Goal: Information Seeking & Learning: Learn about a topic

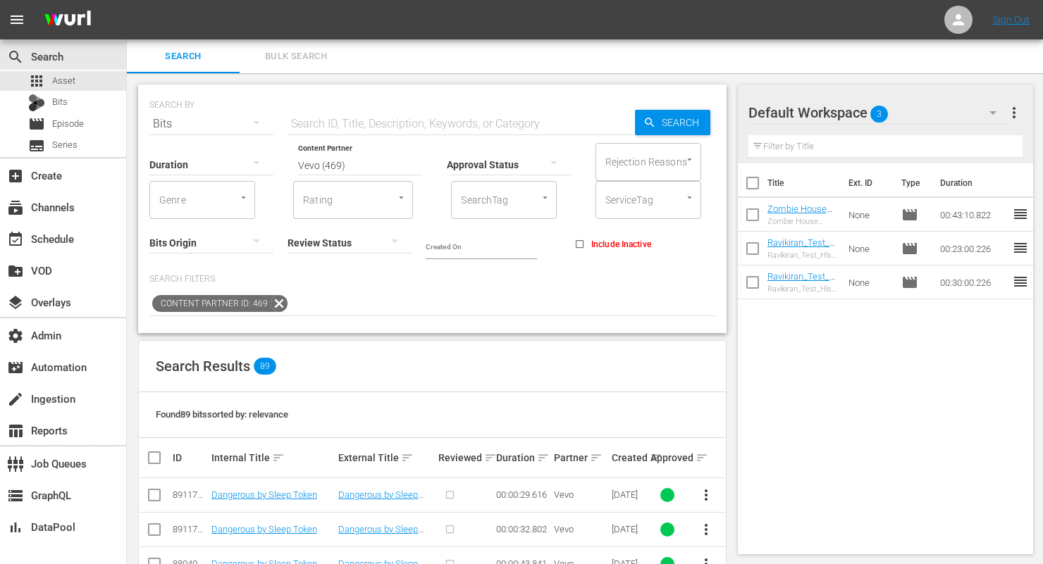
click at [257, 117] on icon "button" at bounding box center [256, 122] width 17 height 17
click at [202, 271] on div "Assets" at bounding box center [194, 263] width 56 height 23
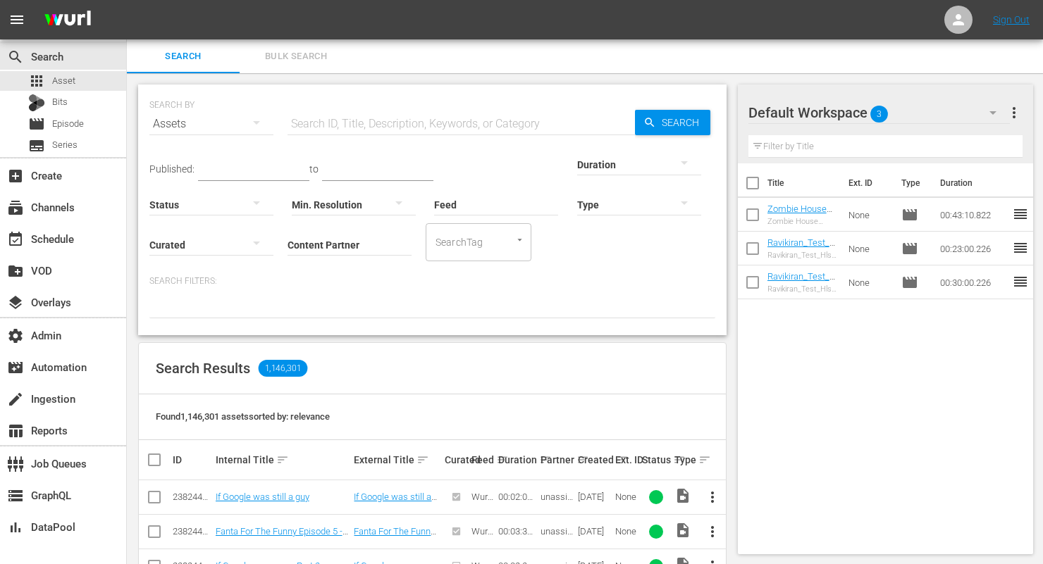
click at [288, 247] on input "Content Partner" at bounding box center [350, 246] width 124 height 51
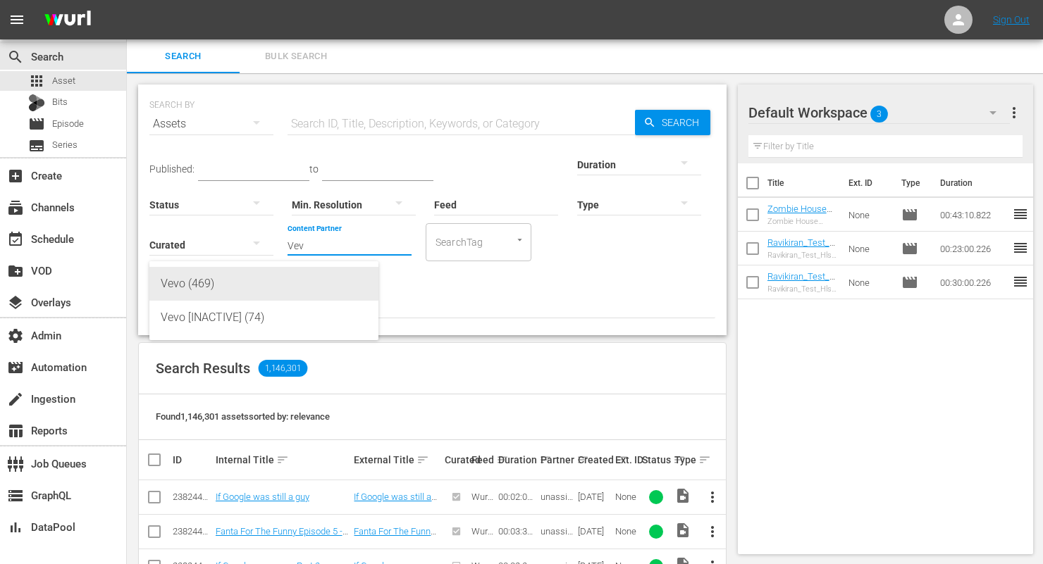
click at [202, 278] on div "Vevo (469)" at bounding box center [264, 284] width 206 height 34
type input "Vevo (469)"
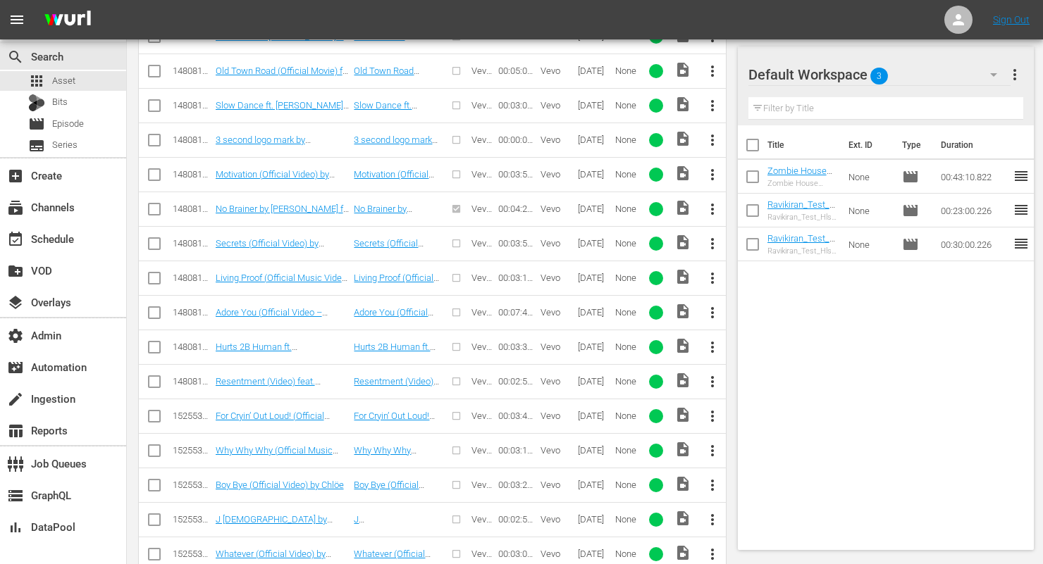
scroll to position [1120, 0]
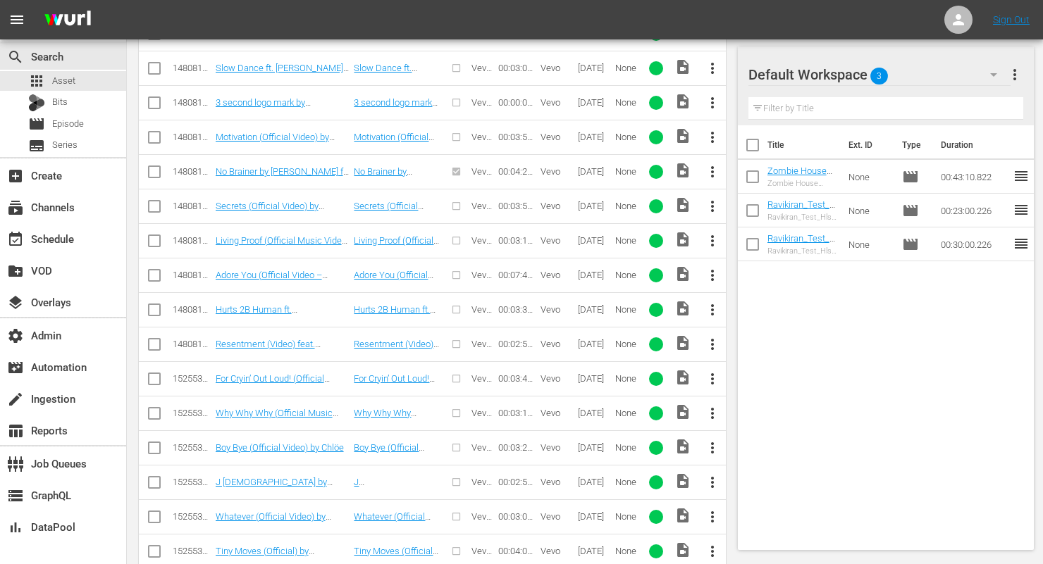
click at [160, 375] on input "checkbox" at bounding box center [154, 382] width 17 height 17
checkbox input "true"
click at [158, 411] on input "checkbox" at bounding box center [154, 416] width 17 height 17
checkbox input "true"
click at [155, 443] on input "checkbox" at bounding box center [154, 451] width 17 height 17
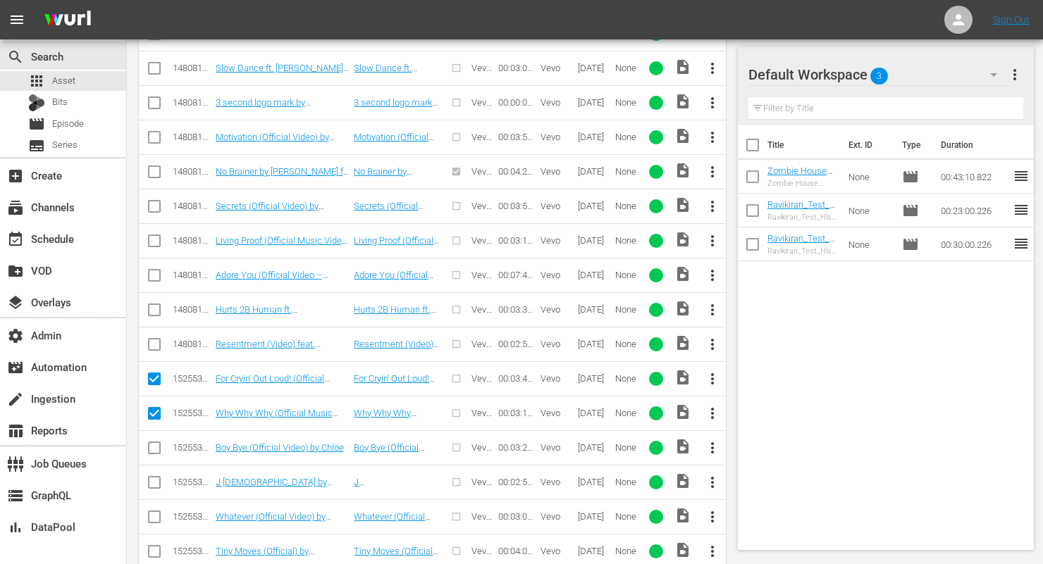
checkbox input "true"
click at [151, 478] on input "checkbox" at bounding box center [154, 485] width 17 height 17
checkbox input "true"
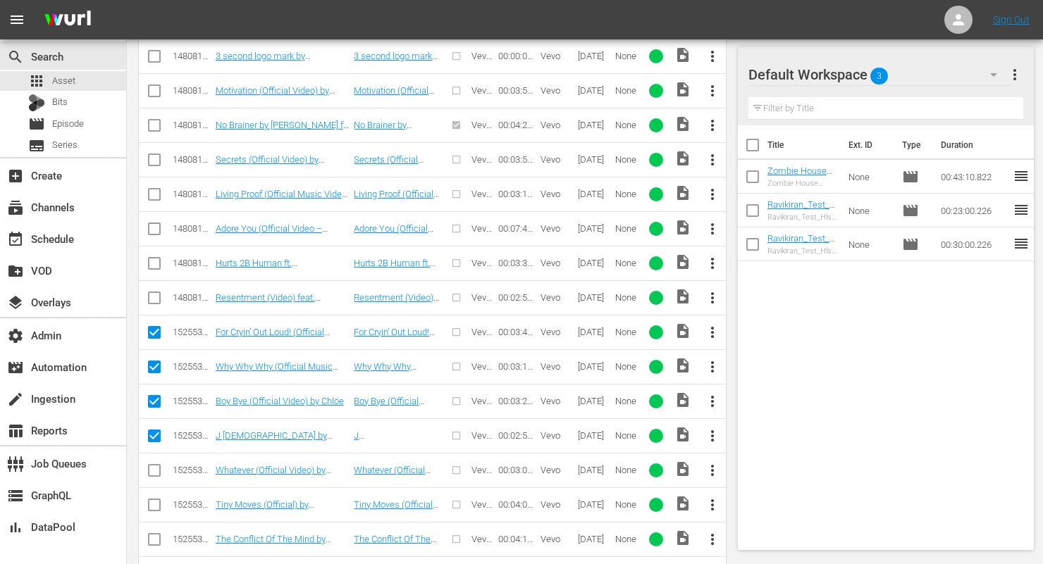
click at [151, 474] on input "checkbox" at bounding box center [154, 473] width 17 height 17
checkbox input "true"
click at [159, 507] on input "checkbox" at bounding box center [154, 508] width 17 height 17
checkbox input "true"
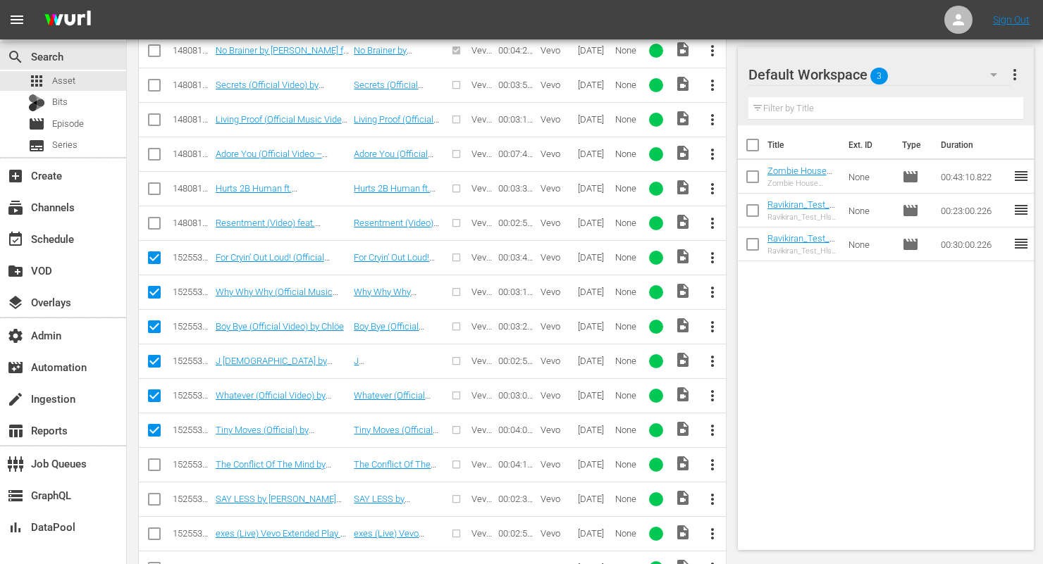
scroll to position [1280, 0]
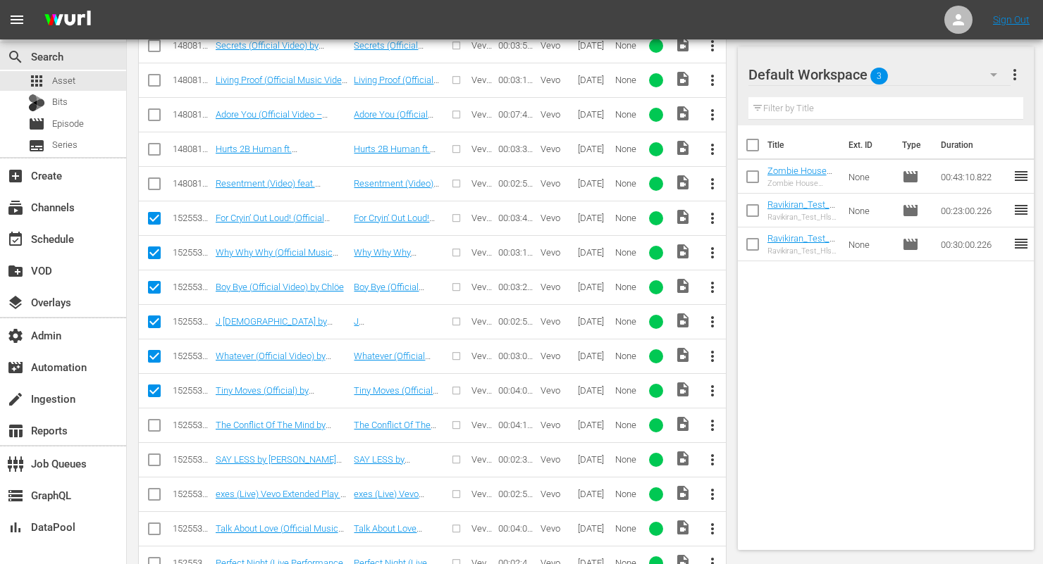
click at [161, 421] on input "checkbox" at bounding box center [154, 428] width 17 height 17
checkbox input "true"
click at [155, 458] on input "checkbox" at bounding box center [154, 463] width 17 height 17
checkbox input "true"
click at [155, 495] on input "checkbox" at bounding box center [154, 497] width 17 height 17
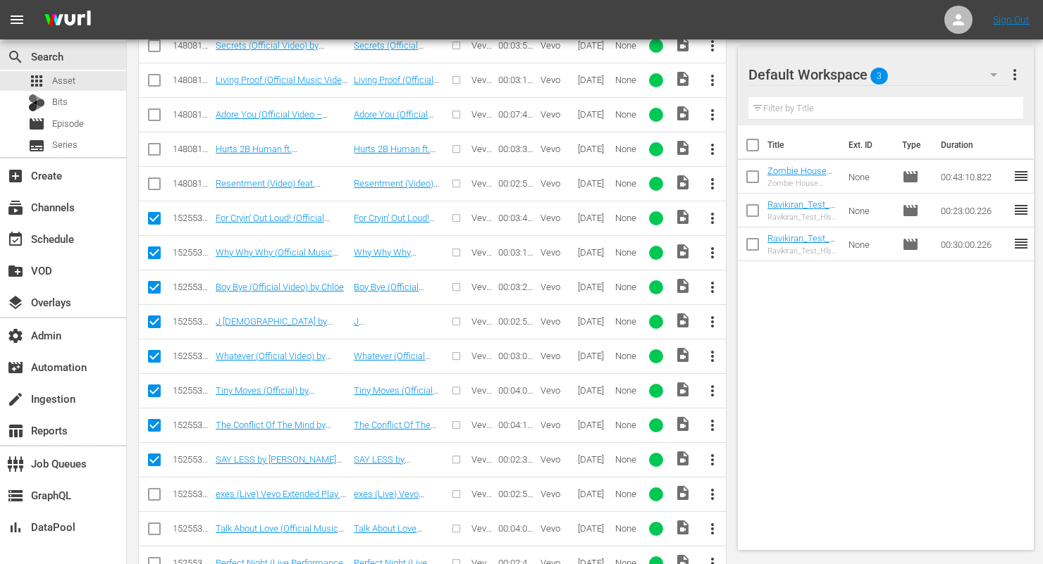
checkbox input "true"
click at [152, 532] on input "checkbox" at bounding box center [154, 532] width 17 height 17
checkbox input "true"
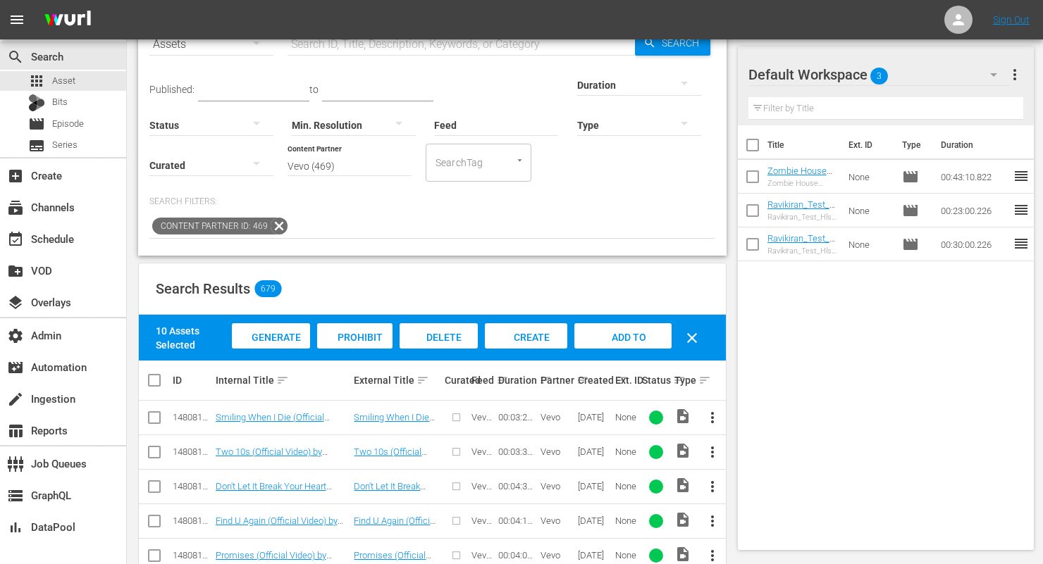
scroll to position [68, 0]
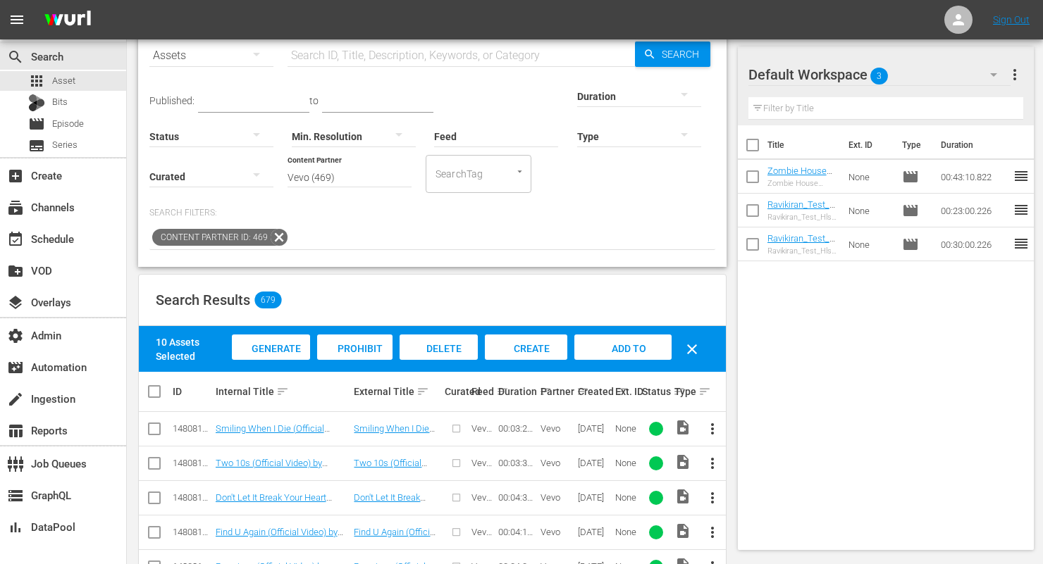
click at [275, 343] on span "Generate Bits" at bounding box center [270, 362] width 61 height 38
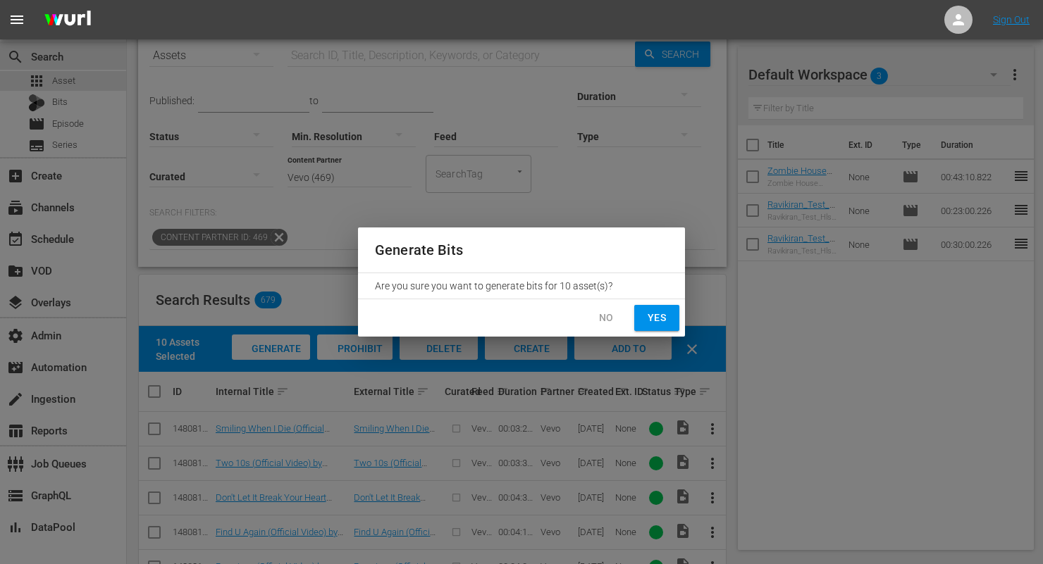
click at [666, 312] on span "Yes" at bounding box center [657, 318] width 23 height 18
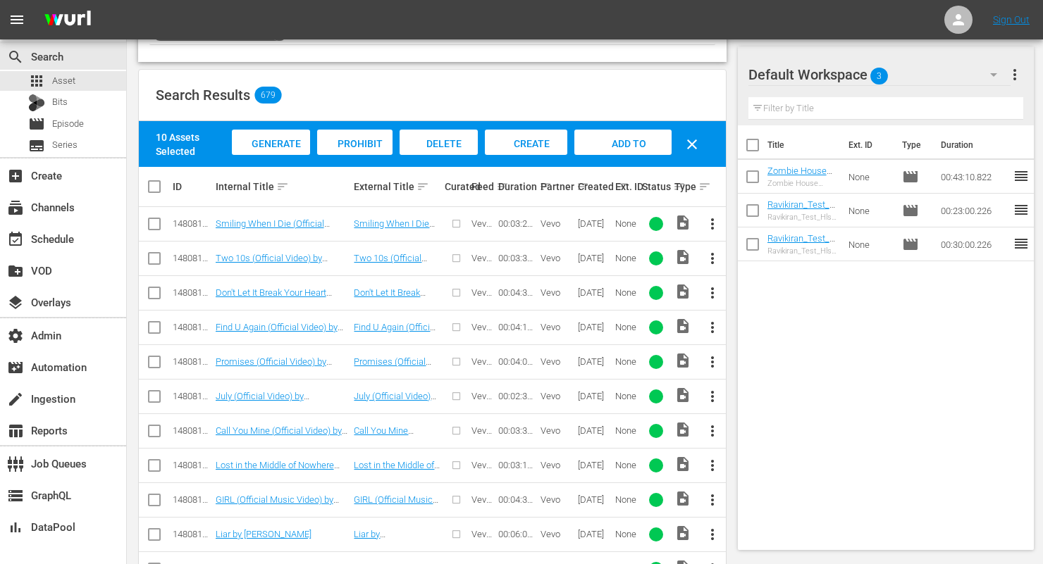
scroll to position [261, 0]
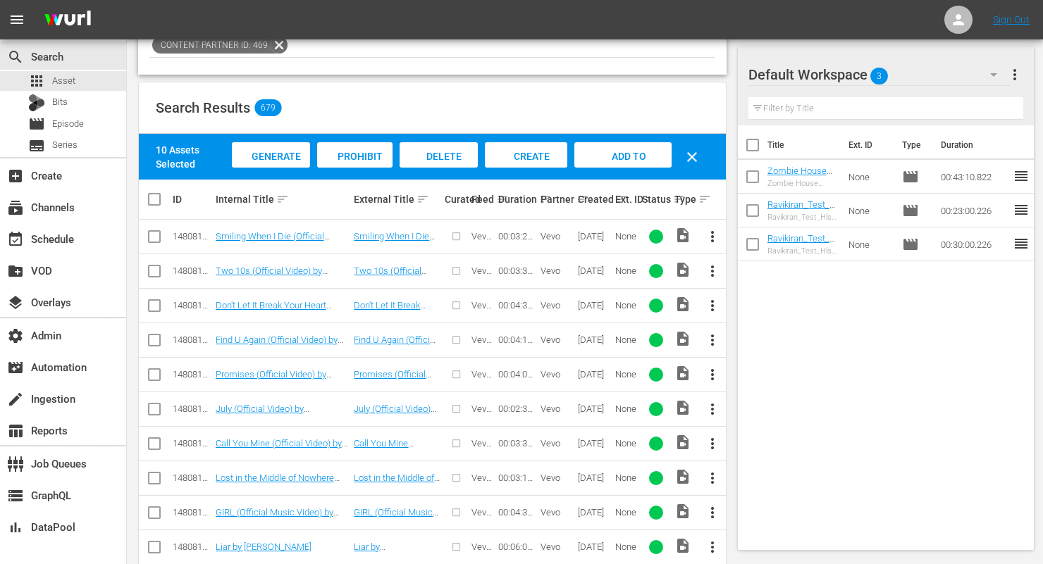
click at [294, 145] on div "Generate Bits" at bounding box center [271, 168] width 79 height 53
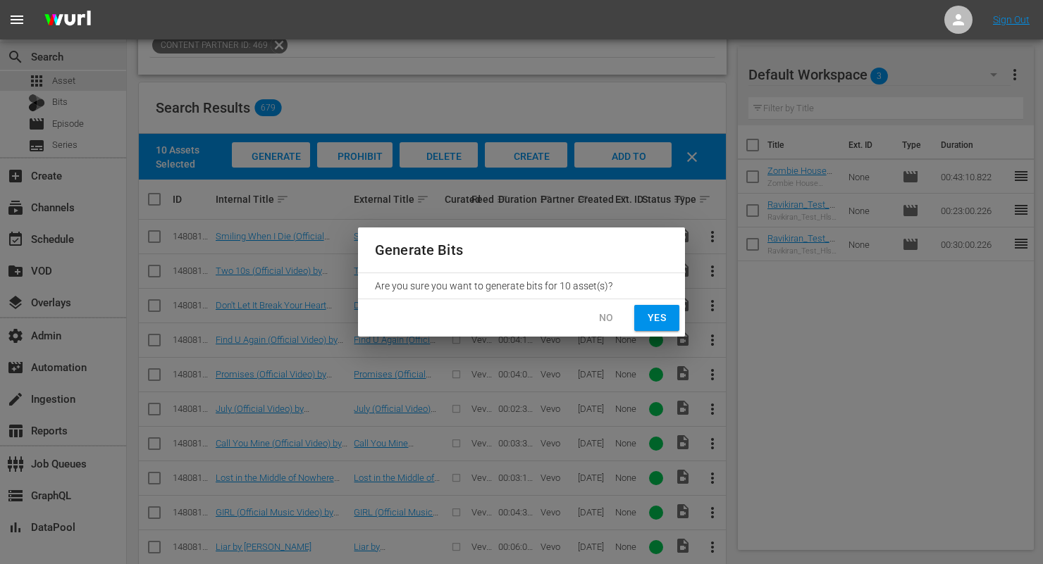
click at [610, 321] on span "No" at bounding box center [606, 318] width 23 height 18
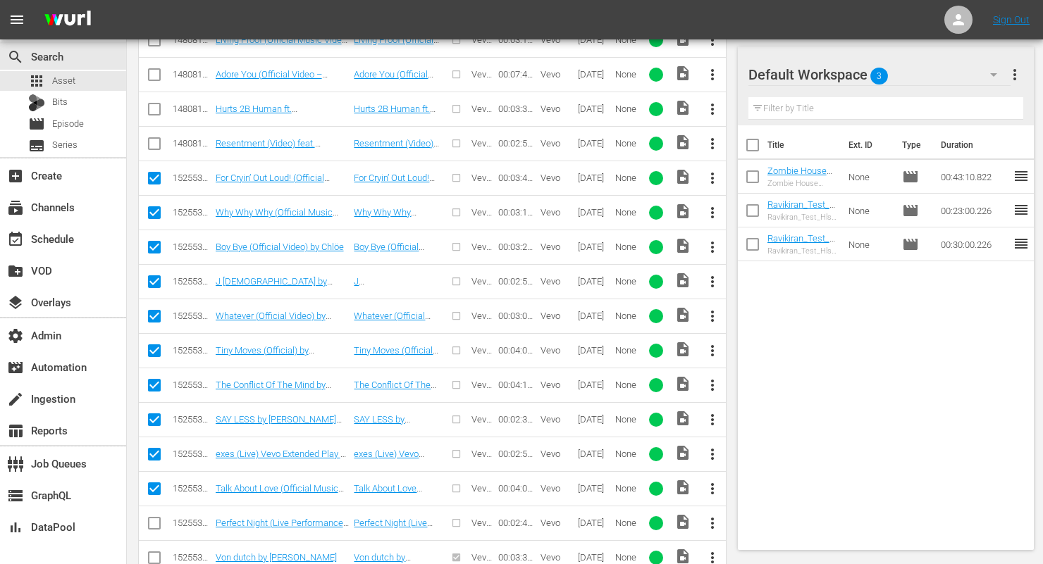
scroll to position [1323, 0]
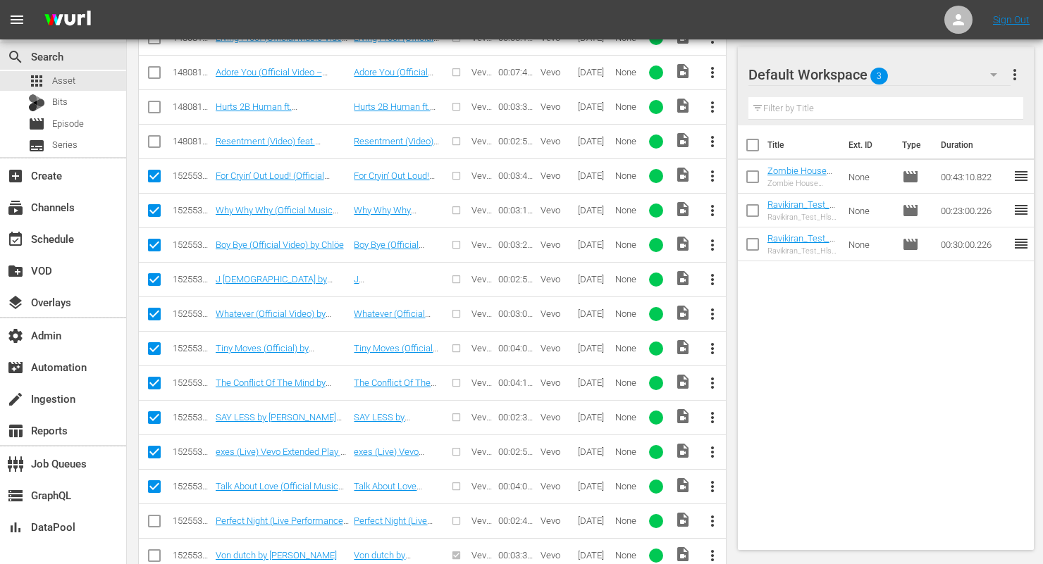
click at [152, 215] on input "checkbox" at bounding box center [154, 213] width 17 height 17
click at [154, 237] on icon at bounding box center [154, 245] width 17 height 17
click at [154, 216] on input "checkbox" at bounding box center [154, 213] width 17 height 17
checkbox input "true"
click at [154, 239] on icon at bounding box center [154, 245] width 13 height 13
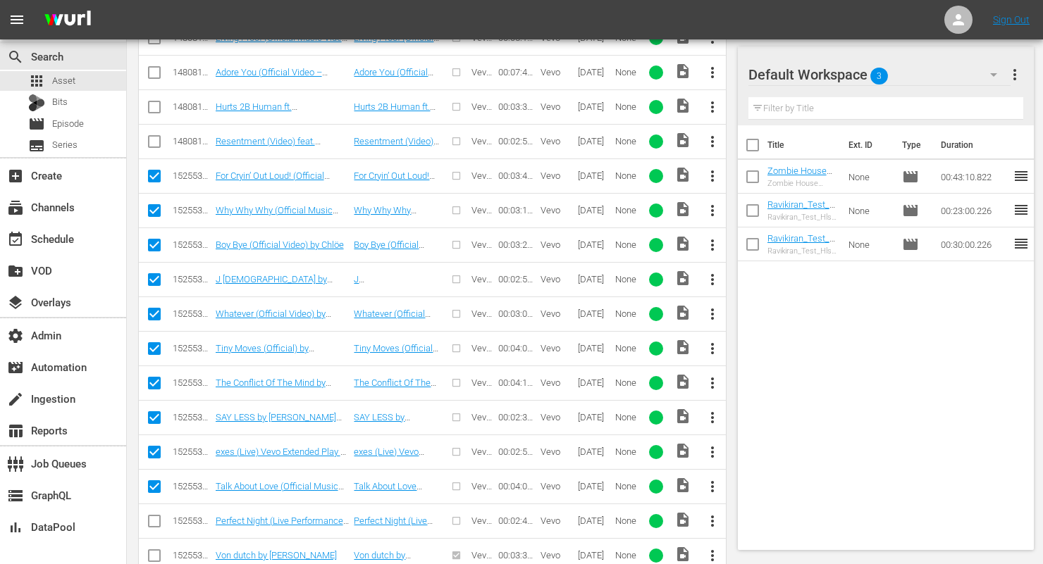
click at [152, 283] on input "checkbox" at bounding box center [154, 282] width 17 height 17
checkbox input "false"
click at [150, 245] on input "checkbox" at bounding box center [154, 248] width 17 height 17
checkbox input "false"
click at [154, 309] on input "checkbox" at bounding box center [154, 317] width 17 height 17
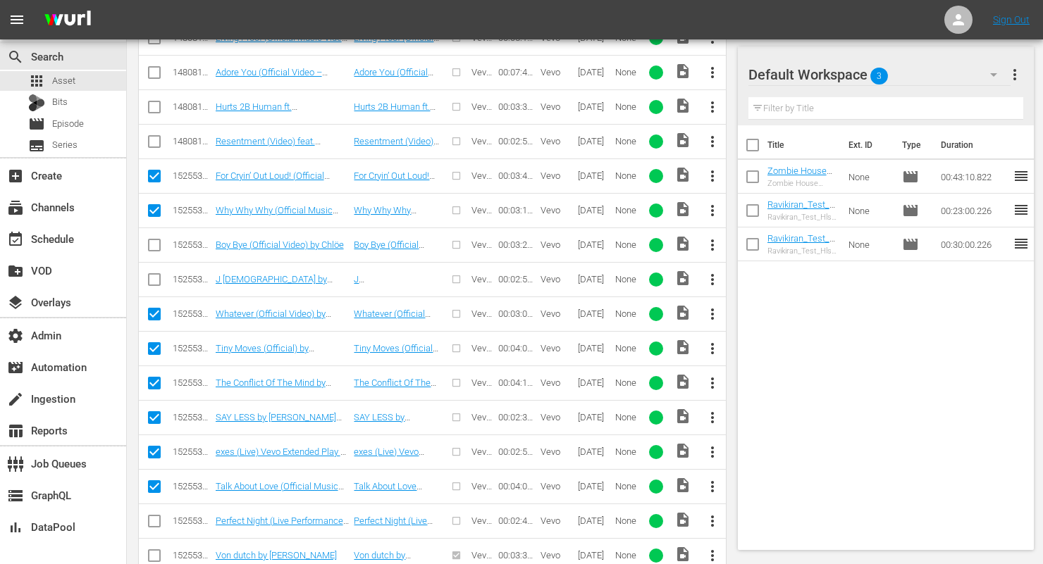
checkbox input "false"
click at [154, 349] on input "checkbox" at bounding box center [154, 351] width 17 height 17
checkbox input "false"
click at [154, 390] on input "checkbox" at bounding box center [154, 386] width 17 height 17
checkbox input "false"
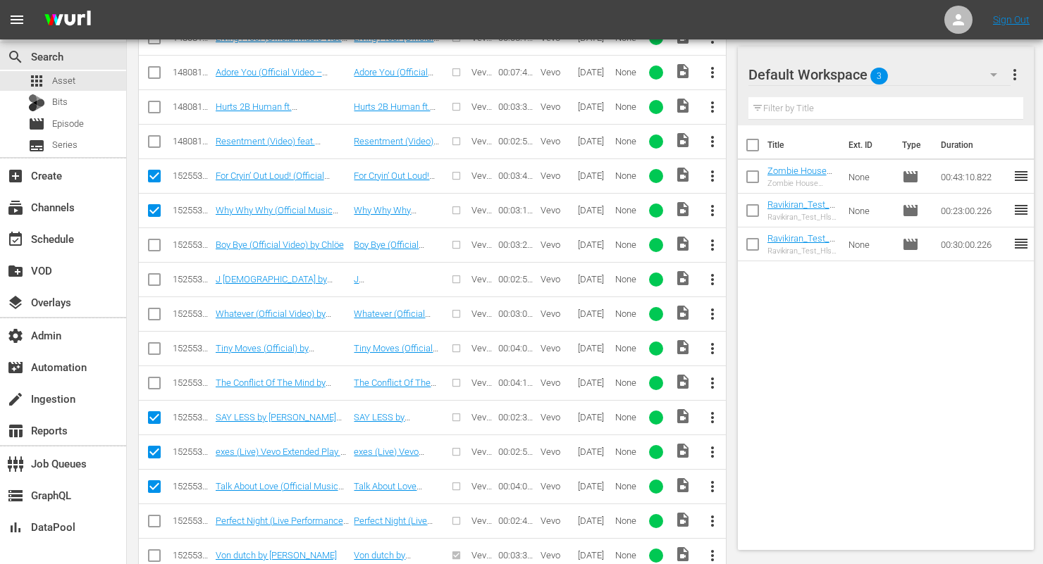
click at [152, 419] on input "checkbox" at bounding box center [154, 420] width 17 height 17
checkbox input "false"
click at [152, 452] on input "checkbox" at bounding box center [154, 455] width 17 height 17
checkbox input "false"
click at [156, 490] on input "checkbox" at bounding box center [154, 489] width 17 height 17
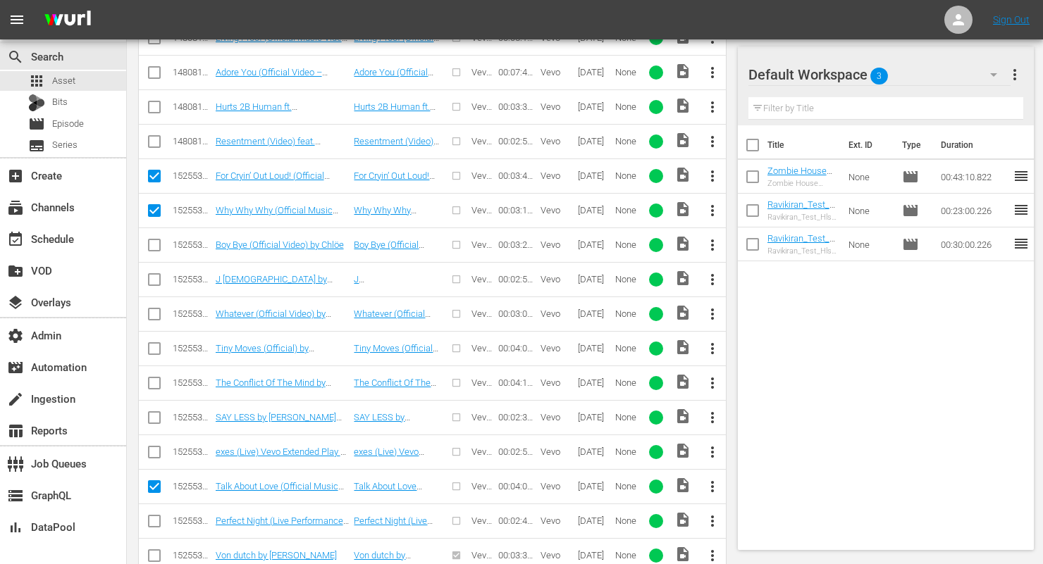
checkbox input "false"
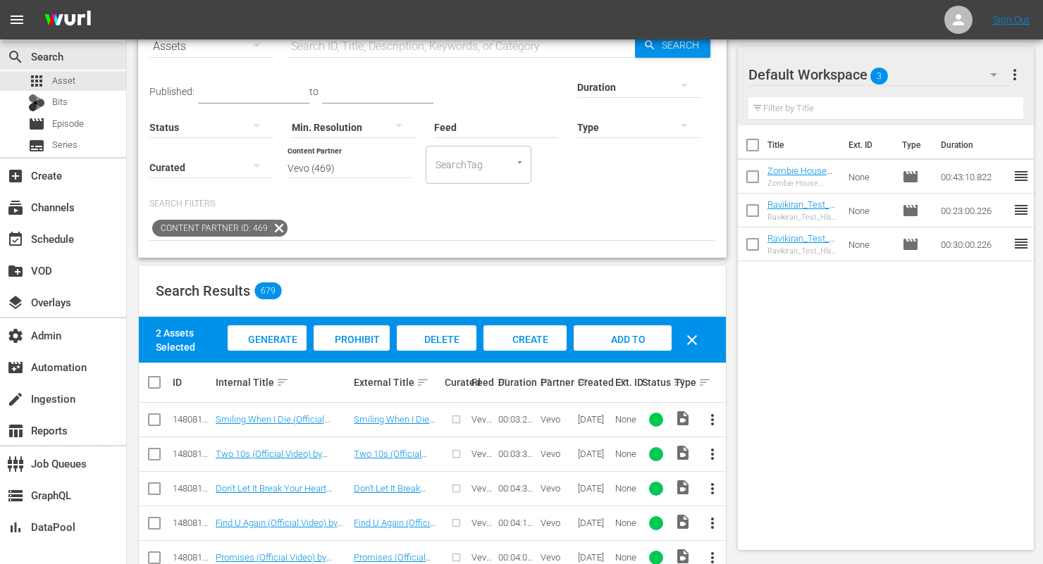
scroll to position [74, 0]
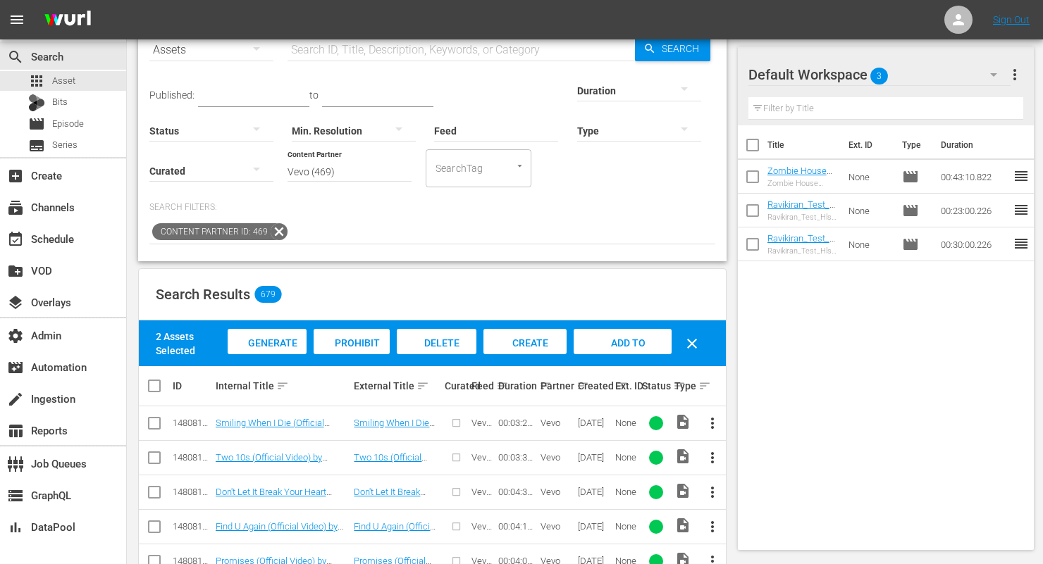
click at [272, 340] on span "Generate Bits" at bounding box center [267, 357] width 61 height 38
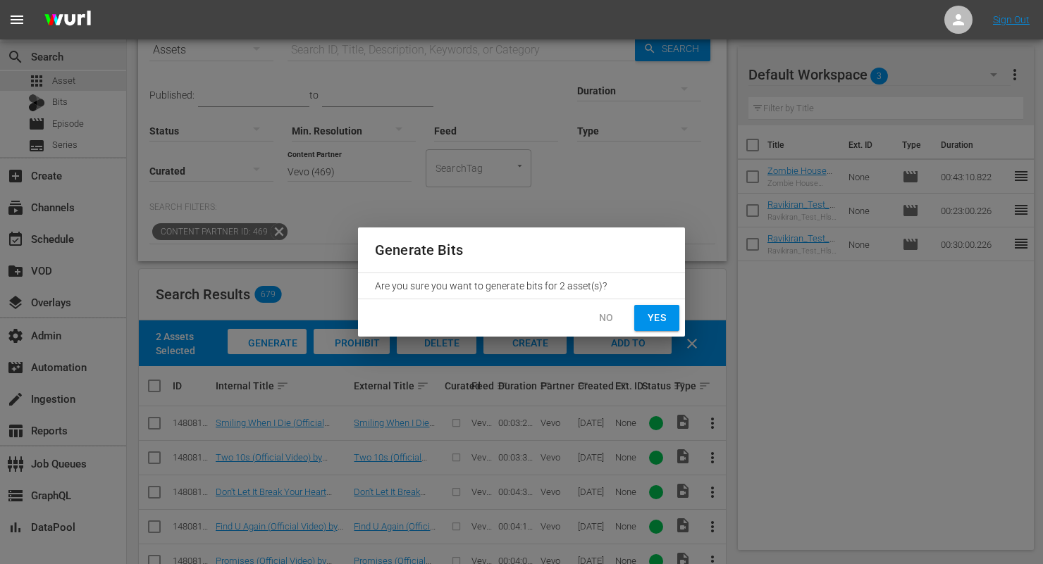
click at [650, 321] on span "Yes" at bounding box center [657, 318] width 23 height 18
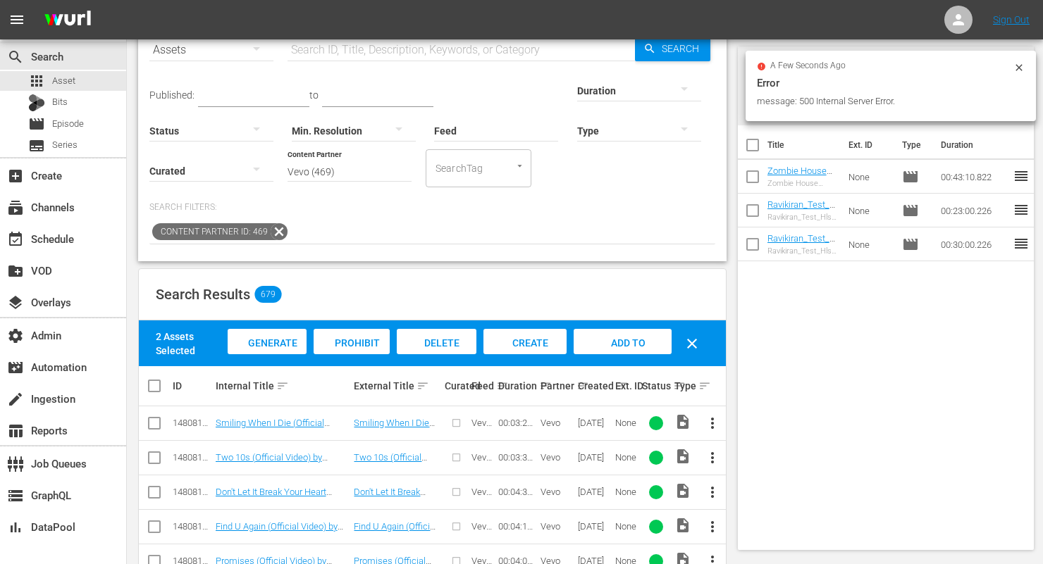
click at [1023, 63] on icon at bounding box center [1018, 67] width 11 height 11
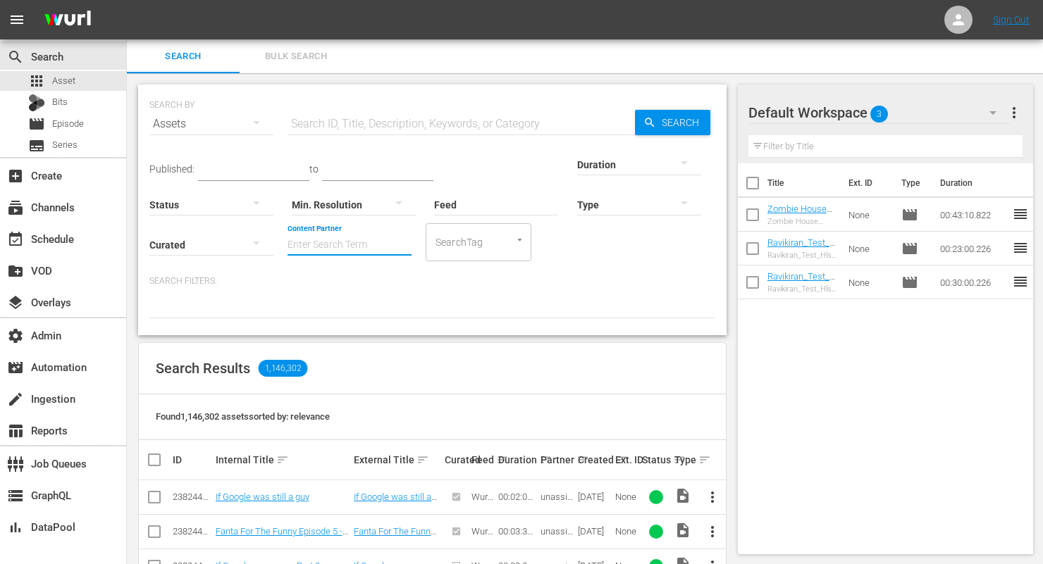
click at [288, 248] on input "Content Partner" at bounding box center [350, 246] width 124 height 51
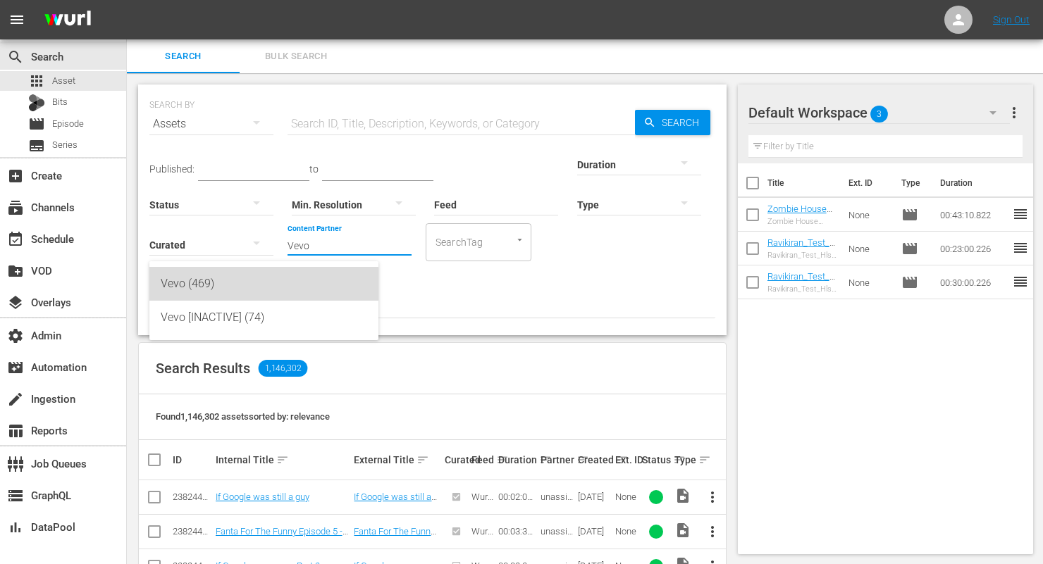
click at [211, 285] on div "Vevo (469)" at bounding box center [264, 284] width 206 height 34
type input "Vevo (469)"
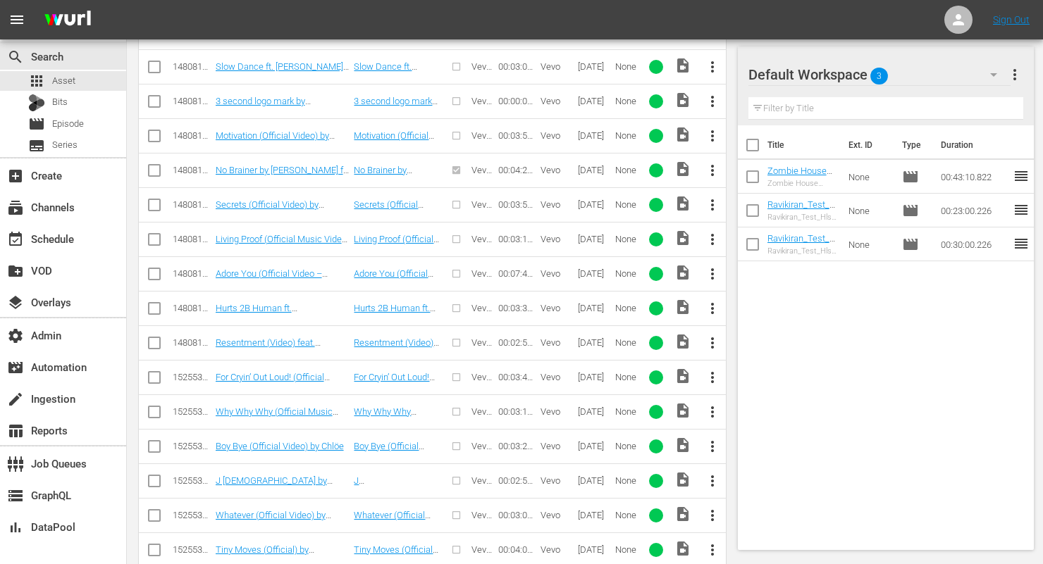
scroll to position [1217, 0]
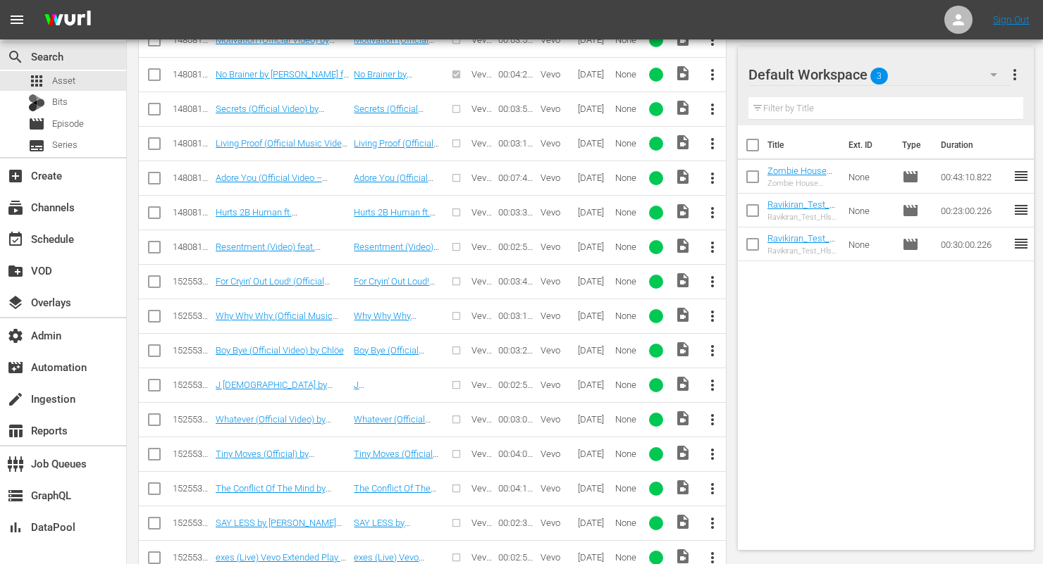
click at [154, 279] on input "checkbox" at bounding box center [154, 284] width 17 height 17
checkbox input "true"
click at [154, 318] on input "checkbox" at bounding box center [154, 319] width 17 height 17
checkbox input "true"
click at [156, 347] on input "checkbox" at bounding box center [154, 353] width 17 height 17
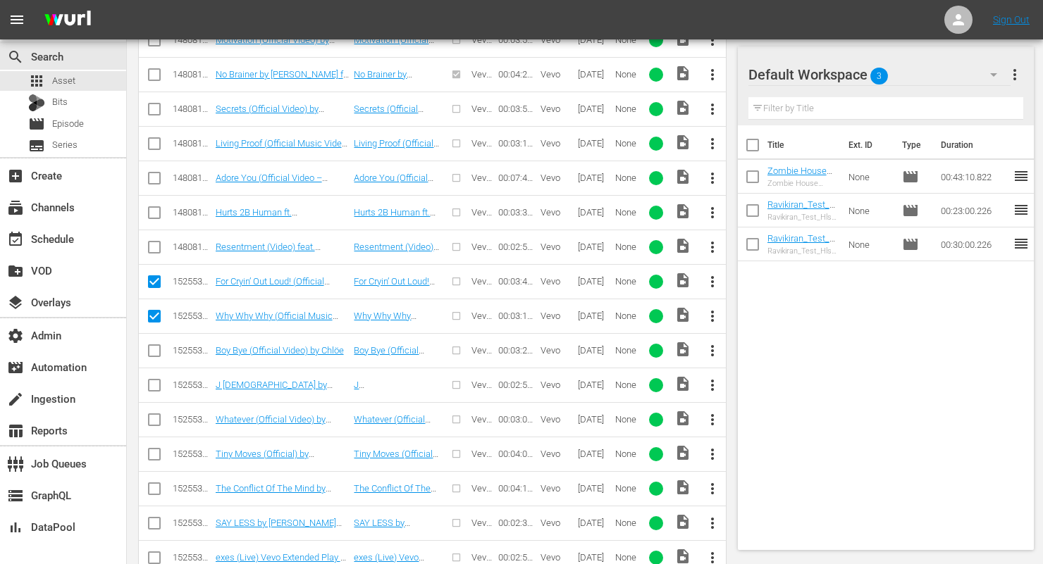
checkbox input "true"
click at [154, 379] on icon at bounding box center [154, 385] width 13 height 13
click at [155, 384] on input "checkbox" at bounding box center [154, 388] width 17 height 17
checkbox input "true"
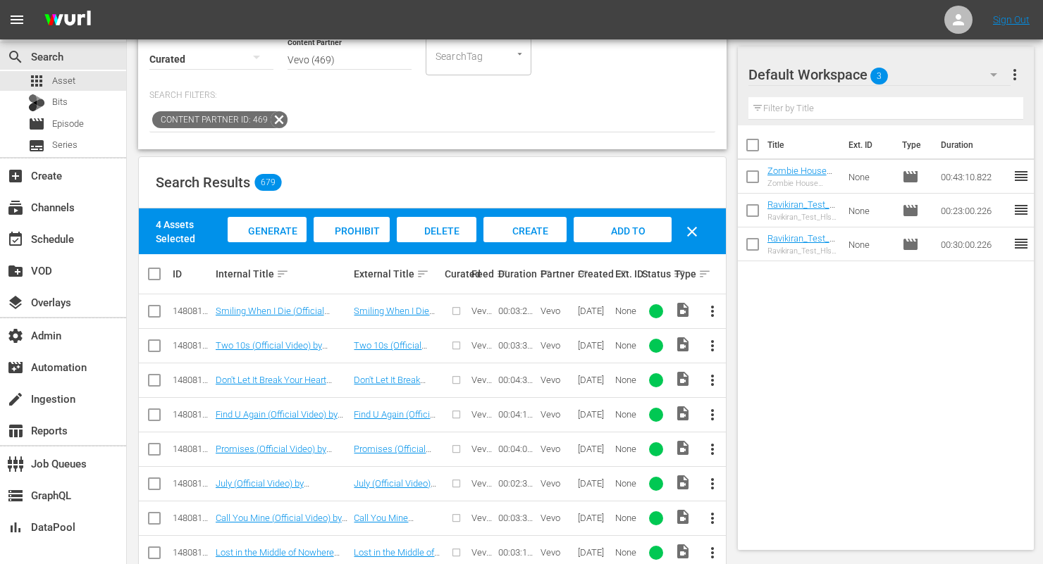
scroll to position [185, 0]
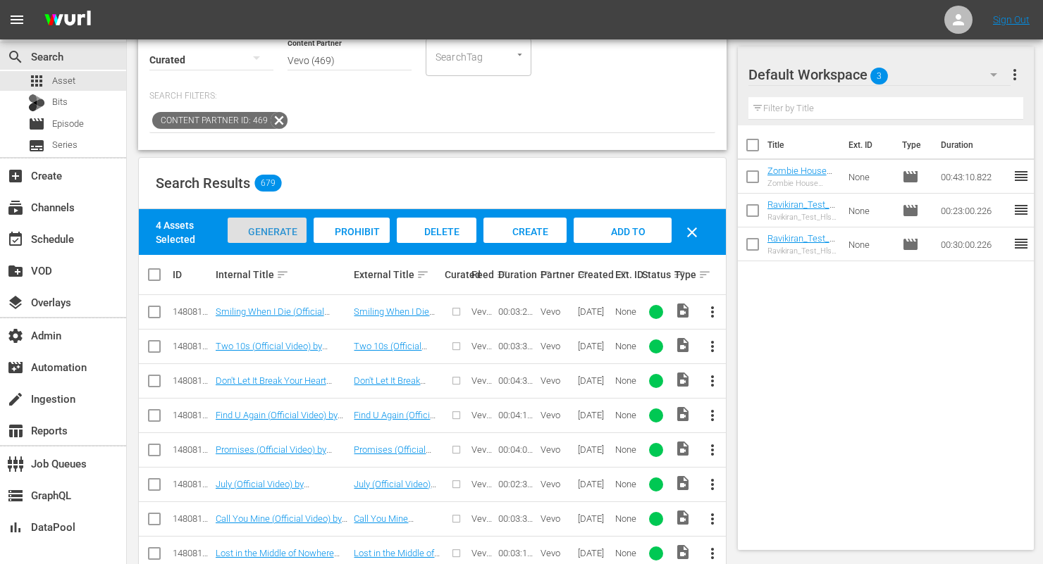
click at [279, 219] on div "Generate Bits" at bounding box center [268, 244] width 80 height 53
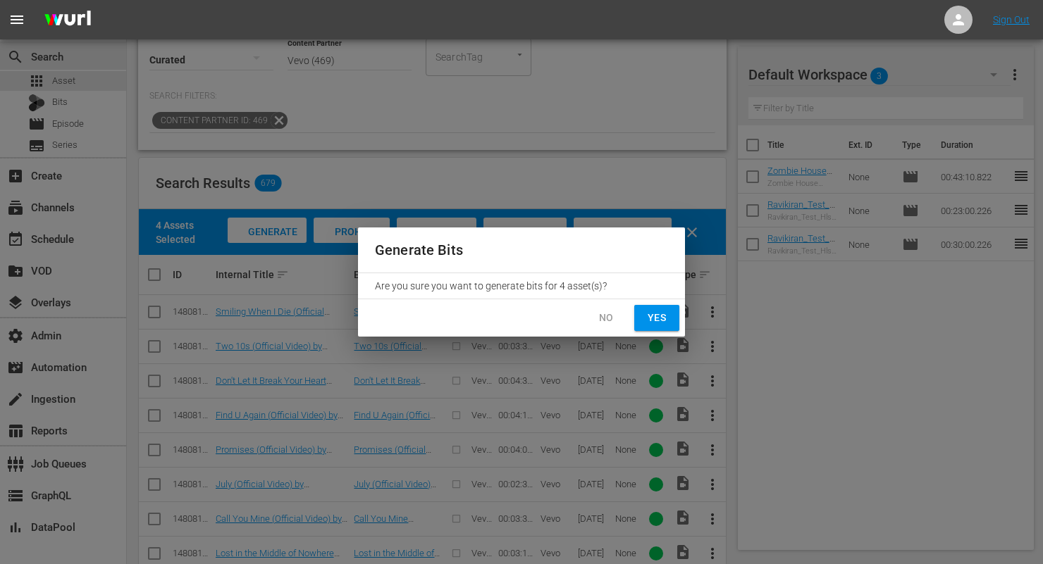
click at [651, 316] on span "Yes" at bounding box center [657, 318] width 23 height 18
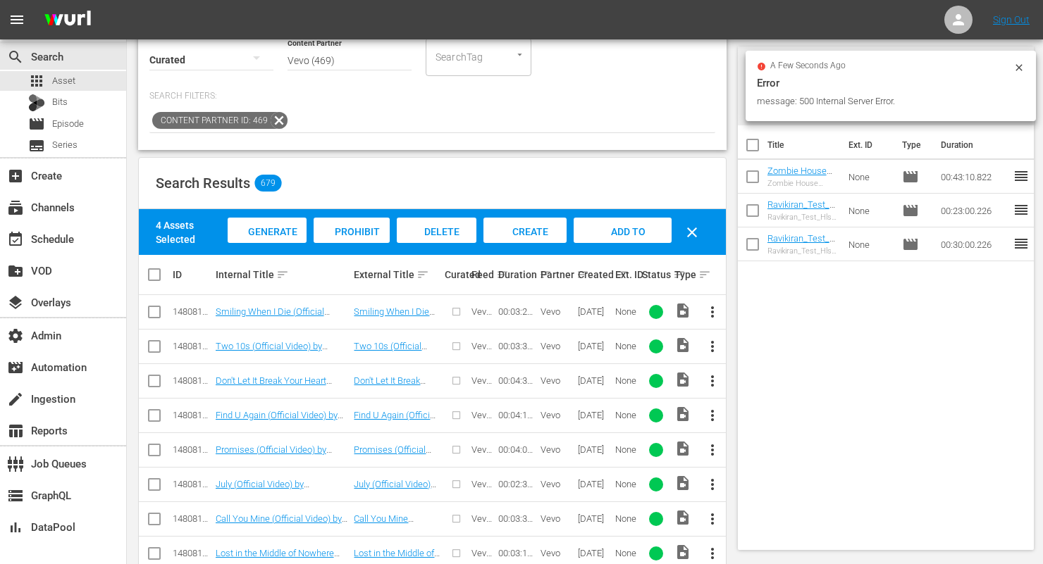
click at [1020, 67] on icon at bounding box center [1018, 67] width 11 height 11
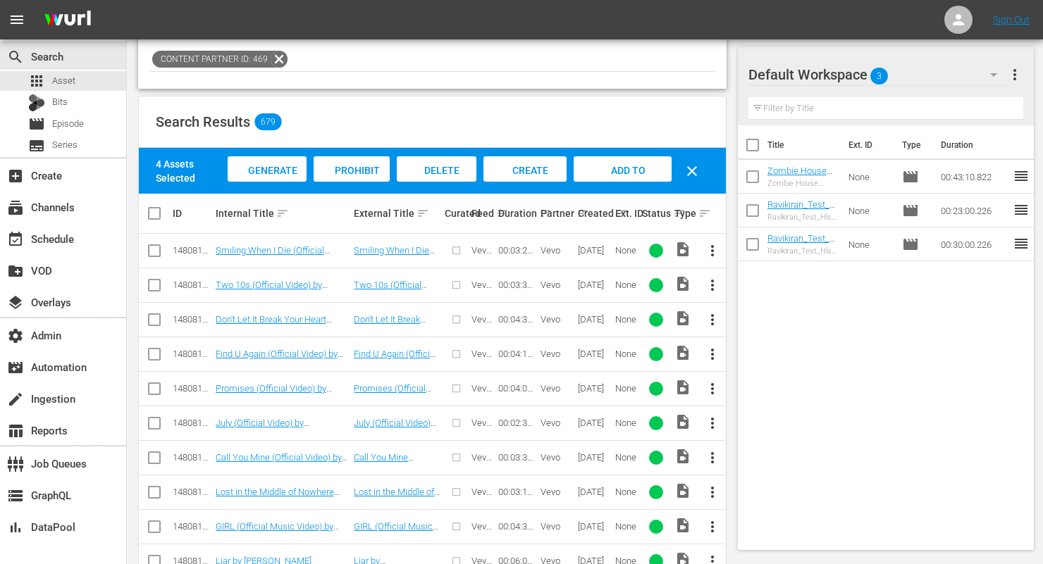
scroll to position [181, 0]
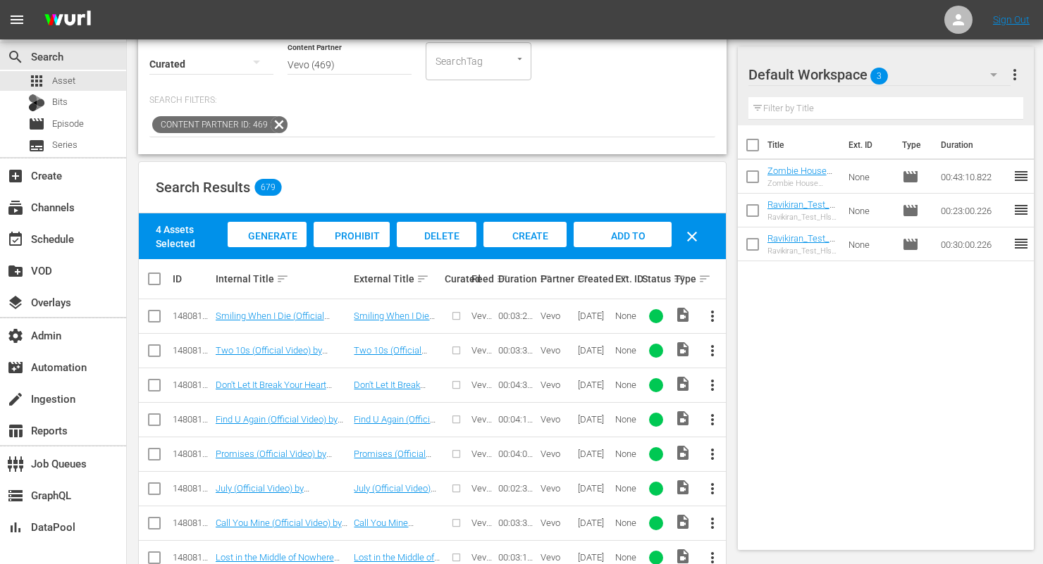
click at [280, 237] on span "Generate Bits" at bounding box center [267, 249] width 61 height 38
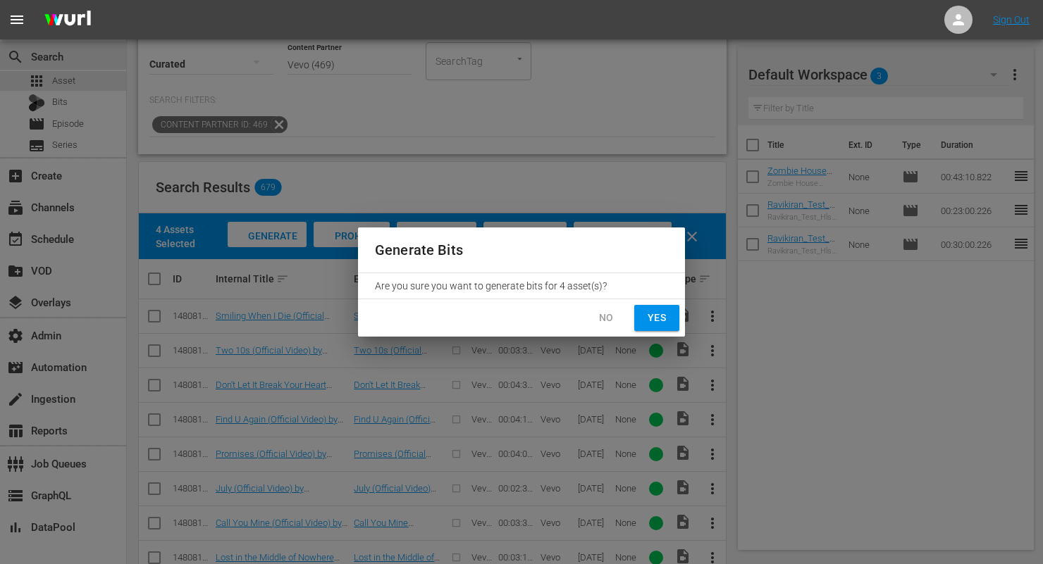
click at [663, 314] on span "Yes" at bounding box center [657, 318] width 23 height 18
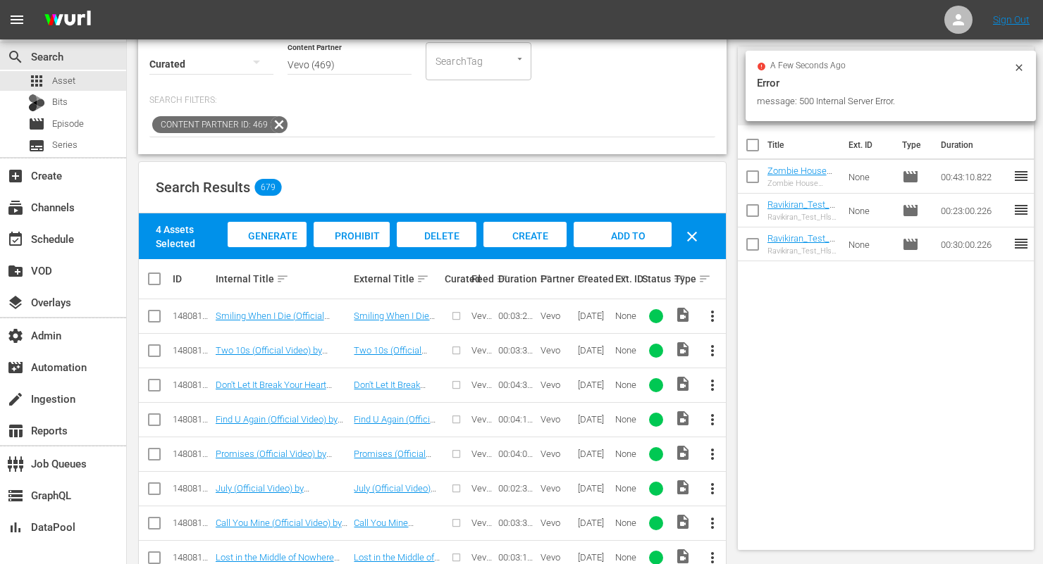
click at [1021, 66] on icon at bounding box center [1019, 67] width 6 height 6
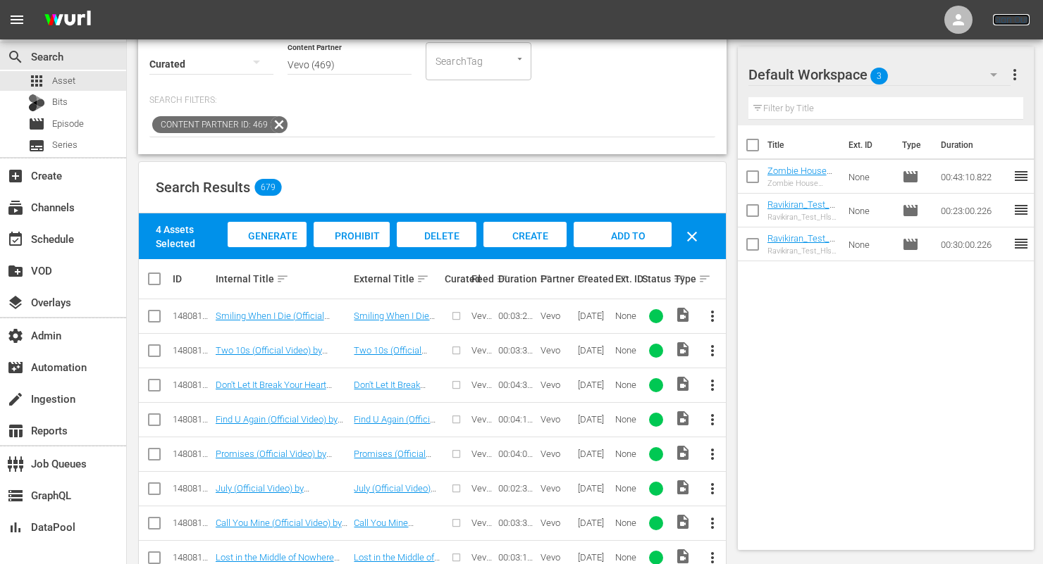
click at [1008, 17] on link "Sign Out" at bounding box center [1011, 19] width 37 height 11
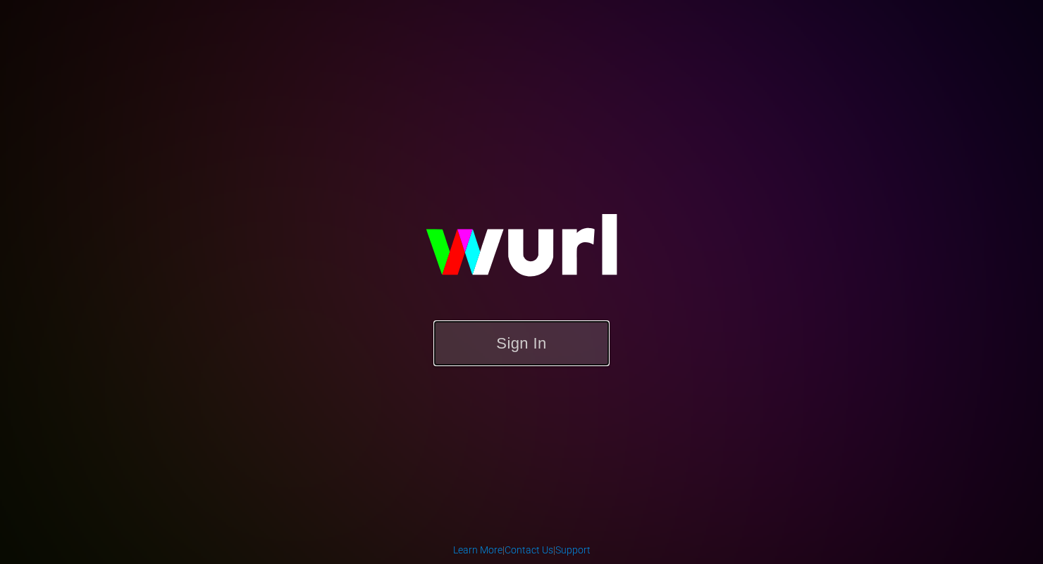
click at [545, 337] on button "Sign In" at bounding box center [521, 344] width 176 height 46
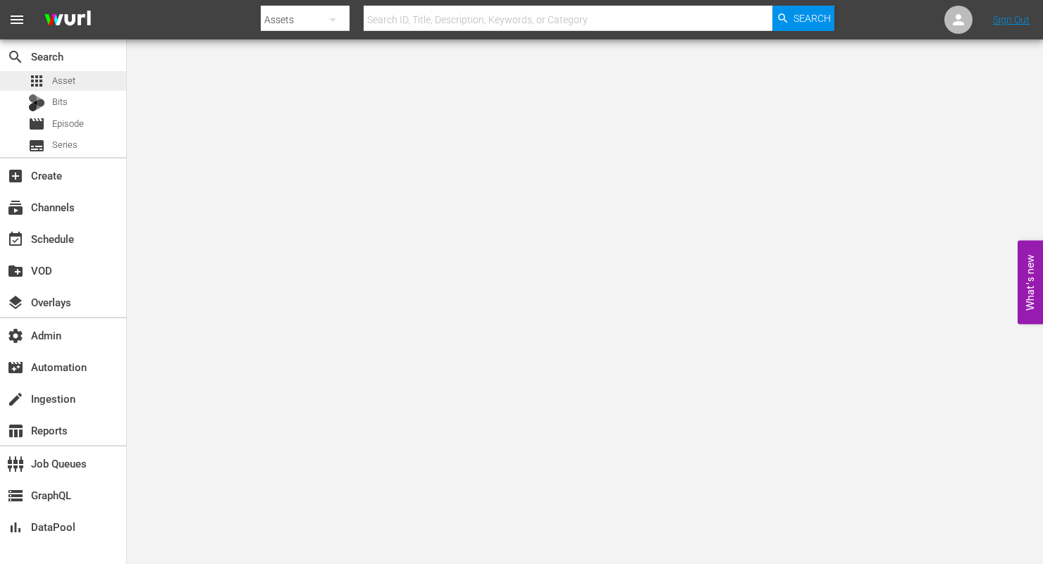
click at [67, 80] on span "Asset" at bounding box center [63, 81] width 23 height 14
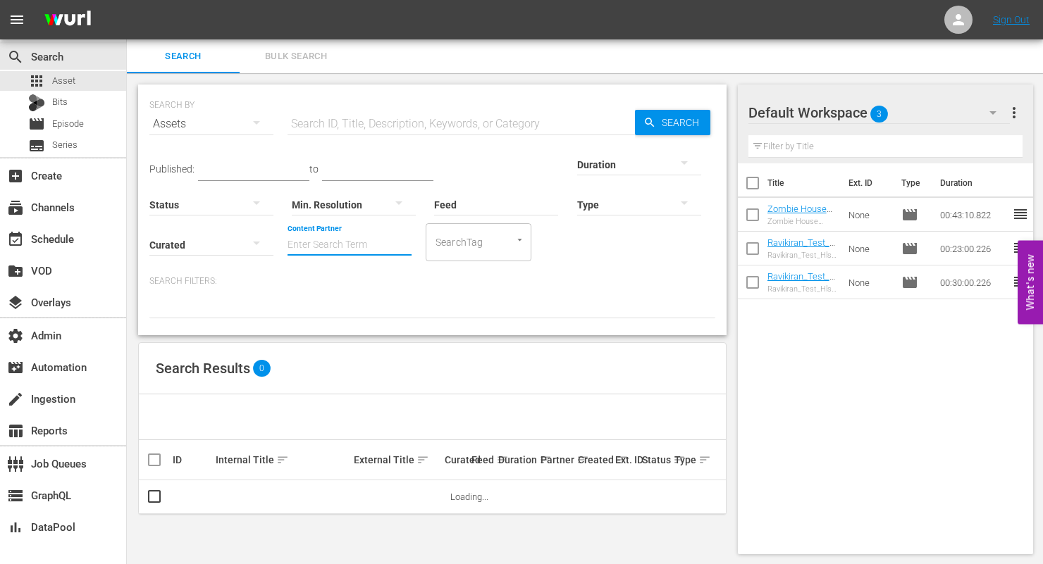
click at [288, 242] on input "Content Partner" at bounding box center [350, 246] width 124 height 51
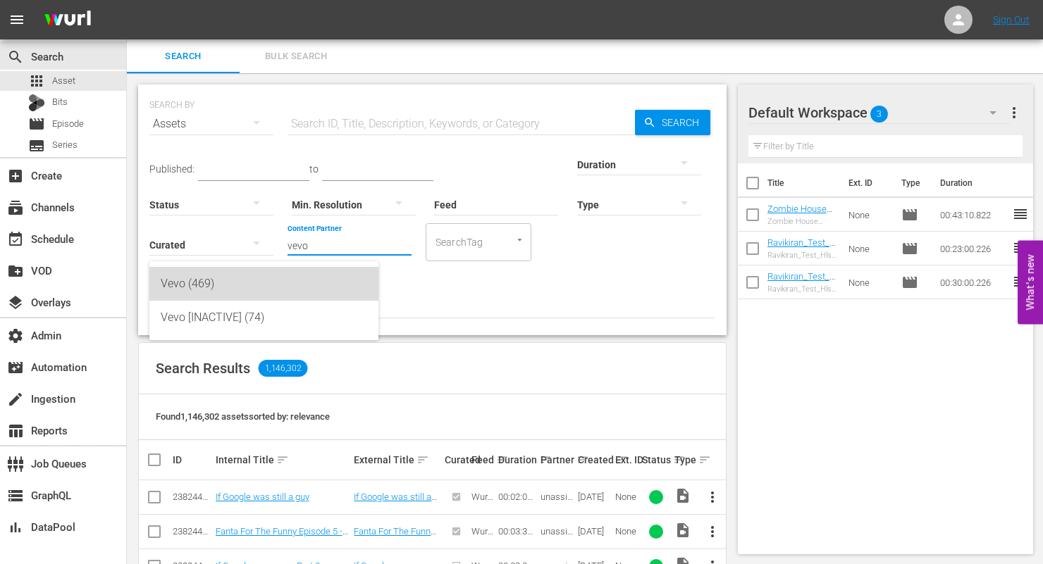
click at [203, 286] on div "Vevo (469)" at bounding box center [264, 284] width 206 height 34
type input "Vevo (469)"
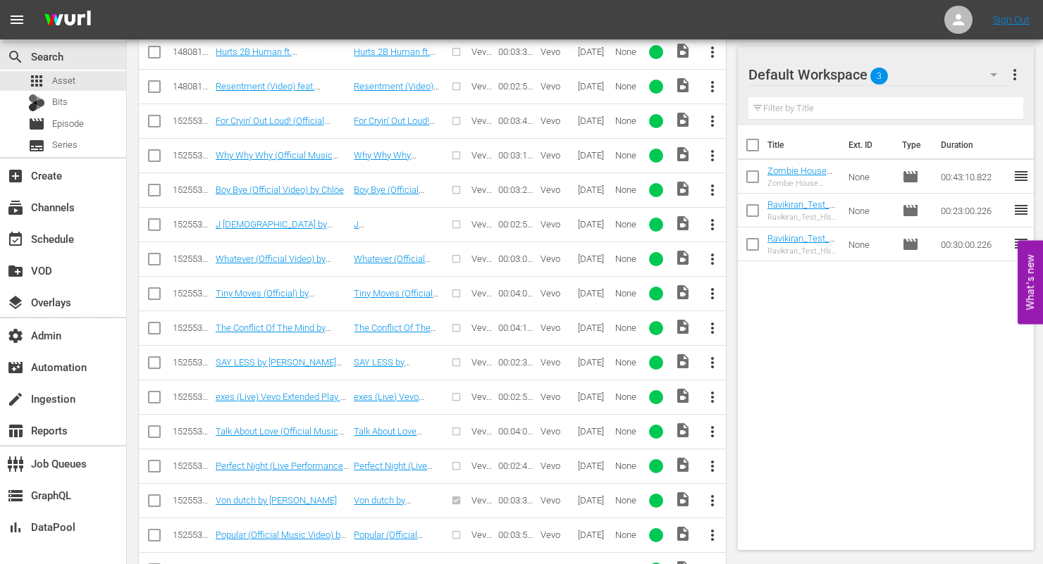
scroll to position [1375, 0]
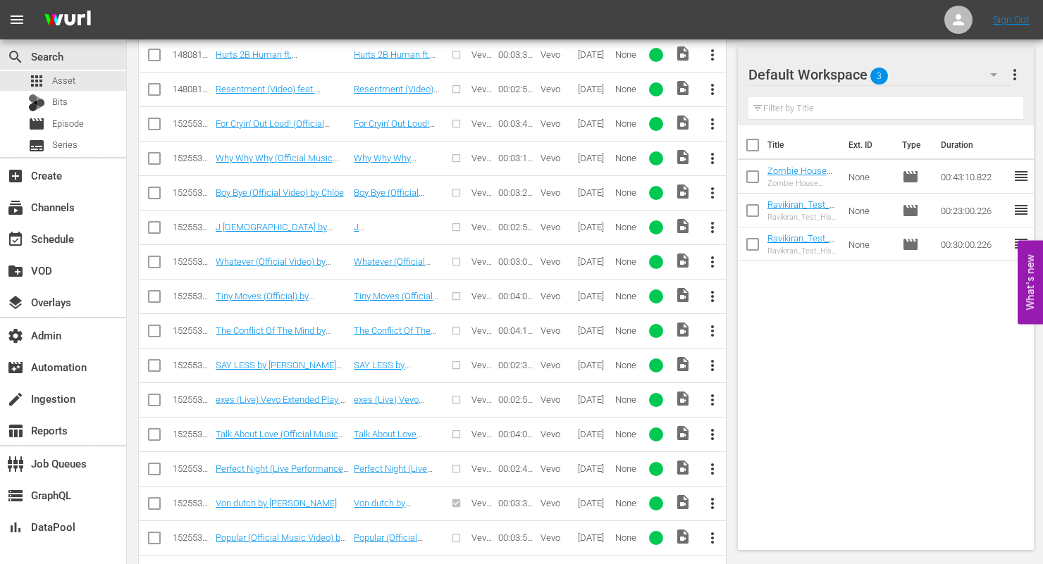
click at [155, 118] on input "checkbox" at bounding box center [154, 126] width 17 height 17
checkbox input "true"
click at [155, 159] on input "checkbox" at bounding box center [154, 161] width 17 height 17
checkbox input "true"
click at [154, 194] on input "checkbox" at bounding box center [154, 195] width 17 height 17
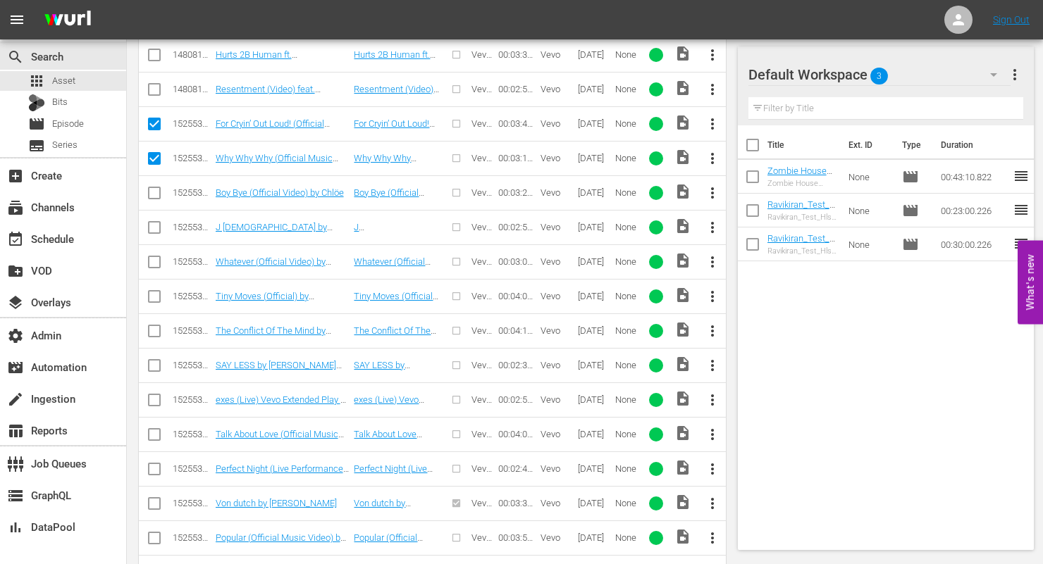
checkbox input "true"
click at [152, 232] on input "checkbox" at bounding box center [154, 230] width 17 height 17
checkbox input "true"
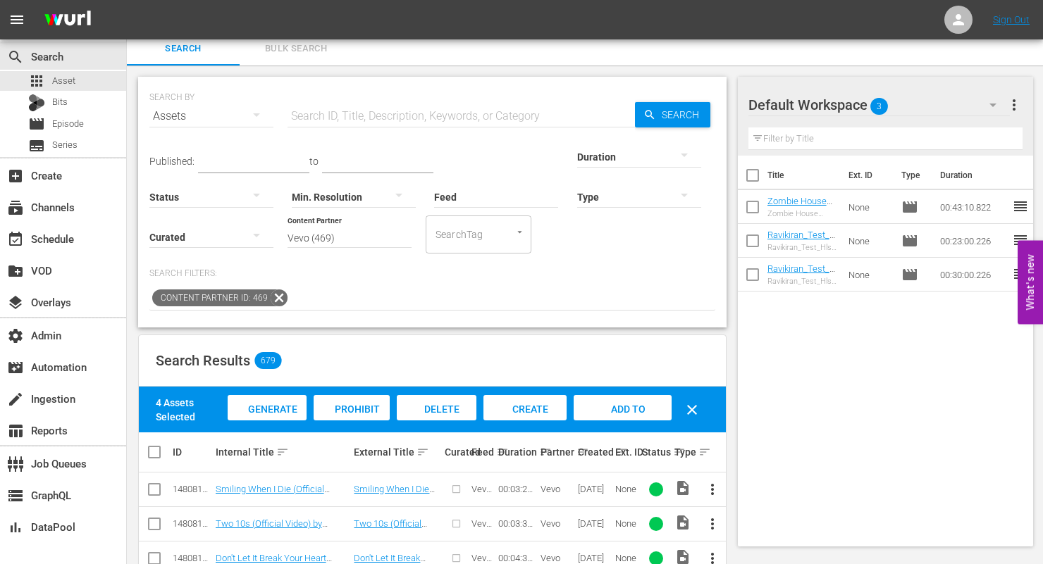
scroll to position [0, 0]
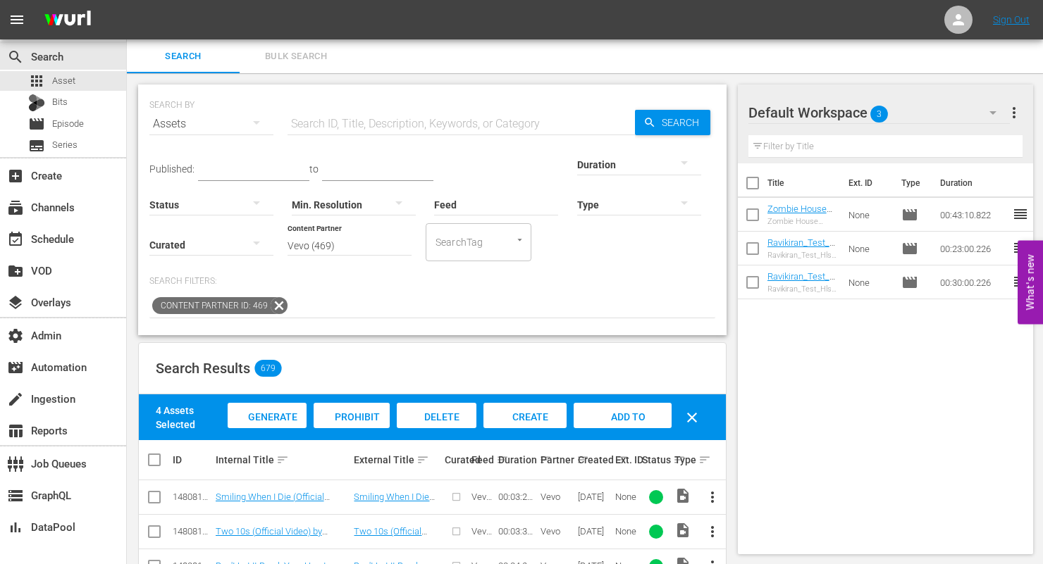
click at [264, 421] on span "Generate Bits" at bounding box center [267, 431] width 61 height 38
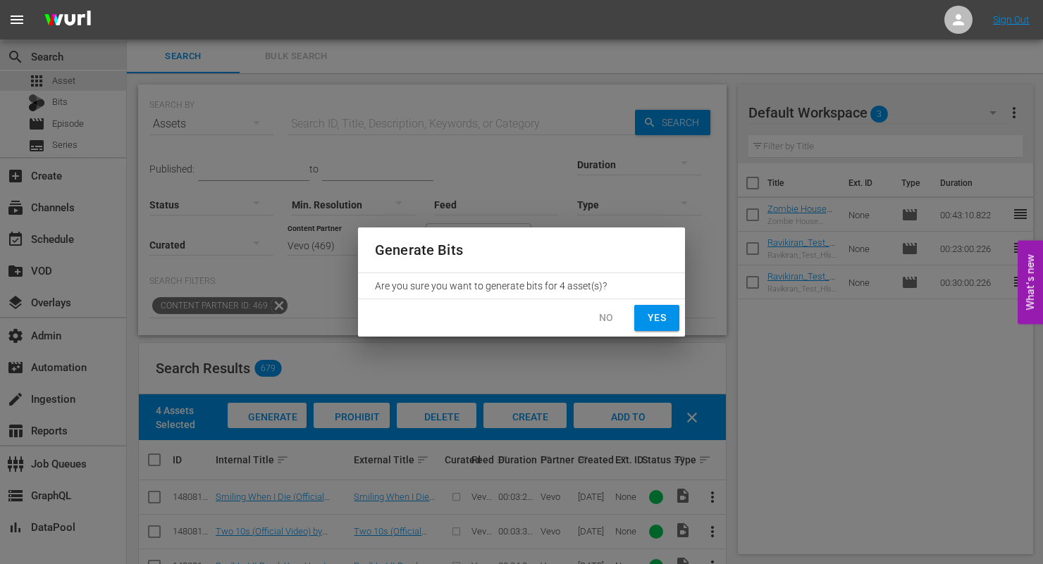
click at [657, 321] on span "Yes" at bounding box center [657, 318] width 23 height 18
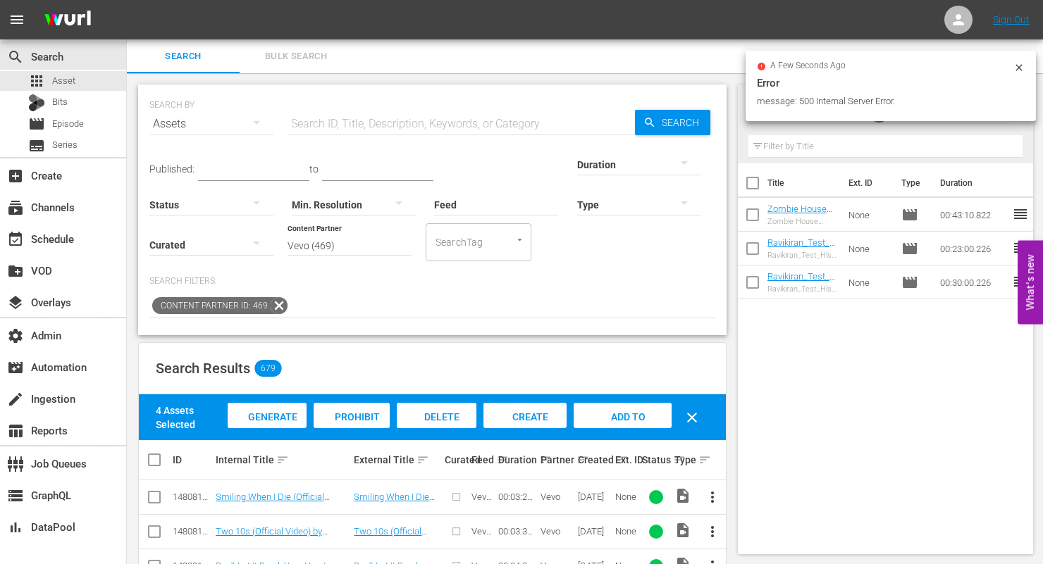
click at [1021, 65] on icon at bounding box center [1019, 67] width 6 height 6
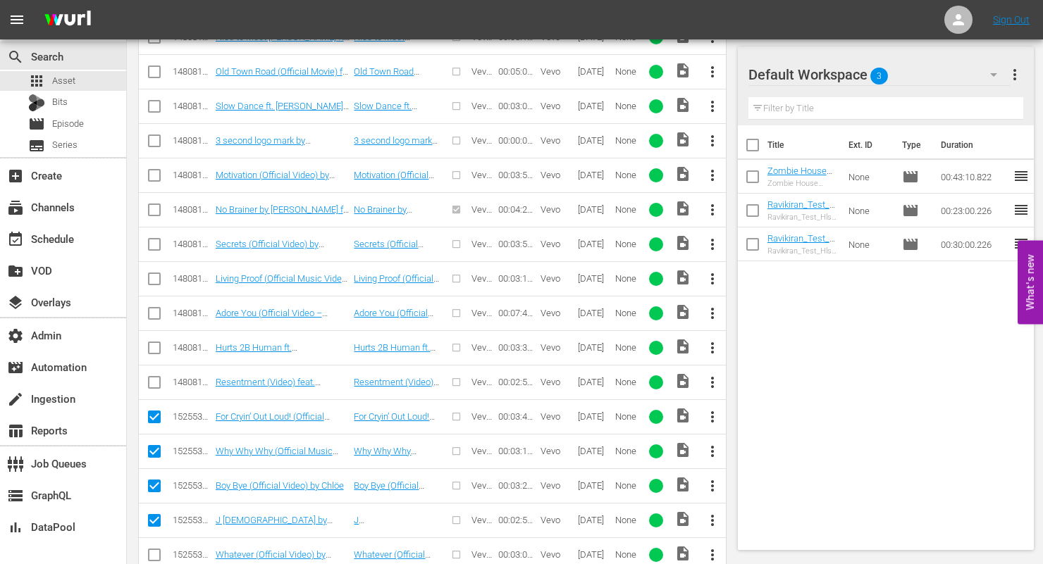
scroll to position [1092, 0]
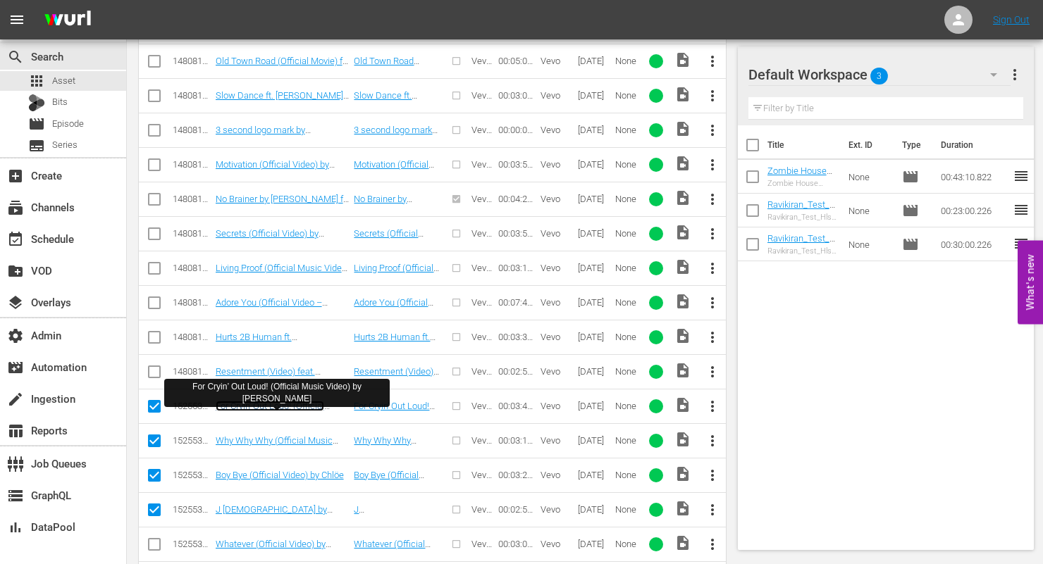
click at [242, 407] on link "For Cryin’ Out Loud! (Official Music Video) by FINNEAS" at bounding box center [282, 411] width 133 height 21
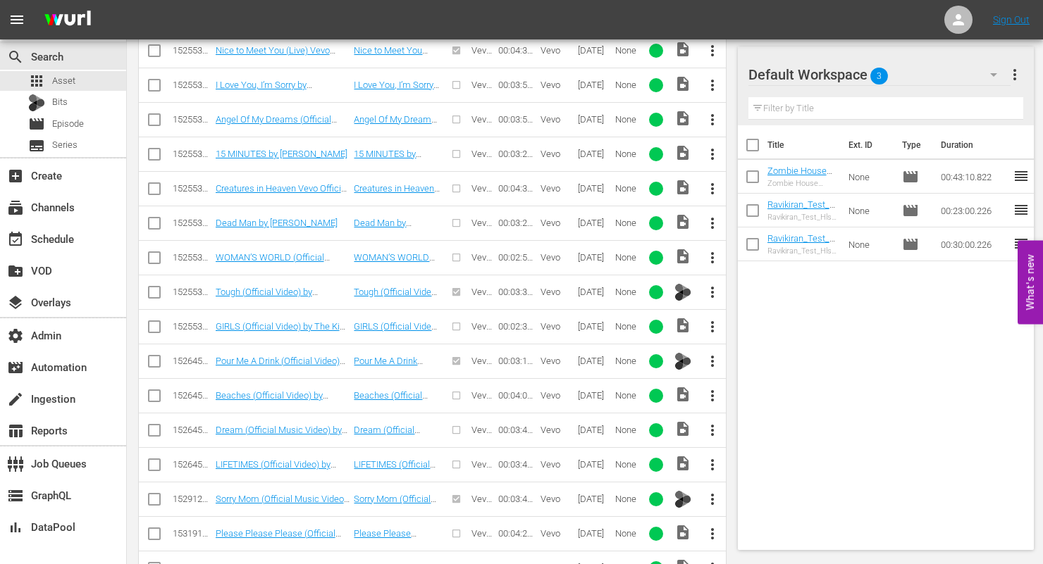
scroll to position [4831, 0]
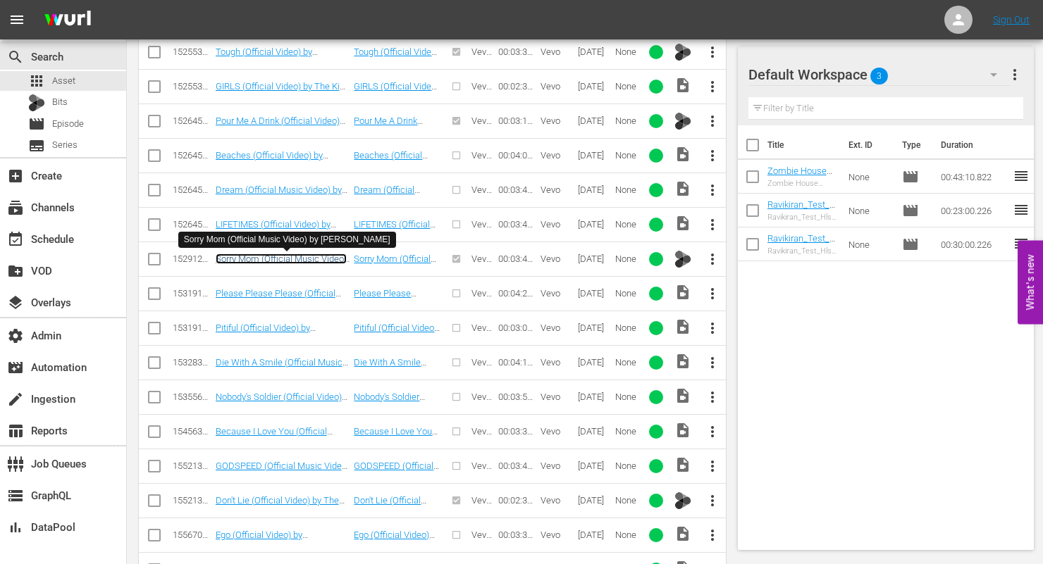
click at [238, 259] on link "Sorry Mom (Official Music Video) by Kelsea Ballerini" at bounding box center [281, 264] width 131 height 21
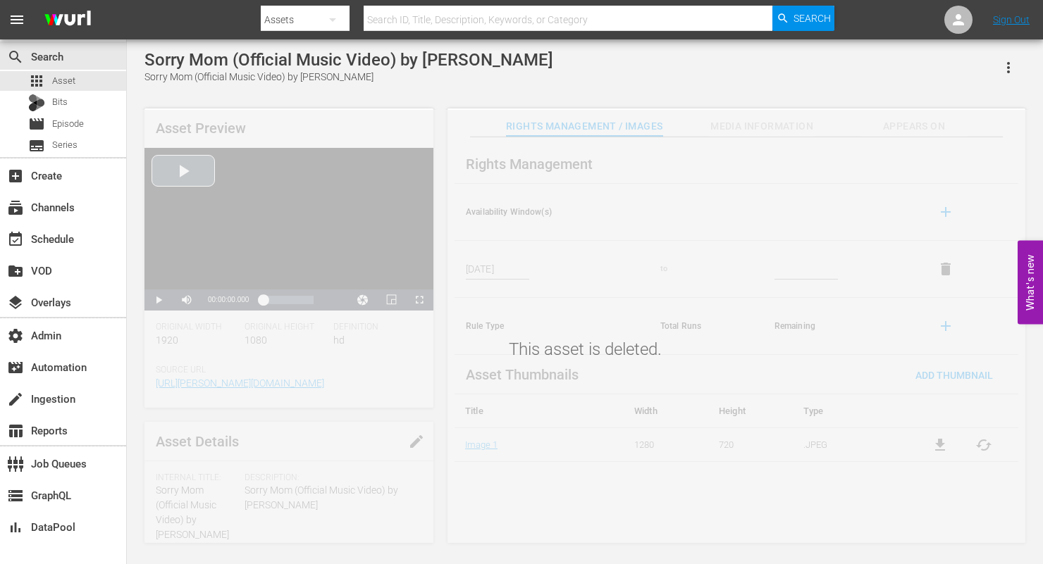
click at [179, 176] on div "Video Player" at bounding box center [288, 219] width 289 height 142
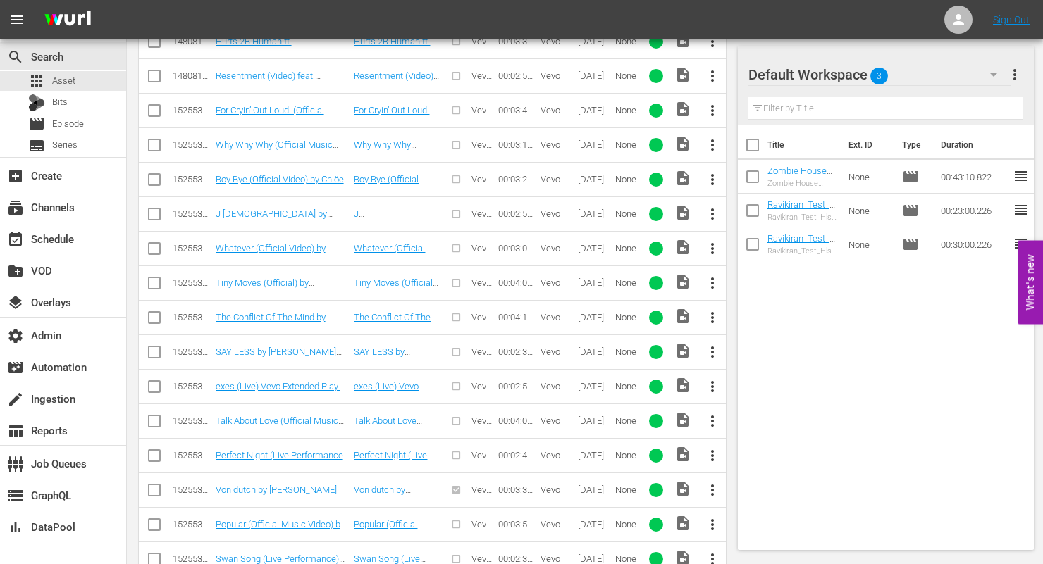
scroll to position [1359, 0]
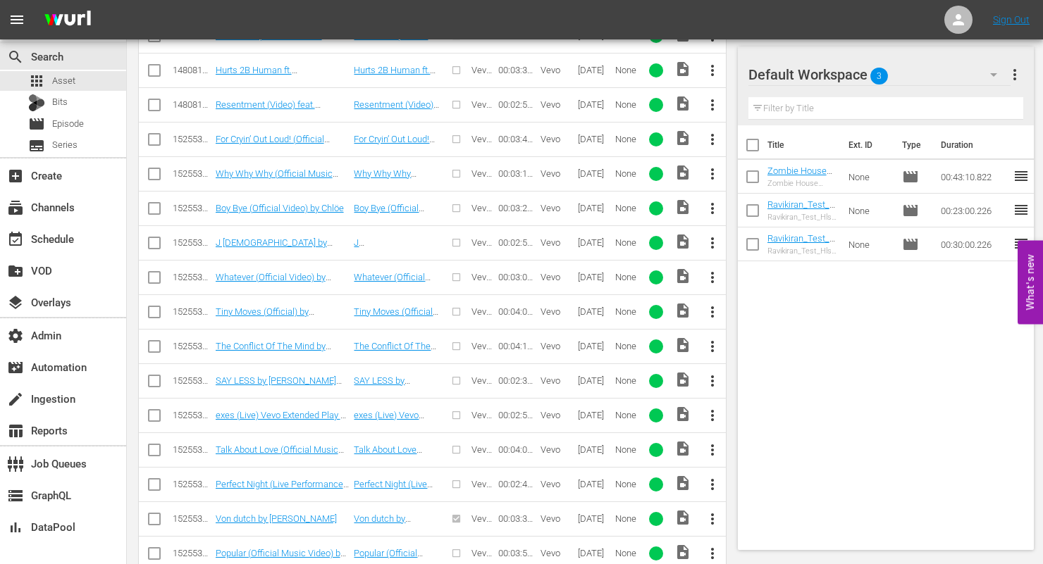
click at [264, 132] on td "For Cryin’ Out Loud! (Official Music Video) by FINNEAS" at bounding box center [283, 139] width 139 height 35
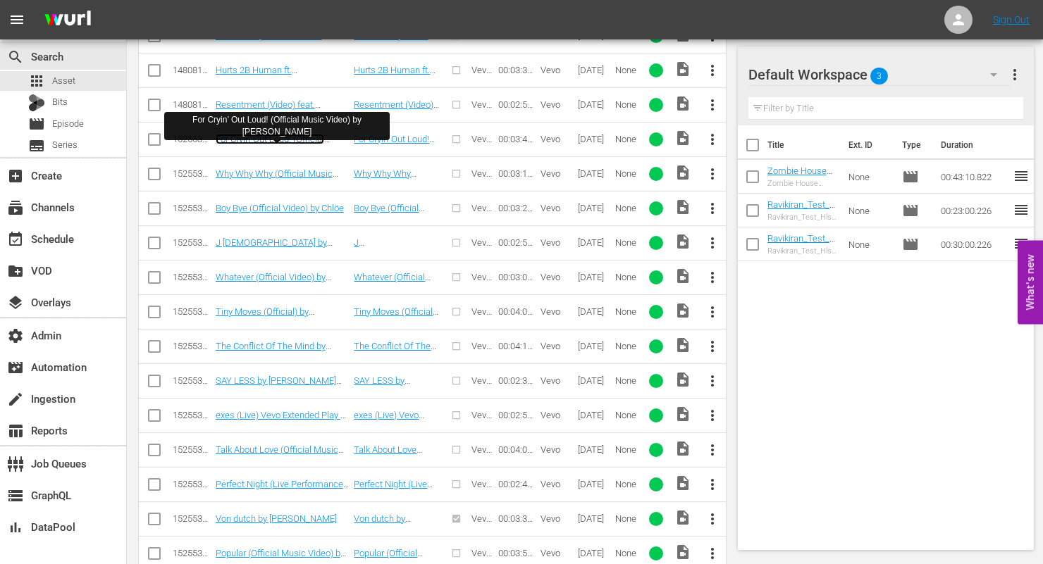
click at [260, 140] on link "For Cryin’ Out Loud! (Official Music Video) by FINNEAS" at bounding box center [282, 144] width 133 height 21
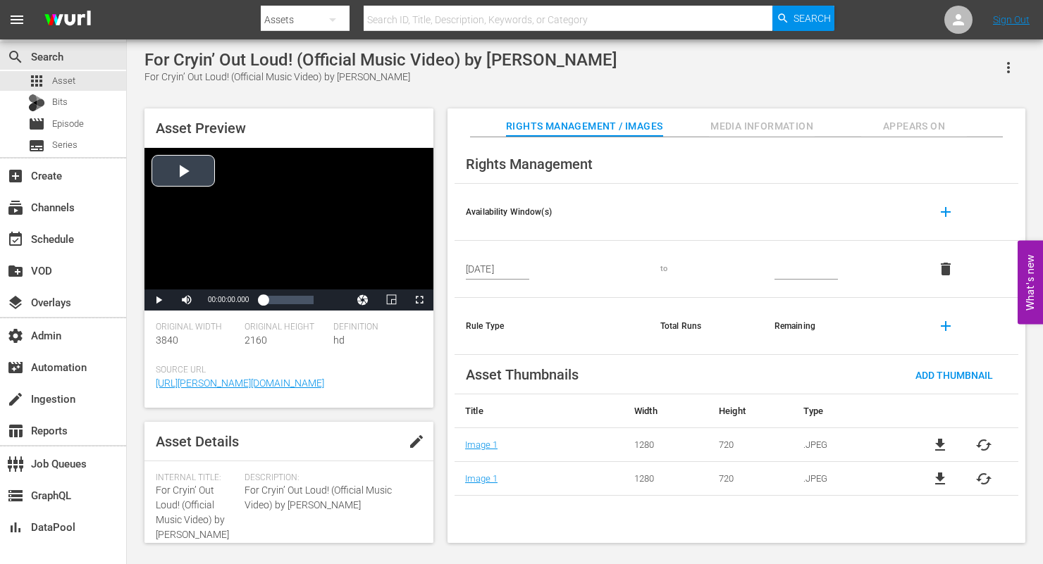
click at [175, 172] on div "Video Player" at bounding box center [288, 219] width 289 height 142
click at [159, 300] on span "Video Player" at bounding box center [159, 300] width 0 height 0
click at [909, 118] on span "Appears On" at bounding box center [914, 127] width 106 height 18
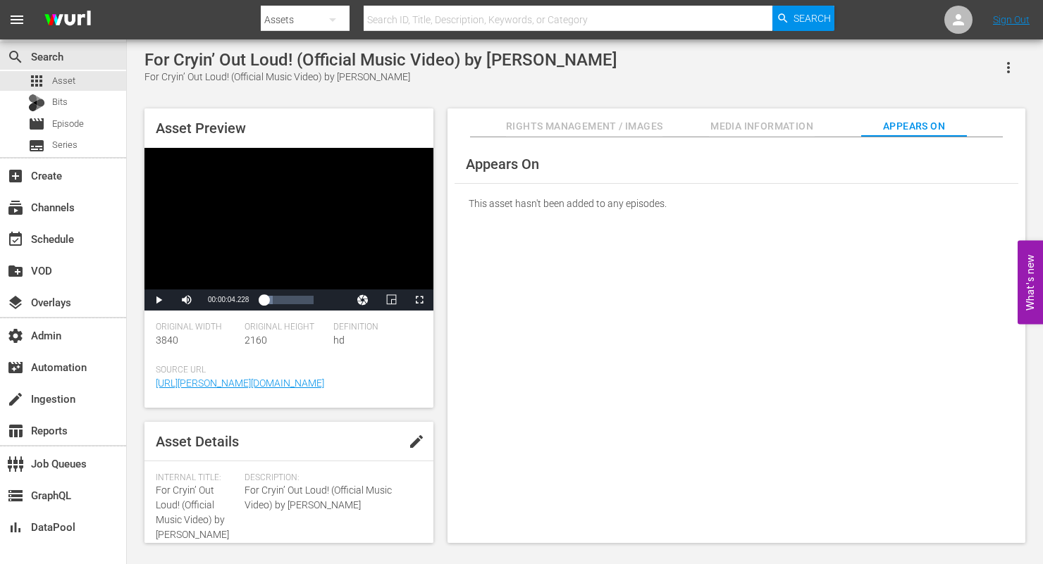
click at [796, 123] on span "Media Information" at bounding box center [762, 127] width 106 height 18
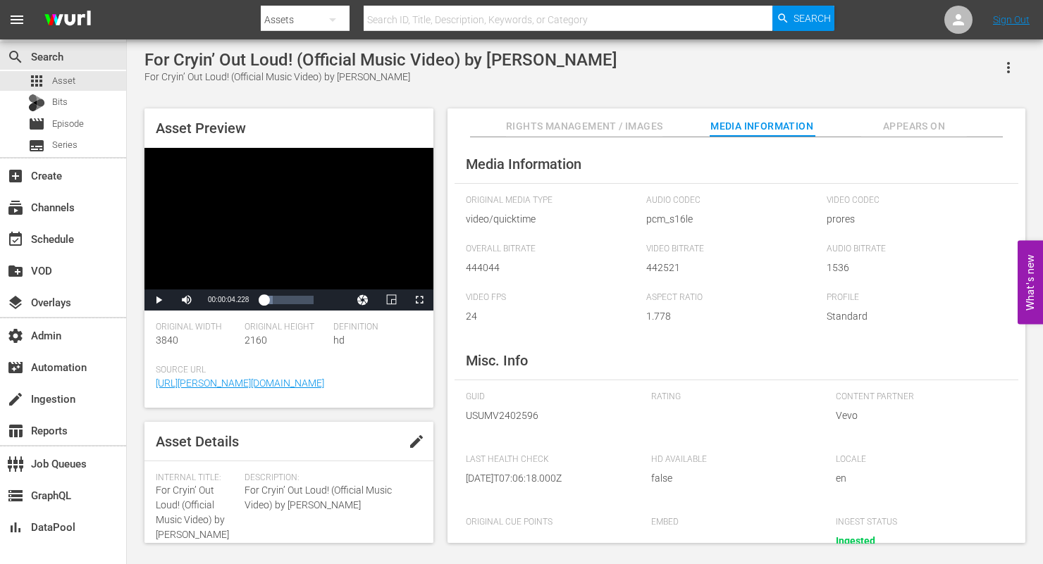
click at [571, 112] on button "Rights Management / Images" at bounding box center [584, 123] width 156 height 28
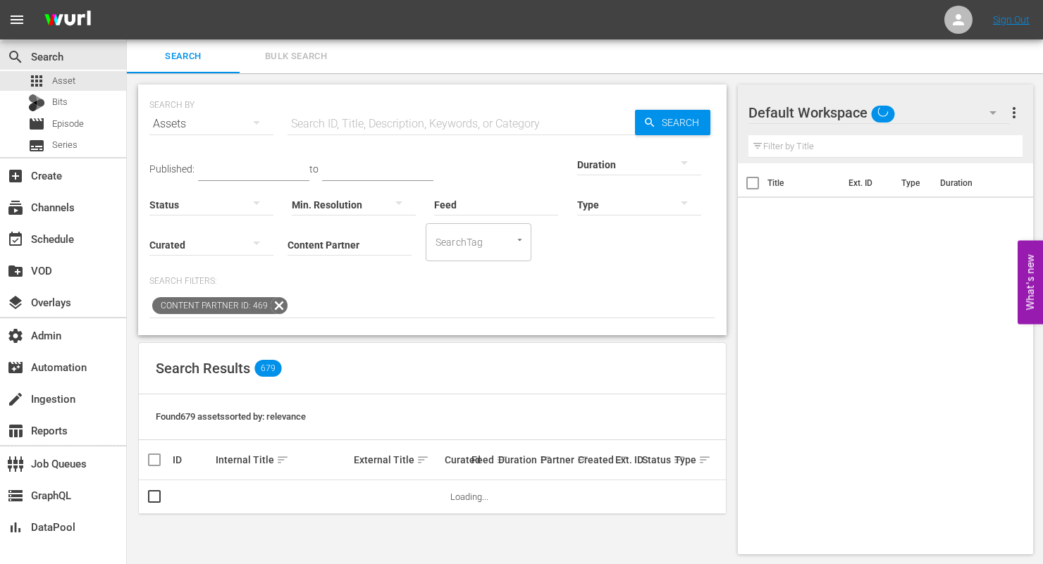
scroll to position [1, 0]
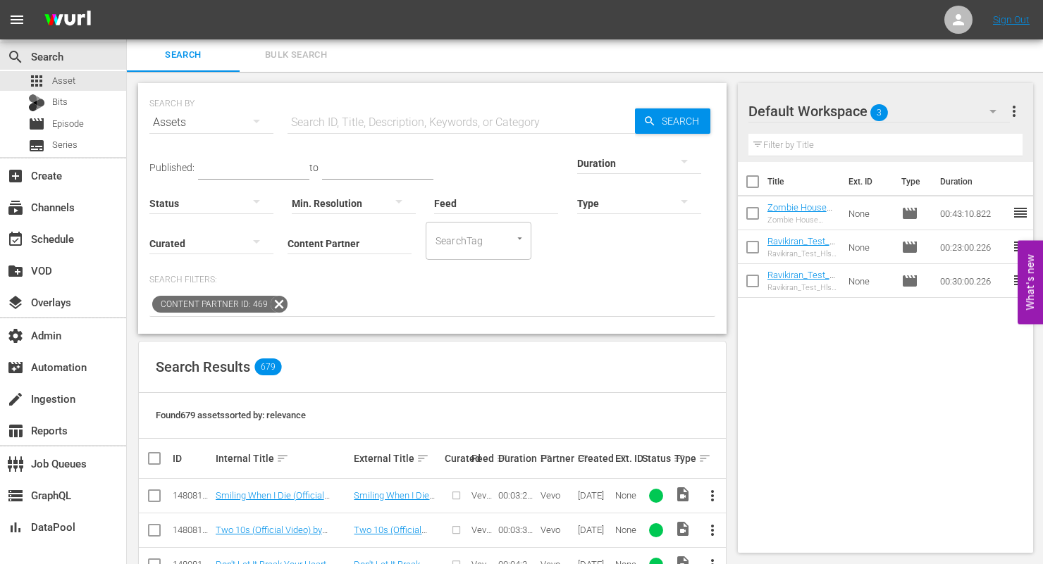
click at [321, 123] on input "text" at bounding box center [461, 123] width 347 height 34
paste input "148081958"
type input "148081958"
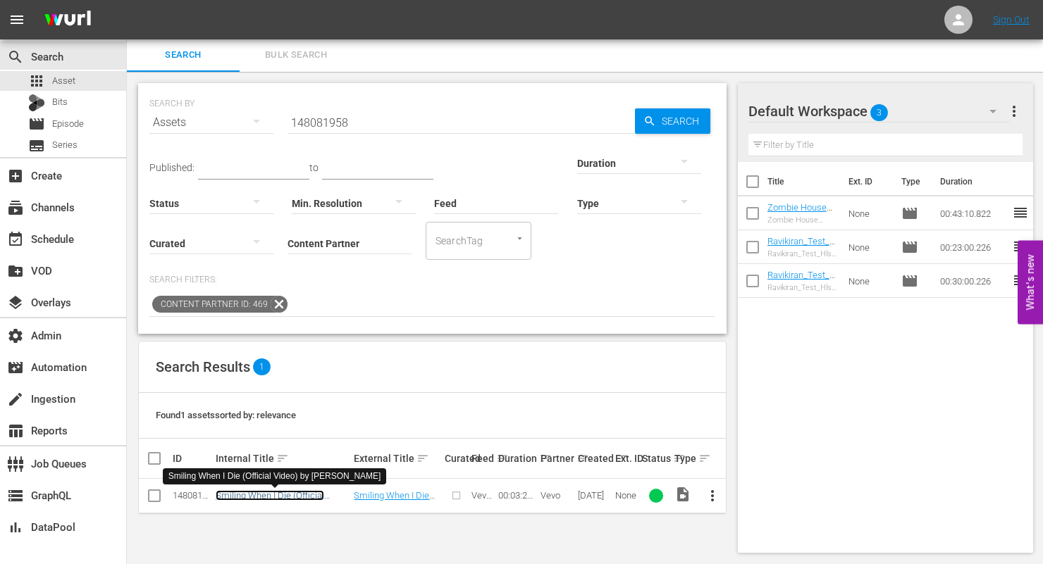
click at [283, 490] on link "Smiling When I Die (Official Video) by [PERSON_NAME]" at bounding box center [270, 500] width 109 height 21
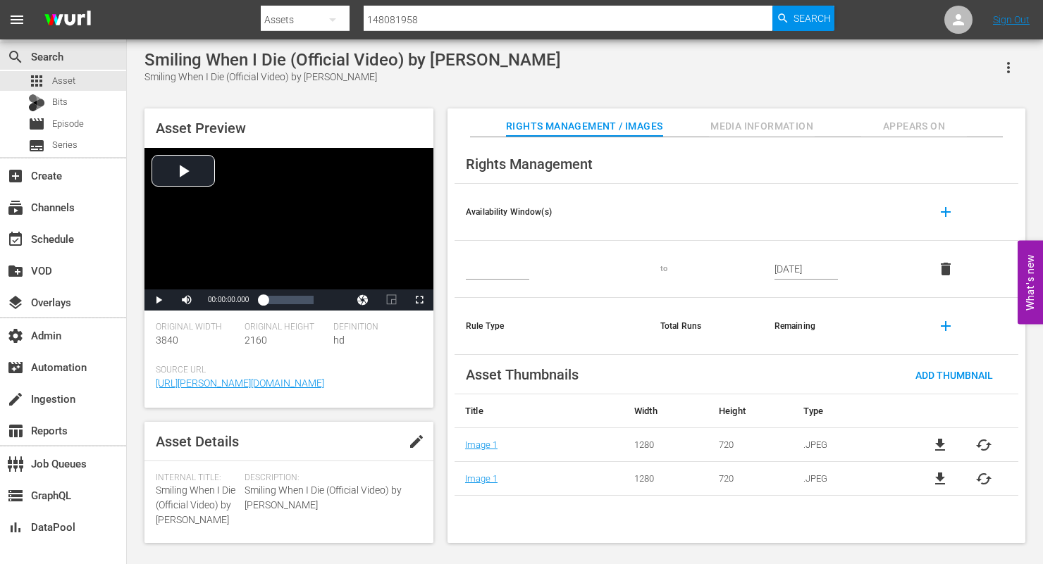
click at [898, 128] on span "Appears On" at bounding box center [914, 127] width 106 height 18
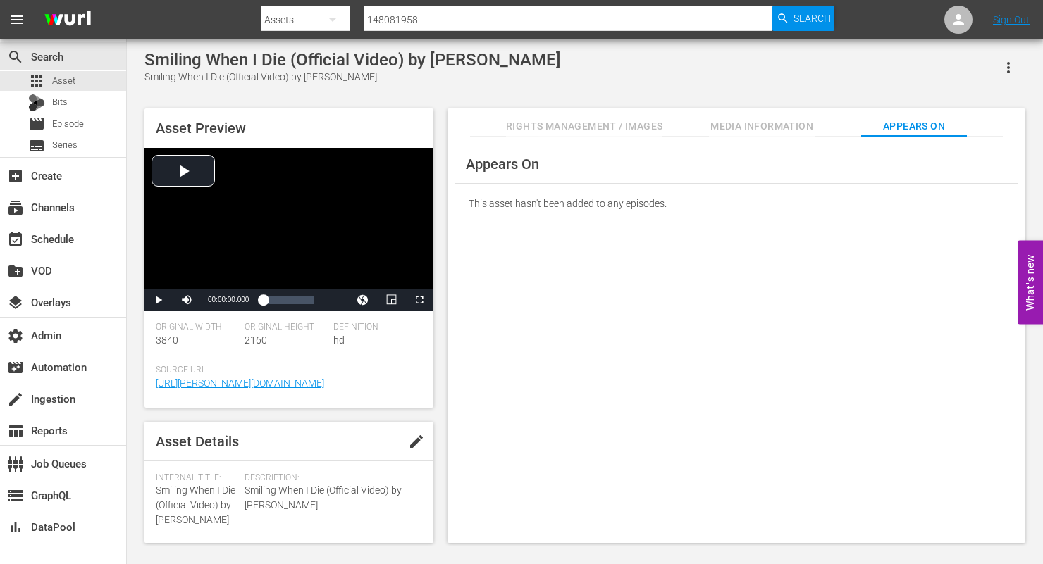
click at [779, 124] on span "Media Information" at bounding box center [762, 127] width 106 height 18
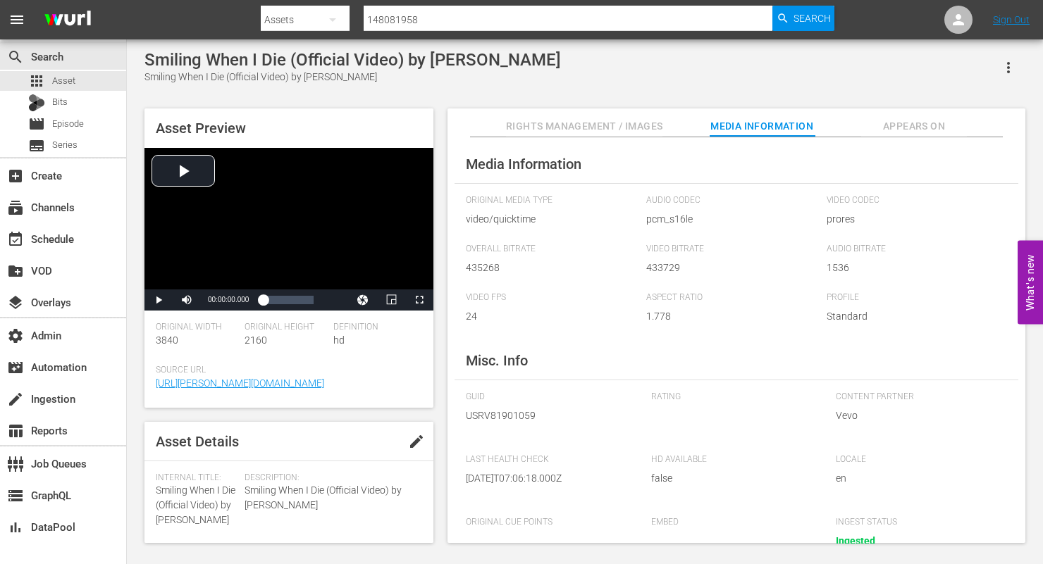
click at [603, 127] on span "Rights Management / Images" at bounding box center [584, 127] width 156 height 18
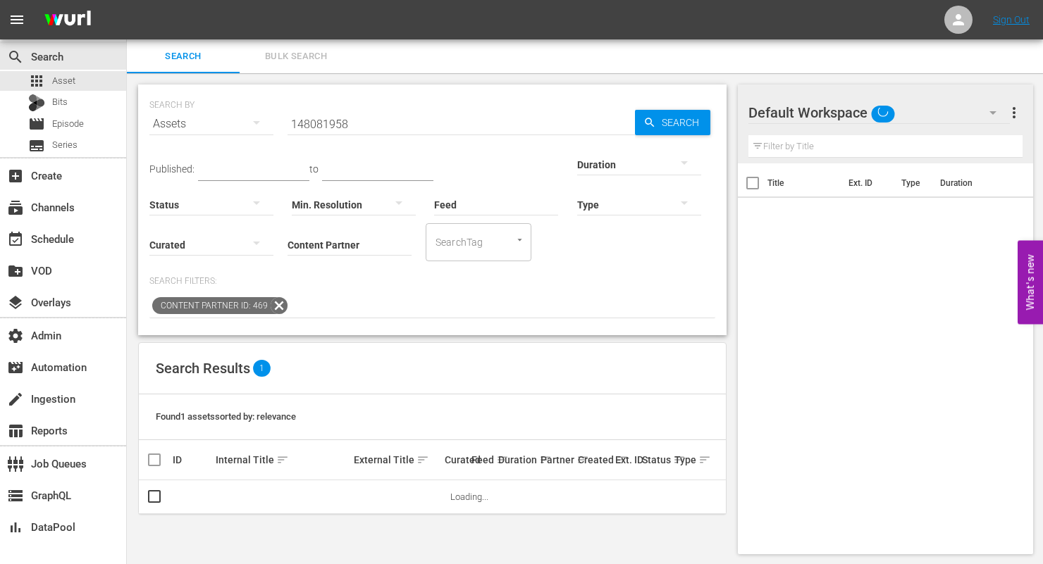
scroll to position [1, 0]
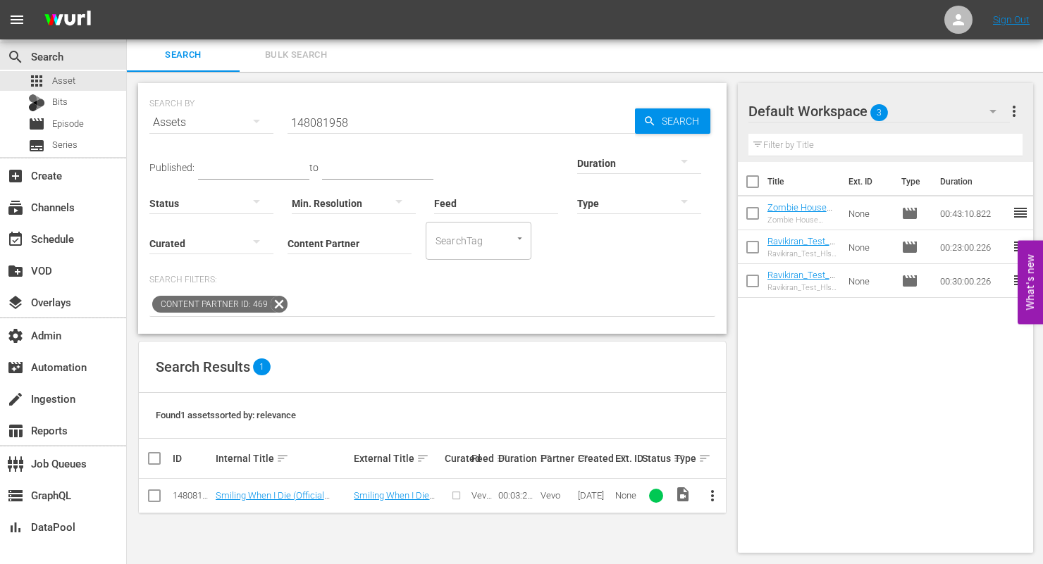
click at [159, 495] on input "checkbox" at bounding box center [154, 498] width 17 height 17
checkbox input "true"
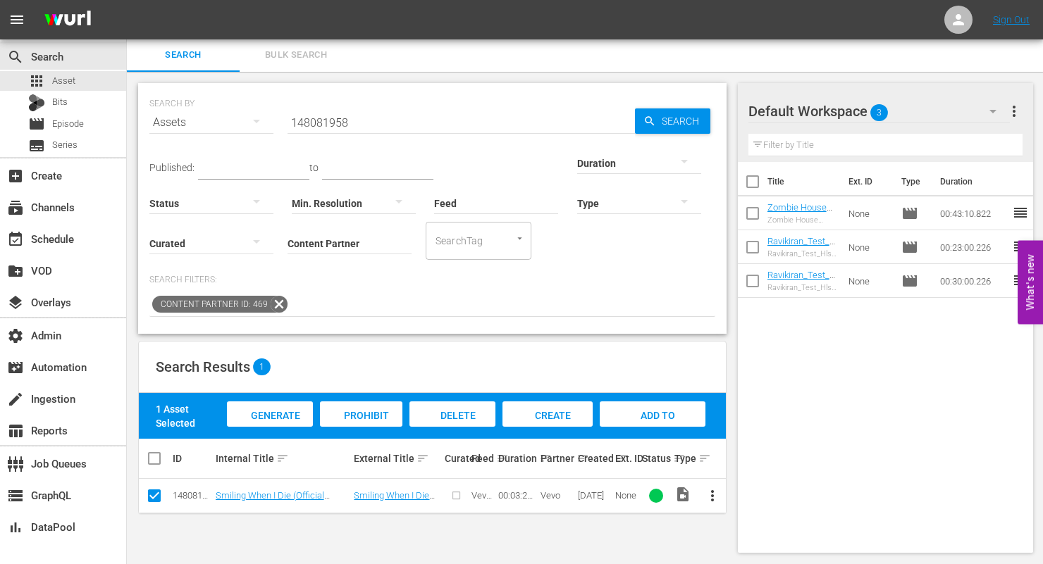
click at [282, 414] on span "Generate Bits" at bounding box center [270, 429] width 61 height 38
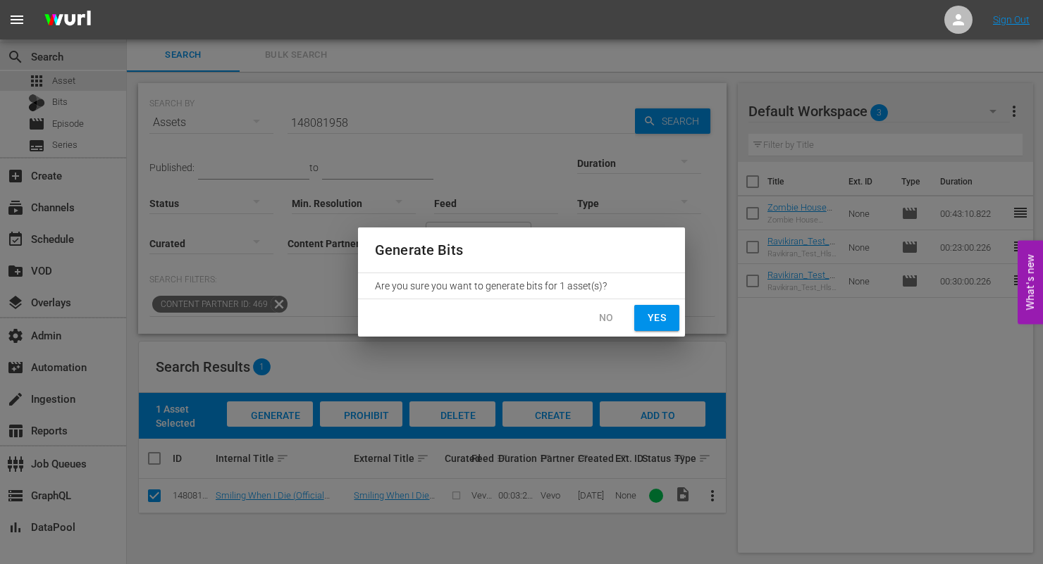
click at [648, 314] on span "Yes" at bounding box center [657, 318] width 23 height 18
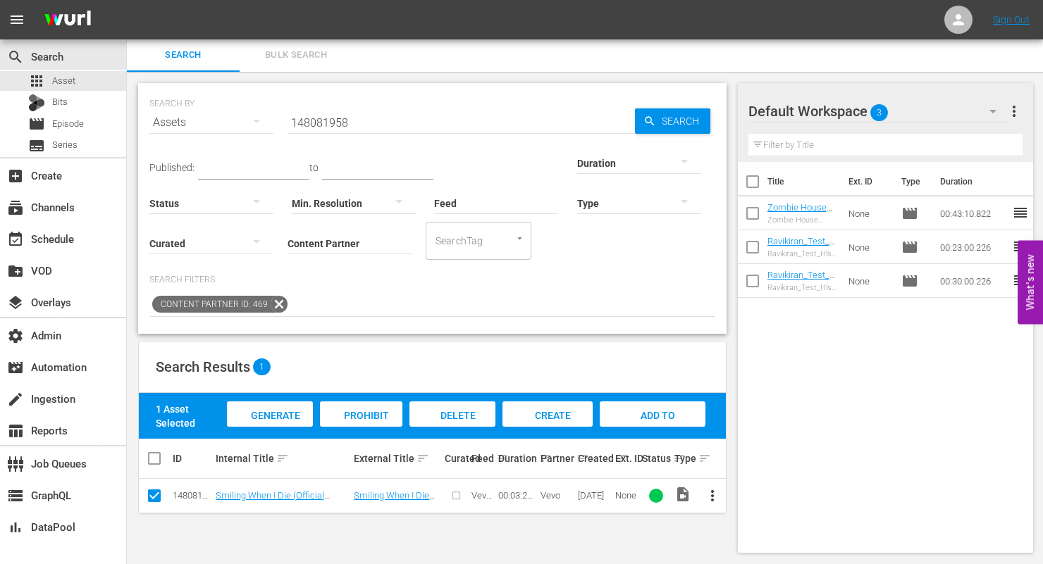
click at [338, 123] on input "148081958" at bounding box center [461, 123] width 347 height 34
paste input "9"
type input "148081959"
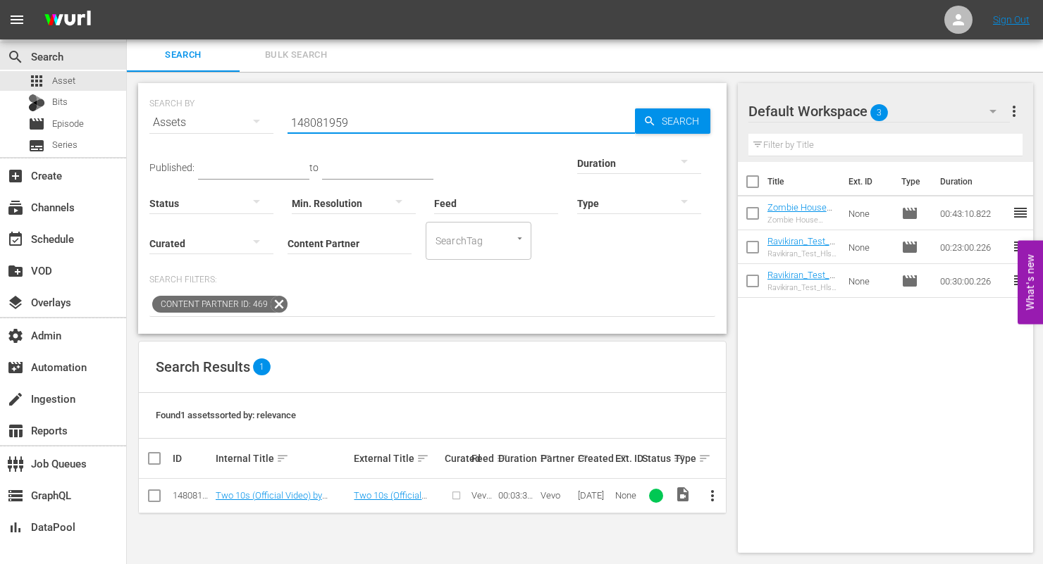
click at [154, 493] on input "checkbox" at bounding box center [154, 498] width 17 height 17
checkbox input "true"
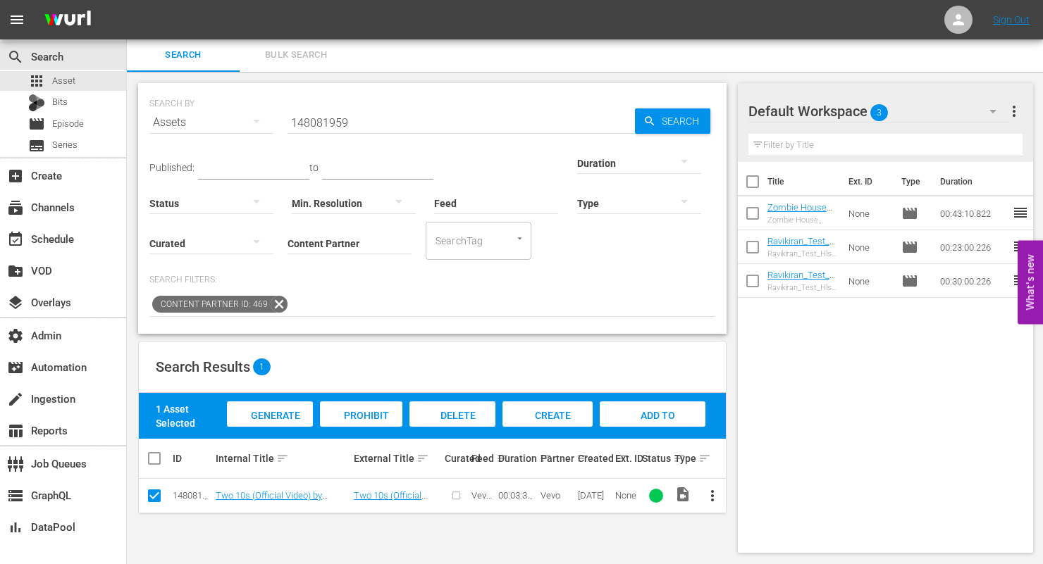
click at [269, 414] on span "Generate Bits" at bounding box center [270, 429] width 61 height 38
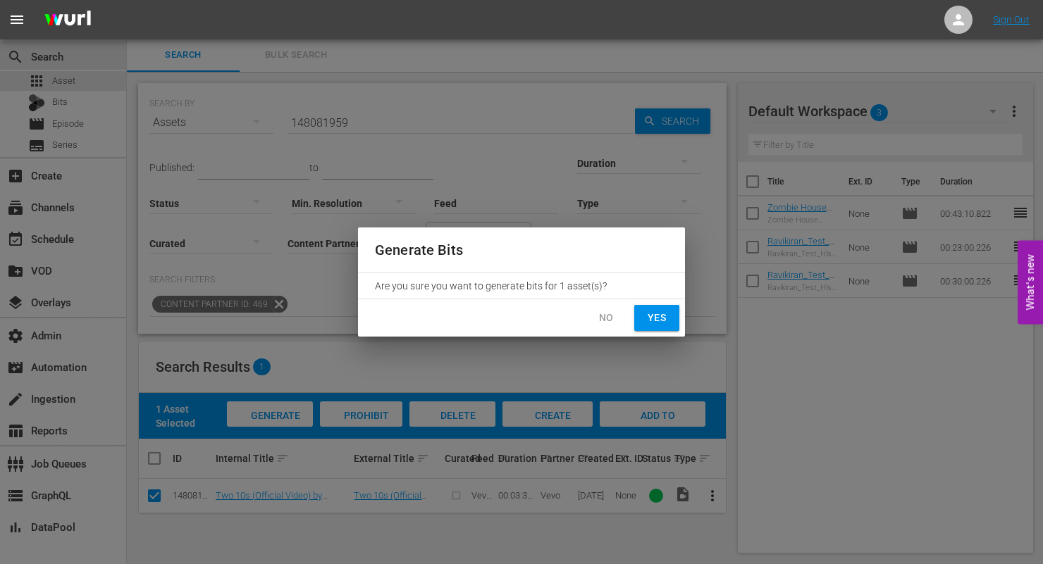
click at [653, 315] on span "Yes" at bounding box center [657, 318] width 23 height 18
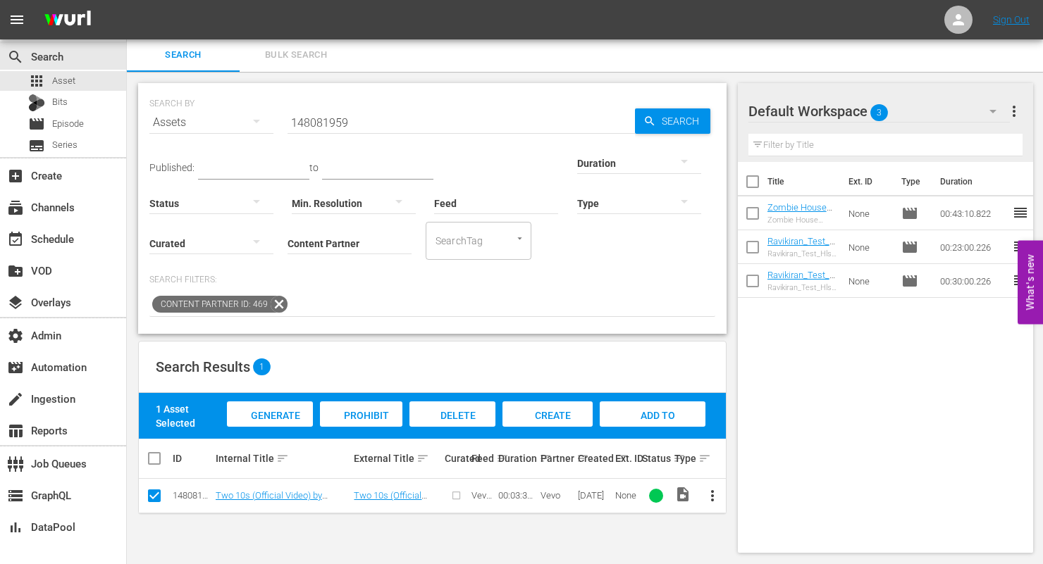
click at [328, 121] on input "148081959" at bounding box center [461, 123] width 347 height 34
paste input "64"
type input "148081964"
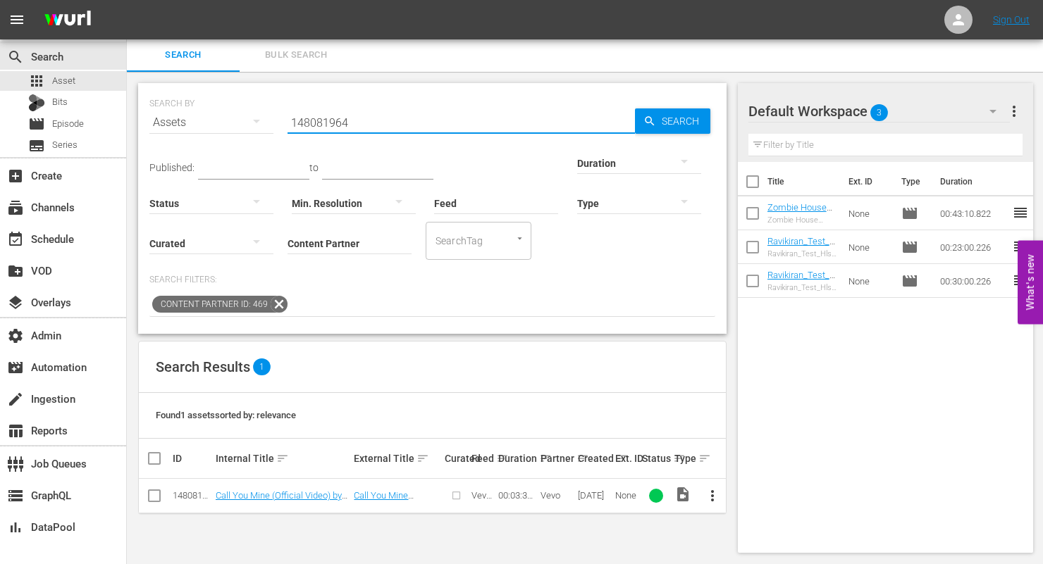
click at [153, 493] on input "checkbox" at bounding box center [154, 498] width 17 height 17
checkbox input "true"
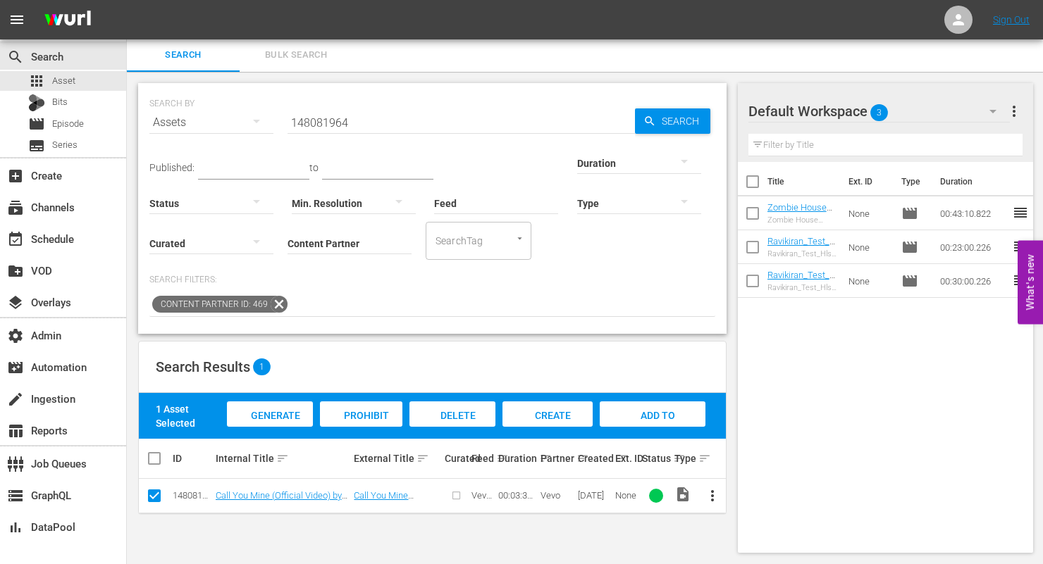
click at [280, 413] on span "Generate Bits" at bounding box center [270, 429] width 61 height 38
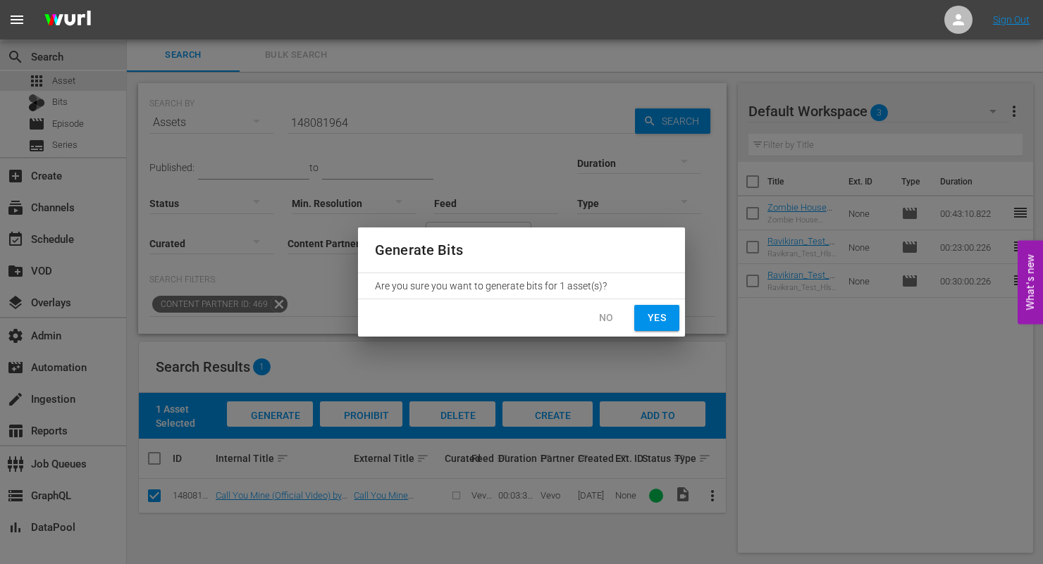
click at [655, 321] on span "Yes" at bounding box center [657, 318] width 23 height 18
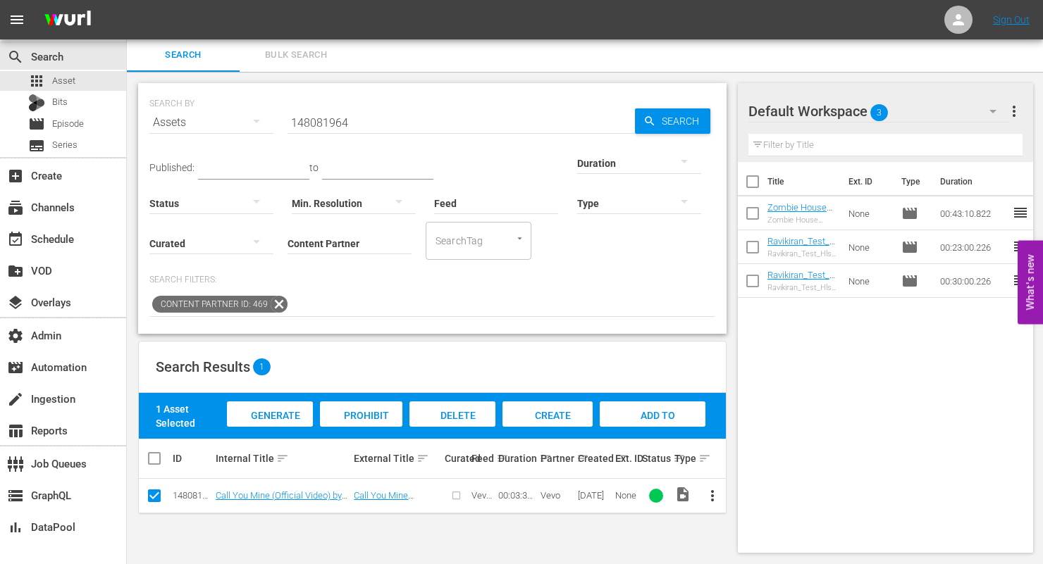
click at [316, 134] on input "148081964" at bounding box center [461, 123] width 347 height 34
click at [325, 120] on input "148081964" at bounding box center [461, 123] width 347 height 34
paste input "6"
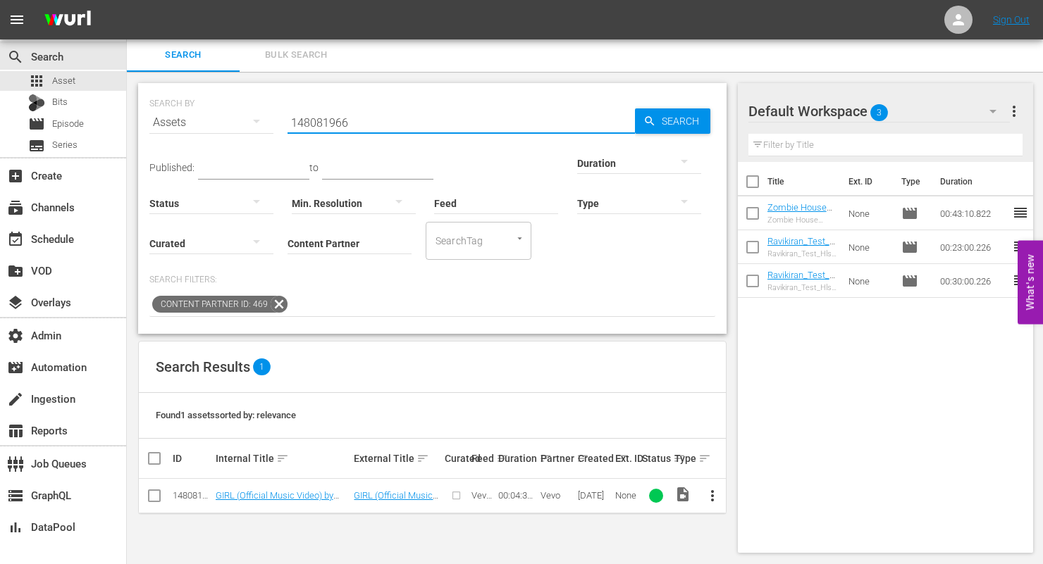
type input "148081966"
click at [150, 497] on input "checkbox" at bounding box center [154, 498] width 17 height 17
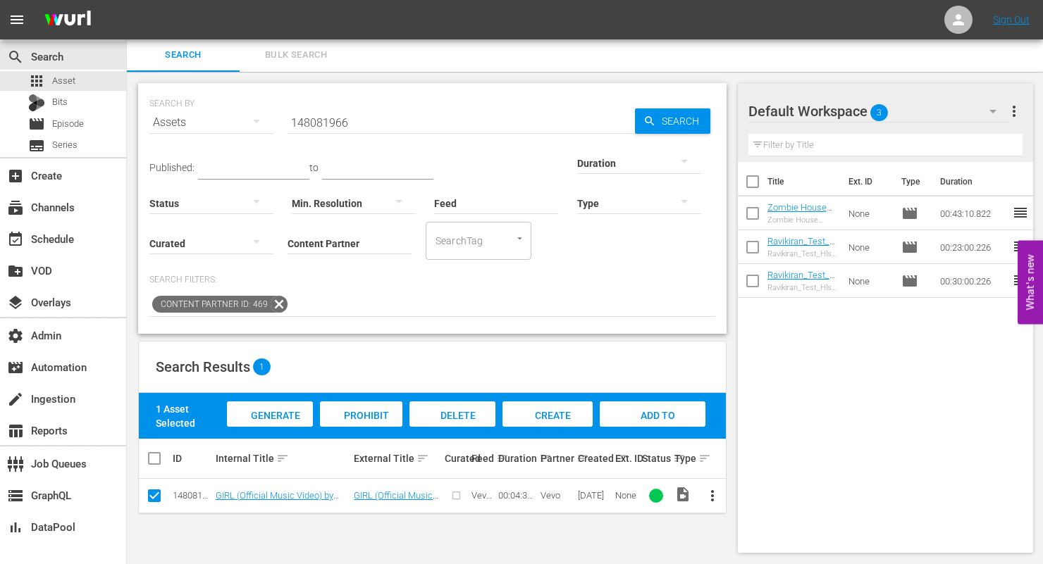
click at [273, 407] on div "Generate Bits" at bounding box center [270, 428] width 86 height 53
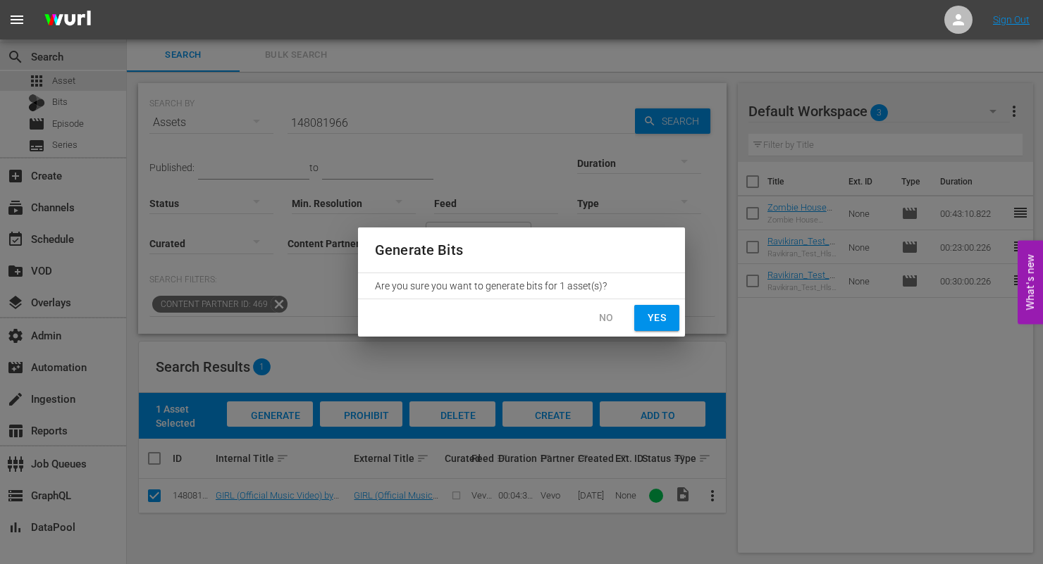
click at [676, 314] on button "Yes" at bounding box center [656, 318] width 45 height 26
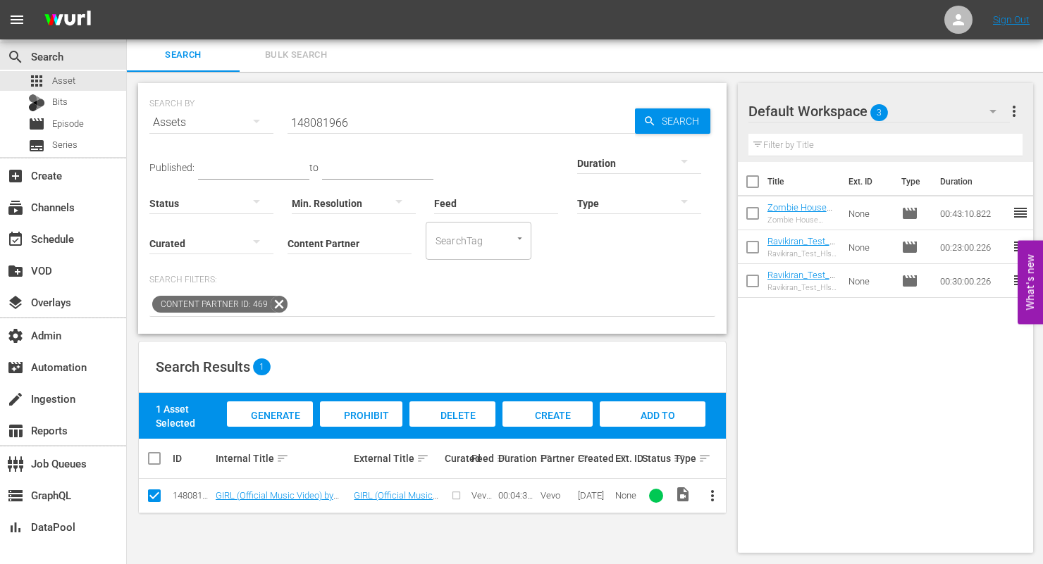
click at [156, 498] on input "checkbox" at bounding box center [154, 498] width 17 height 17
checkbox input "false"
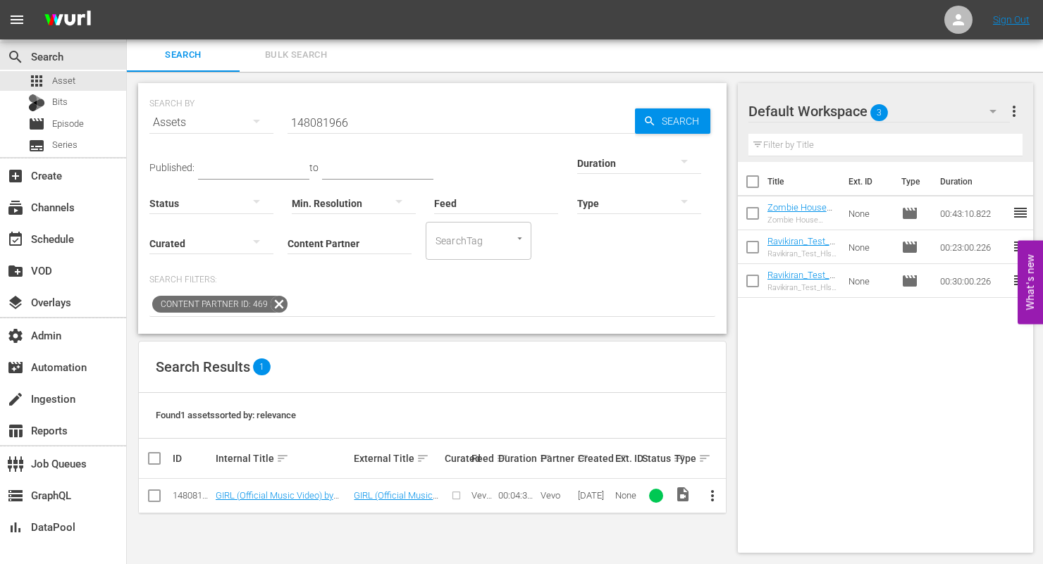
click at [359, 109] on input "148081966" at bounding box center [461, 123] width 347 height 34
paste input "7"
type input "148081967"
click at [152, 495] on input "checkbox" at bounding box center [154, 498] width 17 height 17
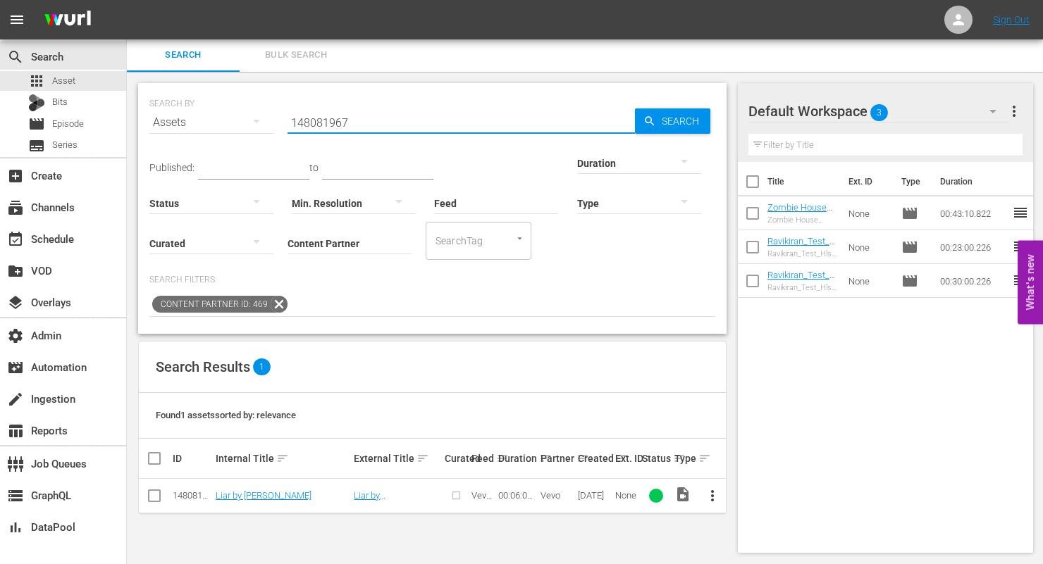
checkbox input "true"
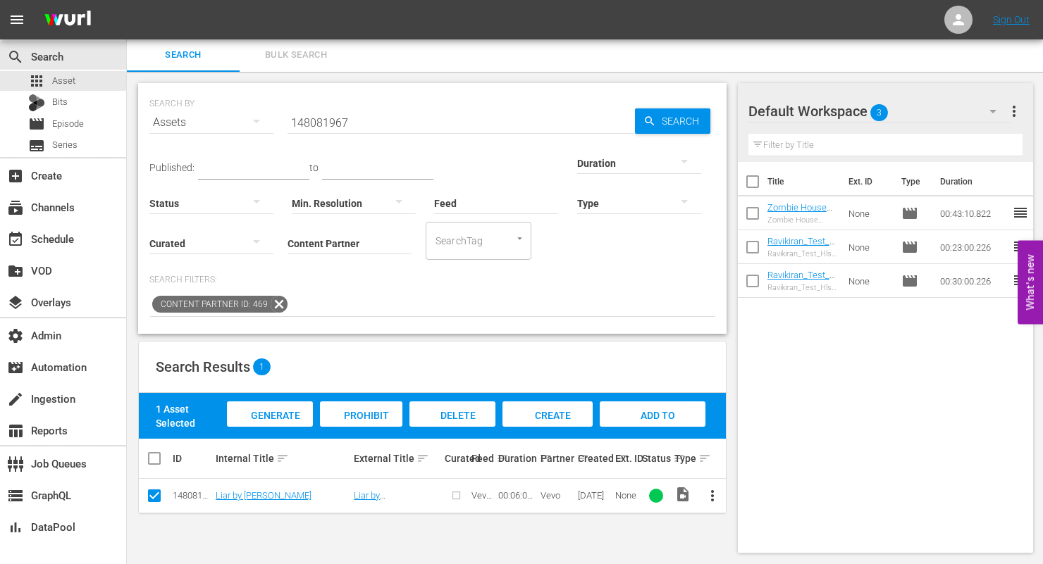
click at [261, 422] on div "Generate Bits" at bounding box center [270, 428] width 86 height 53
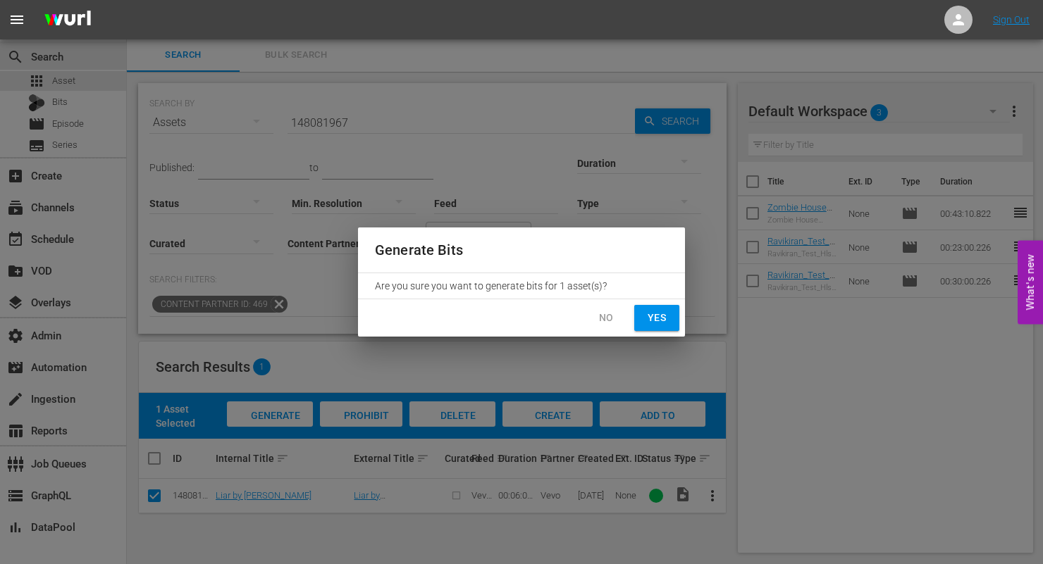
click at [660, 328] on button "Yes" at bounding box center [656, 318] width 45 height 26
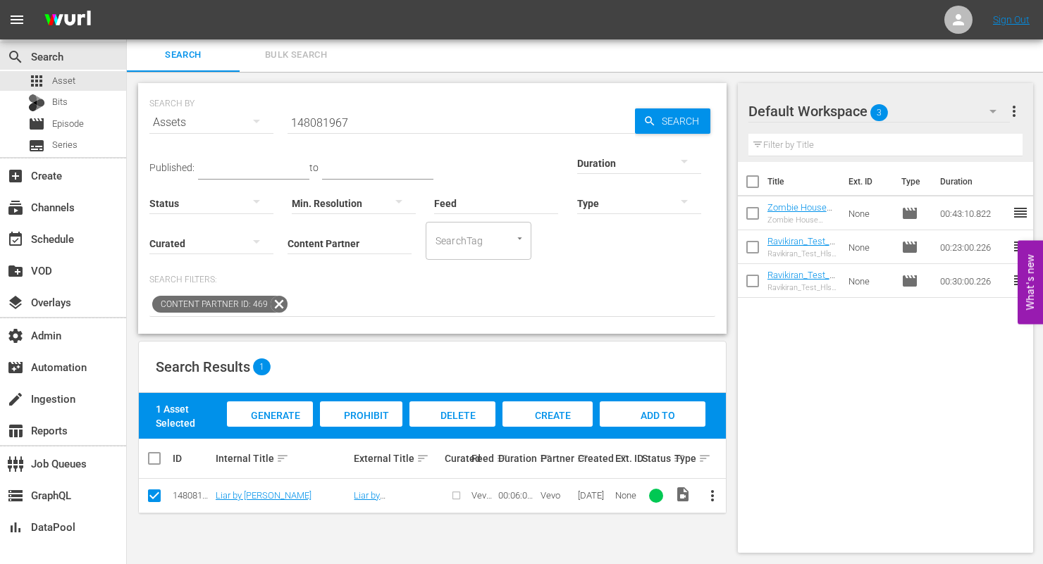
click at [271, 301] on icon at bounding box center [279, 304] width 18 height 18
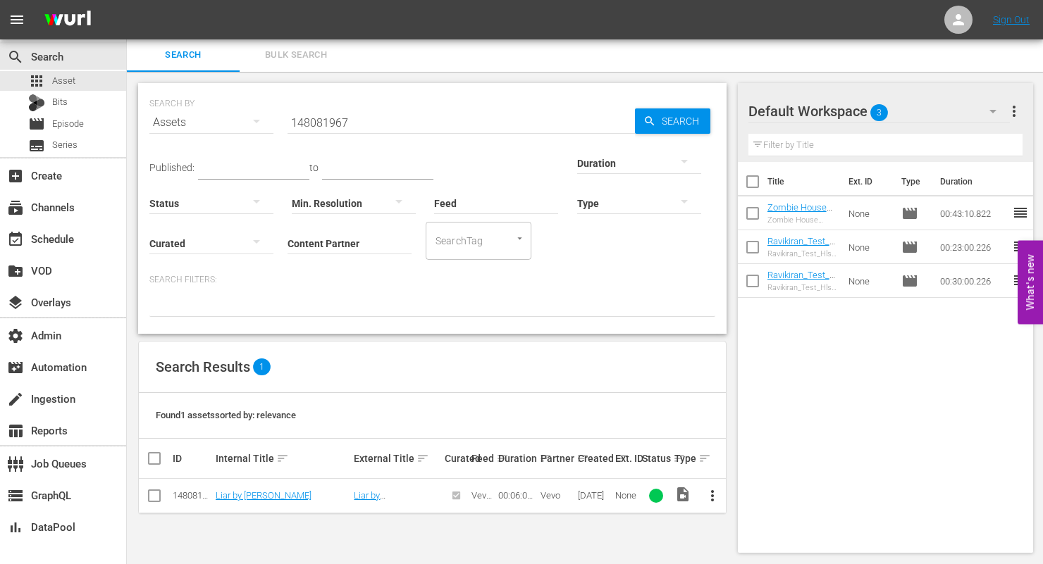
click at [254, 127] on icon "button" at bounding box center [256, 121] width 17 height 17
click at [195, 242] on div "Bits" at bounding box center [194, 239] width 56 height 23
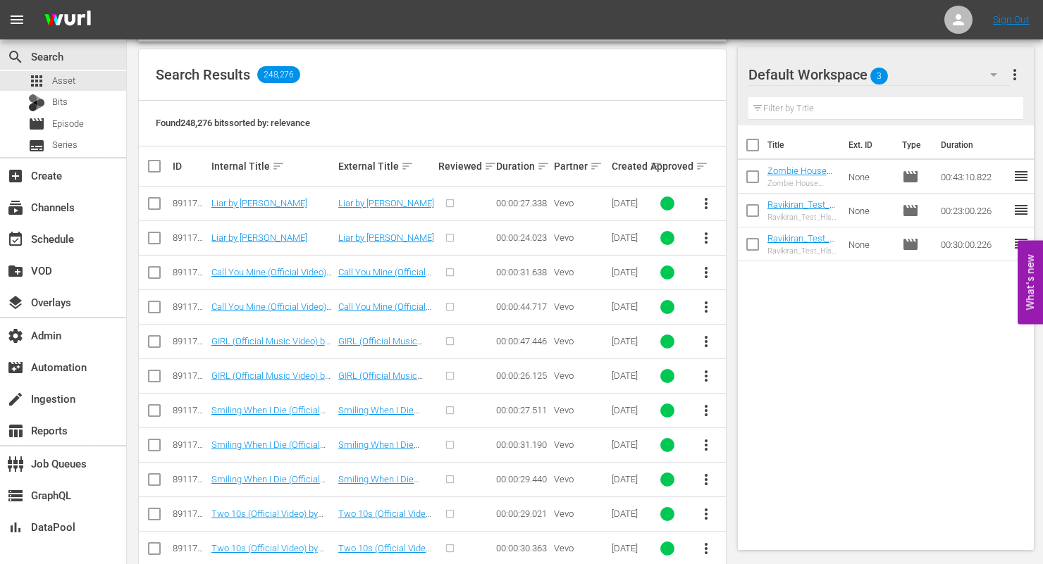
scroll to position [632, 0]
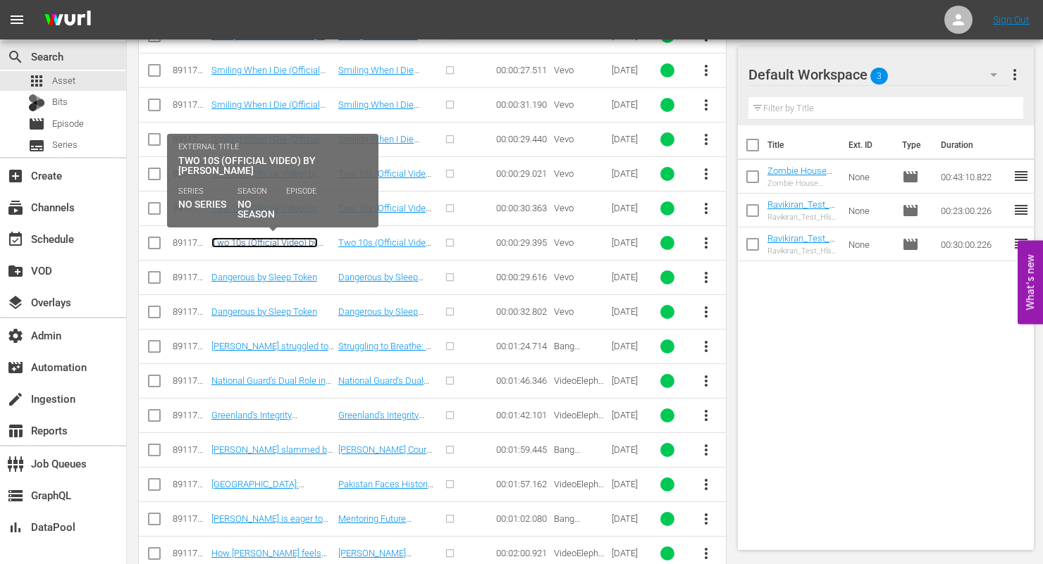
click at [275, 244] on link "Two 10s (Official Video) by [PERSON_NAME]" at bounding box center [264, 247] width 106 height 21
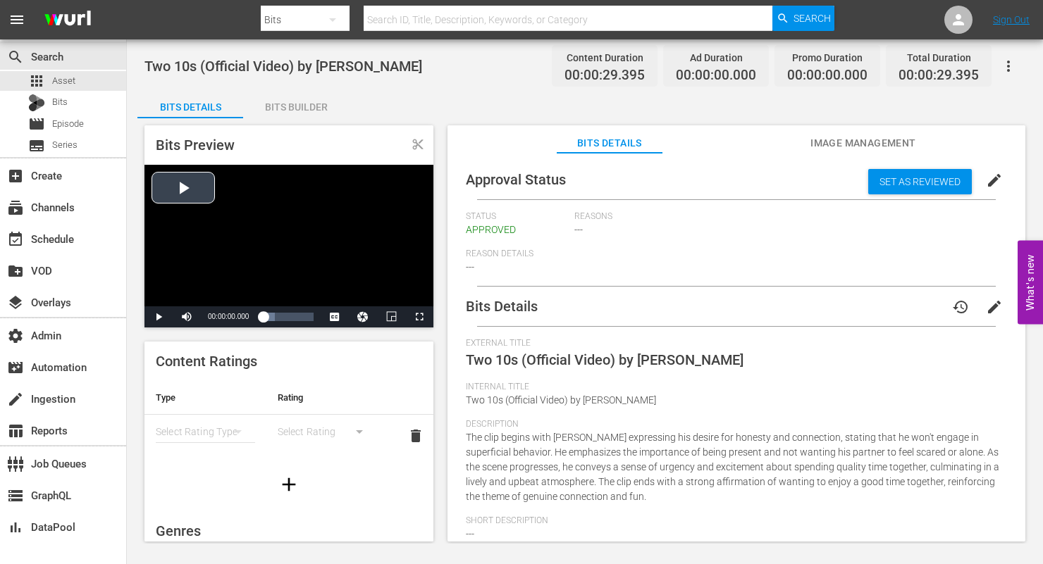
click at [187, 193] on div "Video Player" at bounding box center [288, 236] width 289 height 142
click at [302, 320] on div "Loaded : 100.00% 00:00:23.271 Two 10s (Official Video) by Quinn XCII (1/1) 00:0…" at bounding box center [288, 317] width 51 height 14
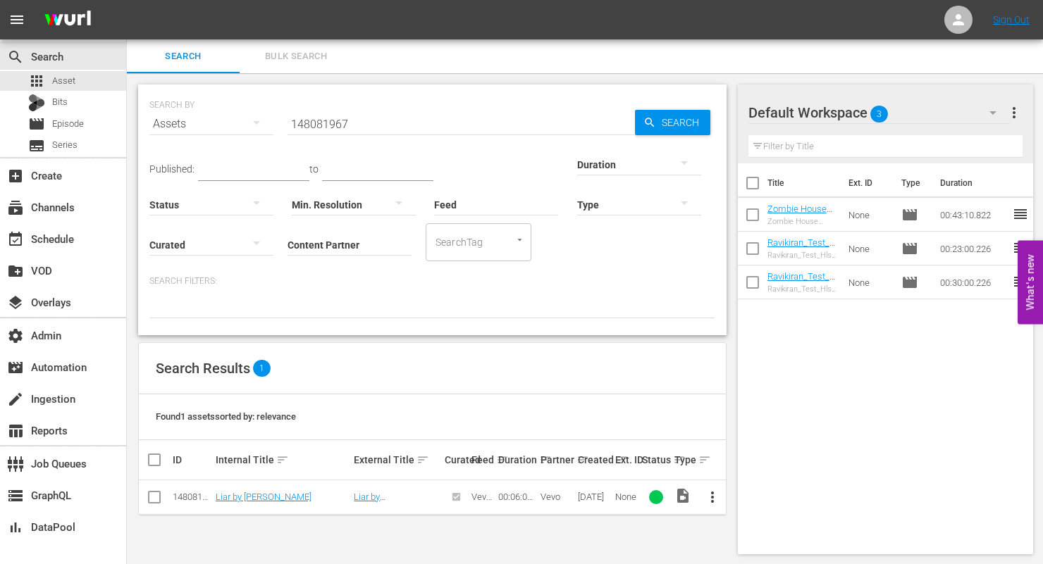
click at [231, 122] on div "Assets" at bounding box center [211, 123] width 124 height 39
click at [197, 246] on div "Bits" at bounding box center [194, 241] width 56 height 23
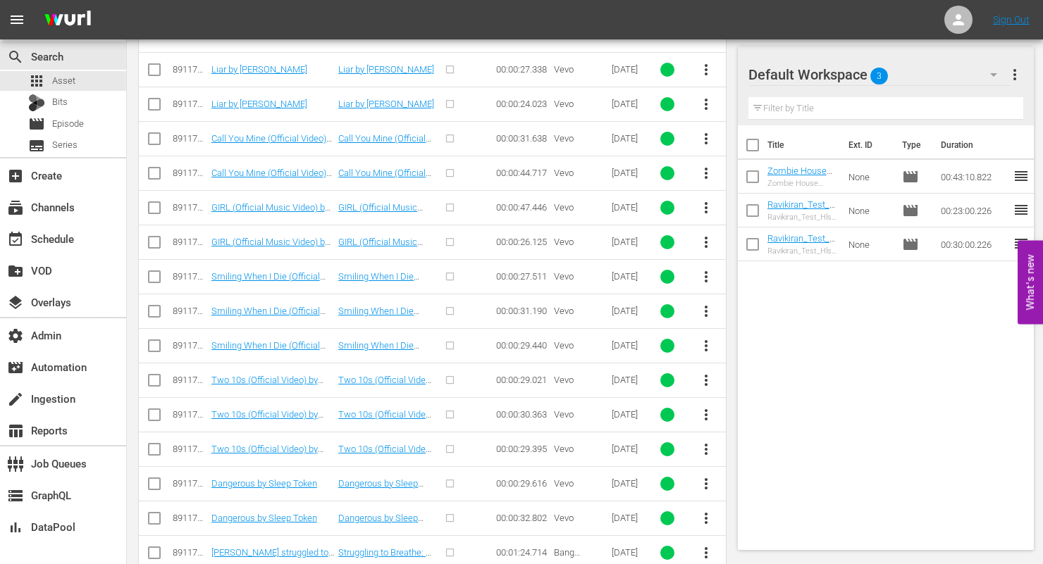
scroll to position [467, 0]
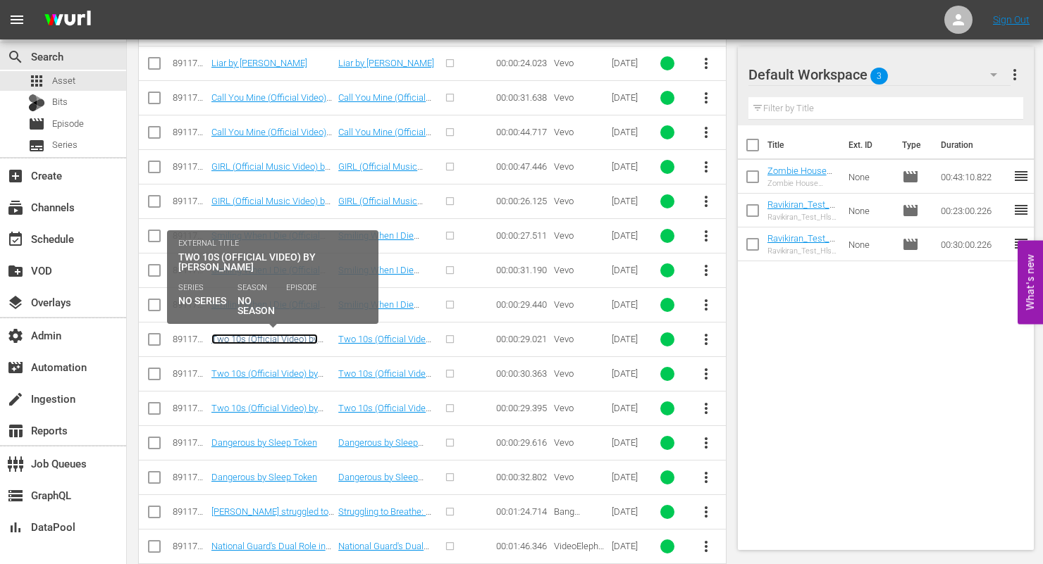
click at [292, 336] on link "Two 10s (Official Video) by [PERSON_NAME]" at bounding box center [264, 344] width 106 height 21
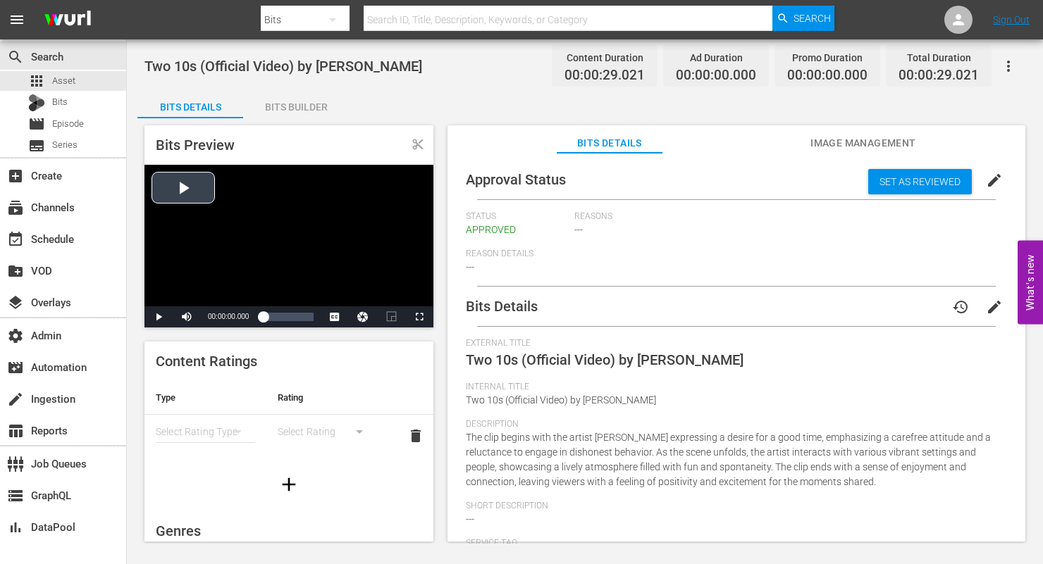
click at [179, 177] on div "Video Player" at bounding box center [288, 236] width 289 height 142
click at [306, 321] on div "00:00:24.587 Two 10s (Official Video) by Quinn XCII (1/1)" at bounding box center [306, 317] width 1 height 14
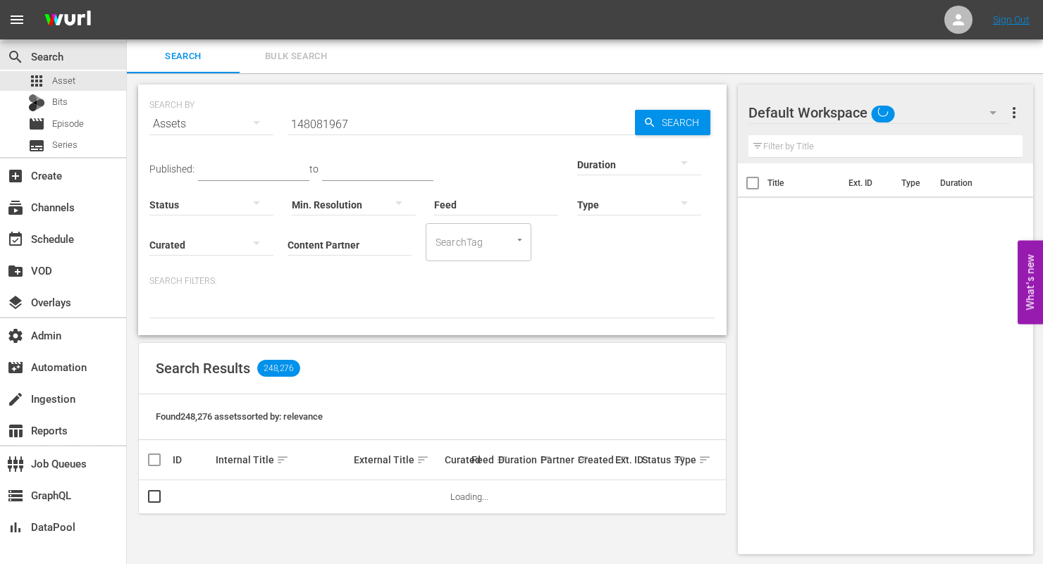
scroll to position [1, 0]
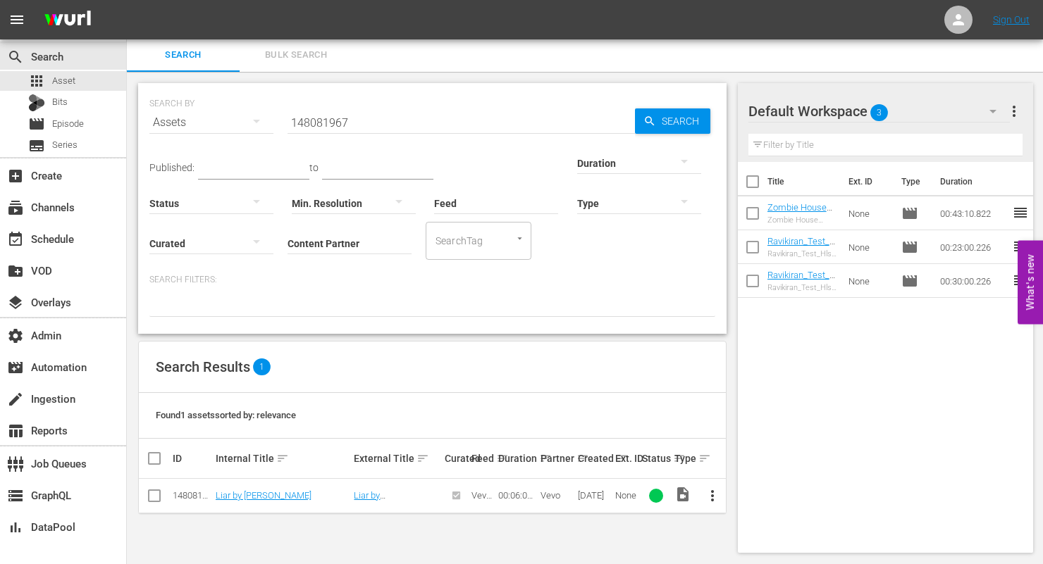
click at [230, 111] on div "Assets" at bounding box center [211, 122] width 124 height 39
click at [190, 239] on div "Bits" at bounding box center [194, 239] width 56 height 23
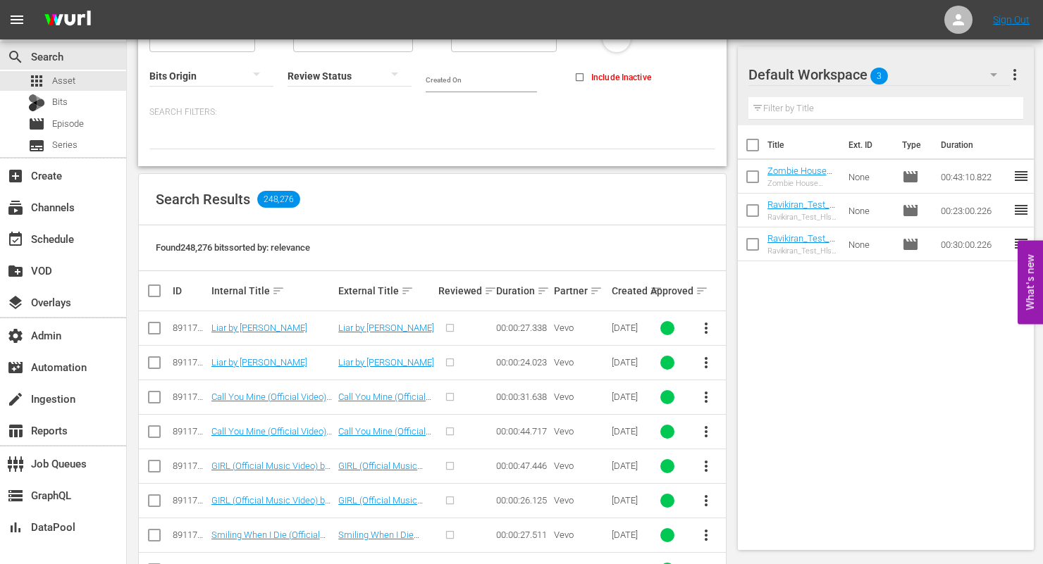
scroll to position [194, 0]
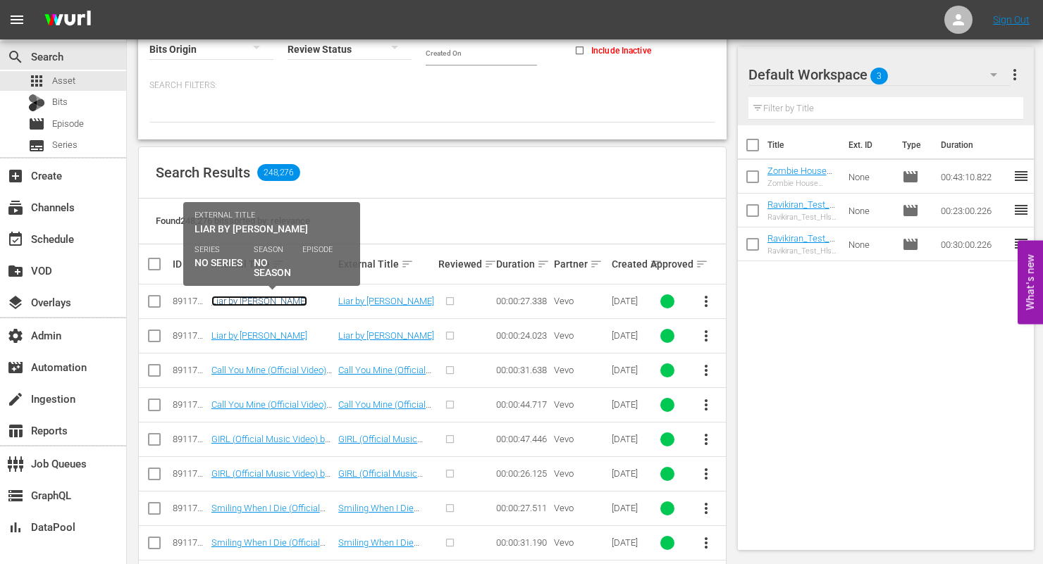
click at [269, 303] on link "Liar by [PERSON_NAME]" at bounding box center [259, 301] width 96 height 11
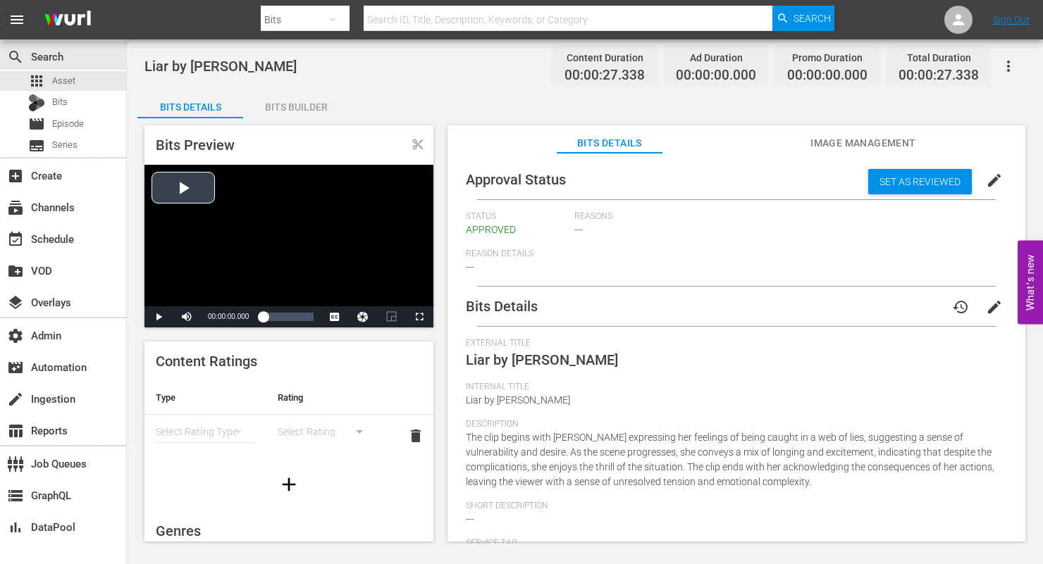
click at [181, 190] on div "Video Player" at bounding box center [288, 236] width 289 height 142
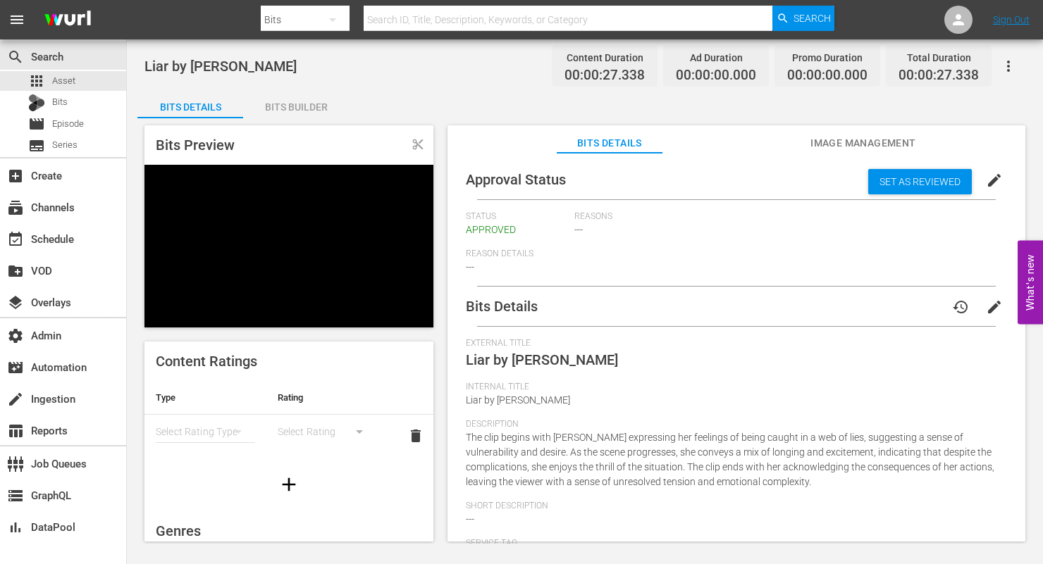
click at [382, 243] on div "Video Player" at bounding box center [288, 236] width 289 height 142
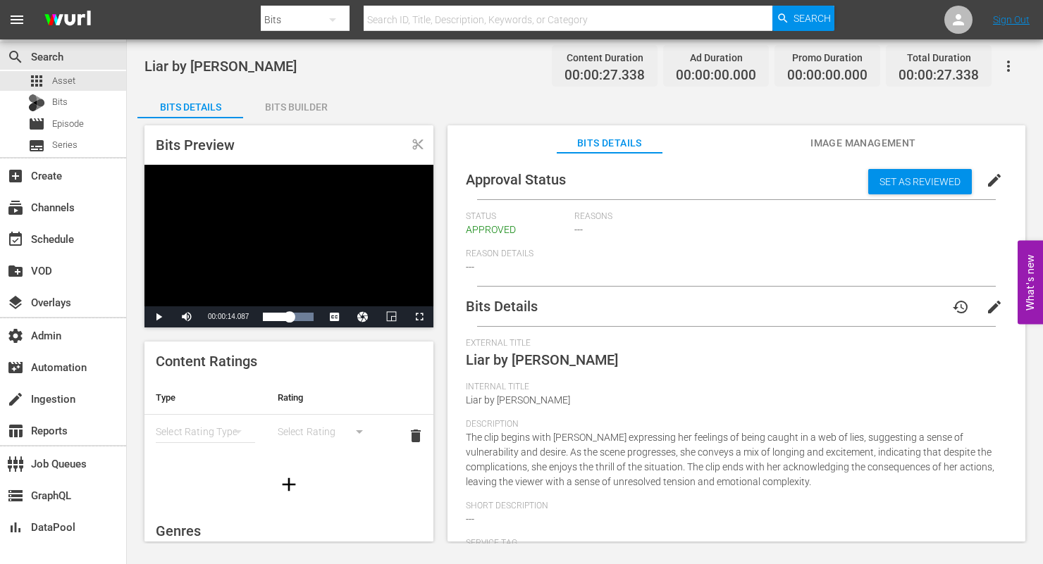
click at [382, 243] on div "Video Player" at bounding box center [288, 236] width 289 height 142
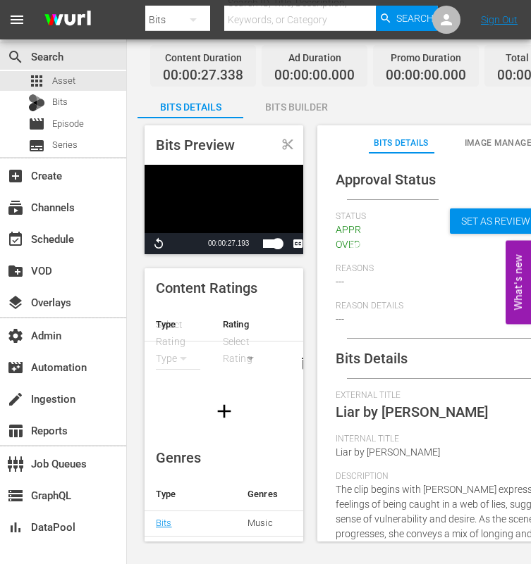
click at [220, 214] on div "Video Player" at bounding box center [223, 199] width 159 height 68
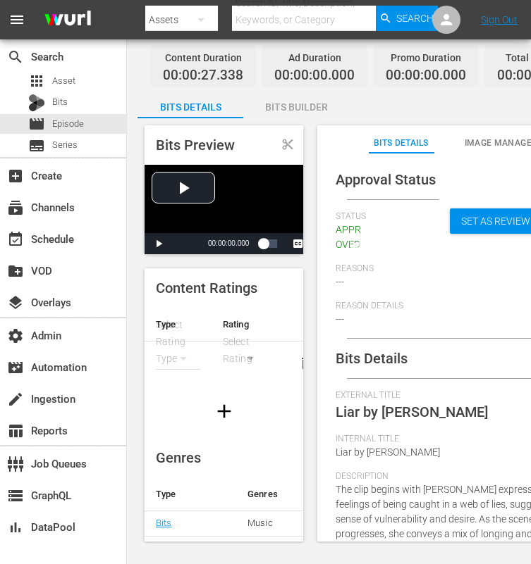
click at [322, 307] on div "Approval Status Set as Reviewed edit Status APPROVED Reasons --- Reason Details…" at bounding box center [462, 354] width 290 height 402
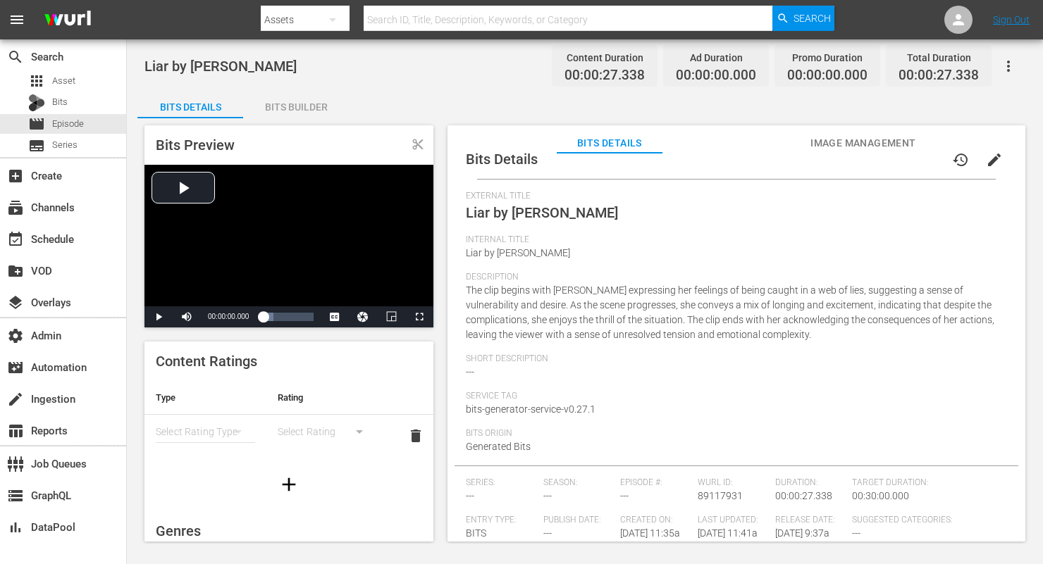
scroll to position [282, 0]
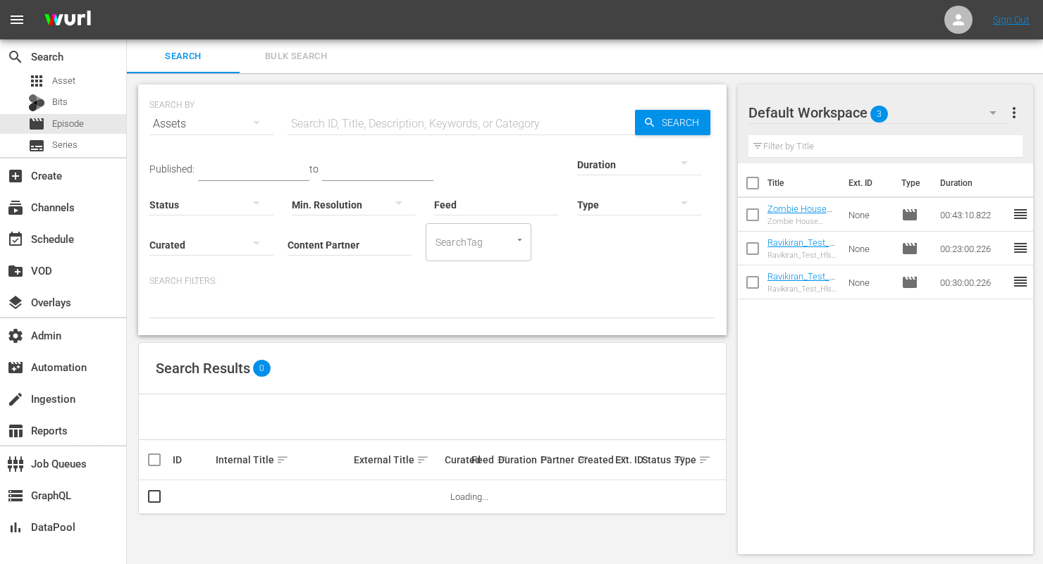
click at [259, 124] on icon "button" at bounding box center [256, 122] width 17 height 17
click at [186, 243] on div "Bits" at bounding box center [194, 241] width 56 height 23
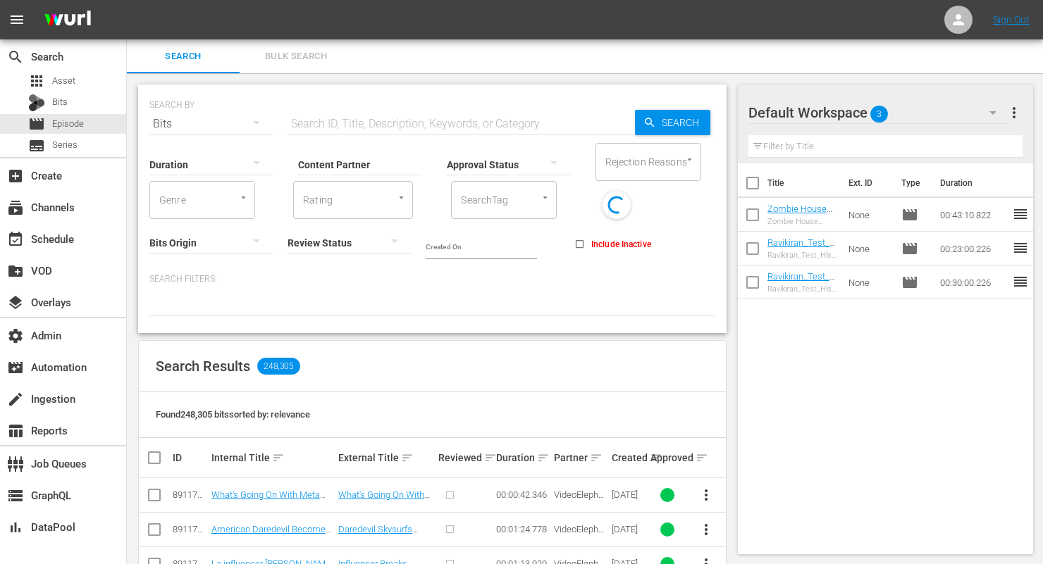
click at [381, 159] on input "Content Partner" at bounding box center [360, 165] width 124 height 51
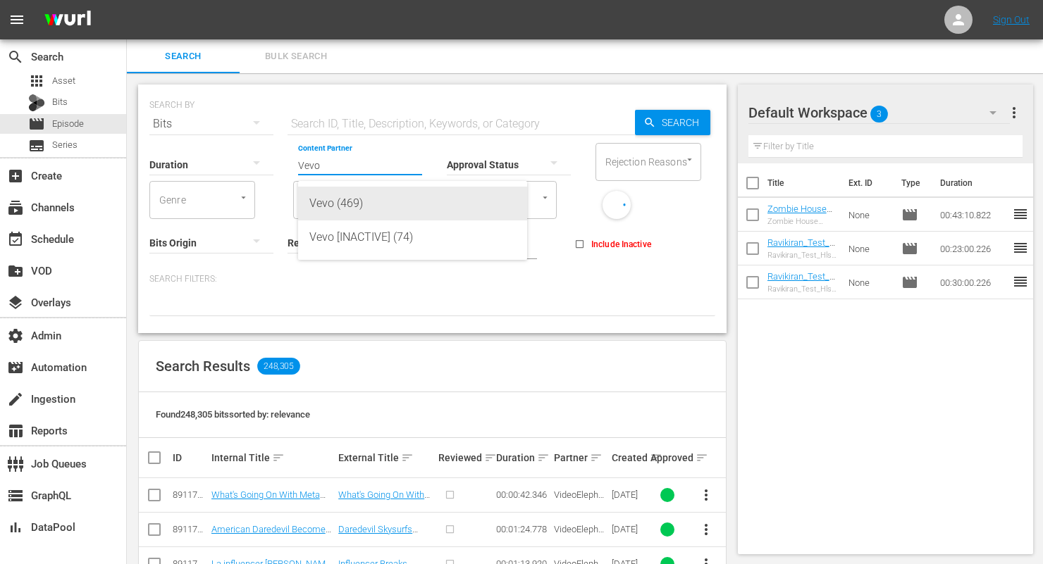
click at [343, 202] on div "Vevo (469)" at bounding box center [412, 204] width 206 height 34
type input "Vevo (469)"
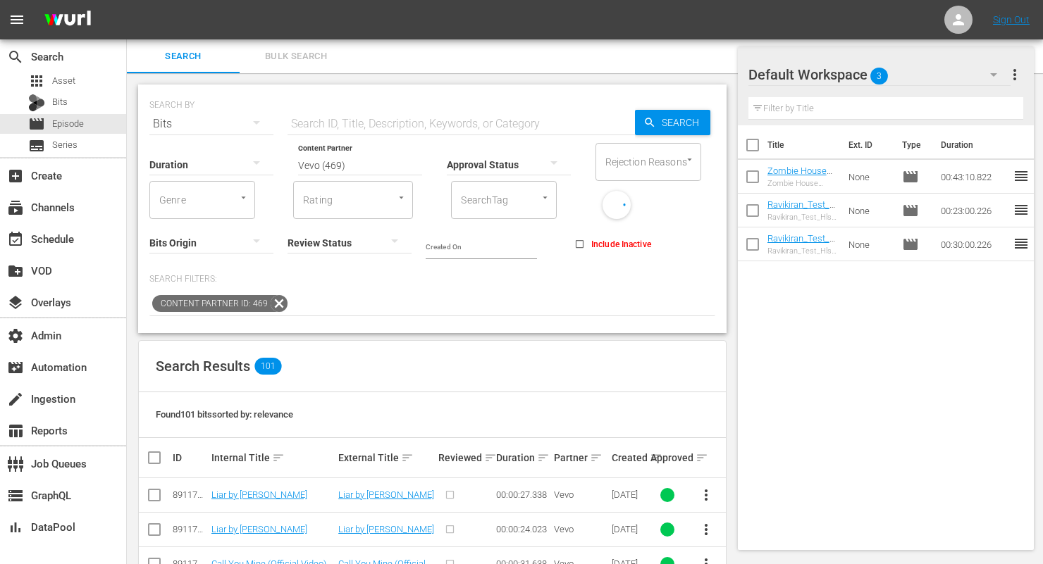
scroll to position [319, 0]
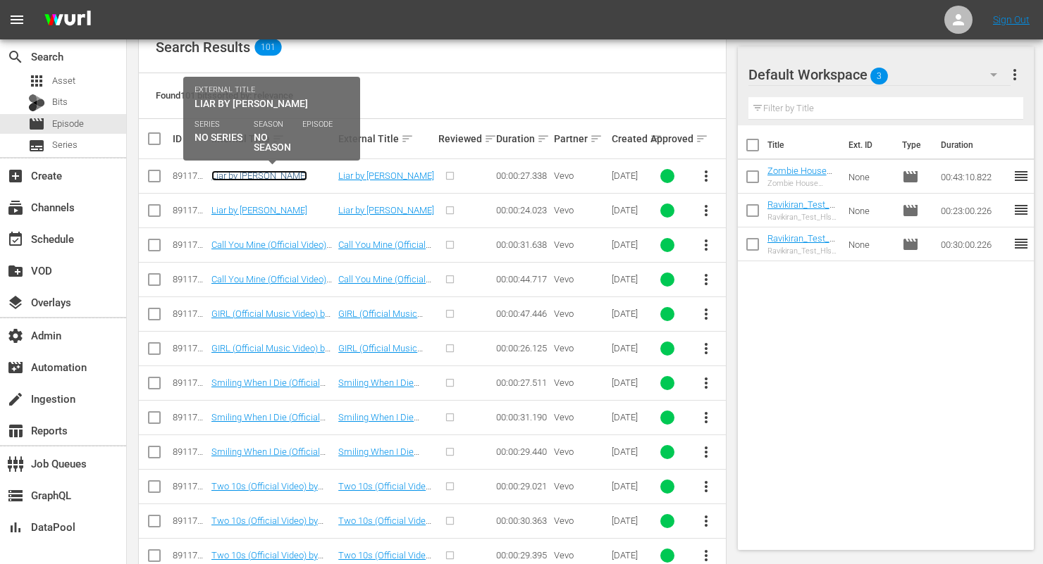
click at [280, 178] on link "Liar by [PERSON_NAME]" at bounding box center [259, 176] width 96 height 11
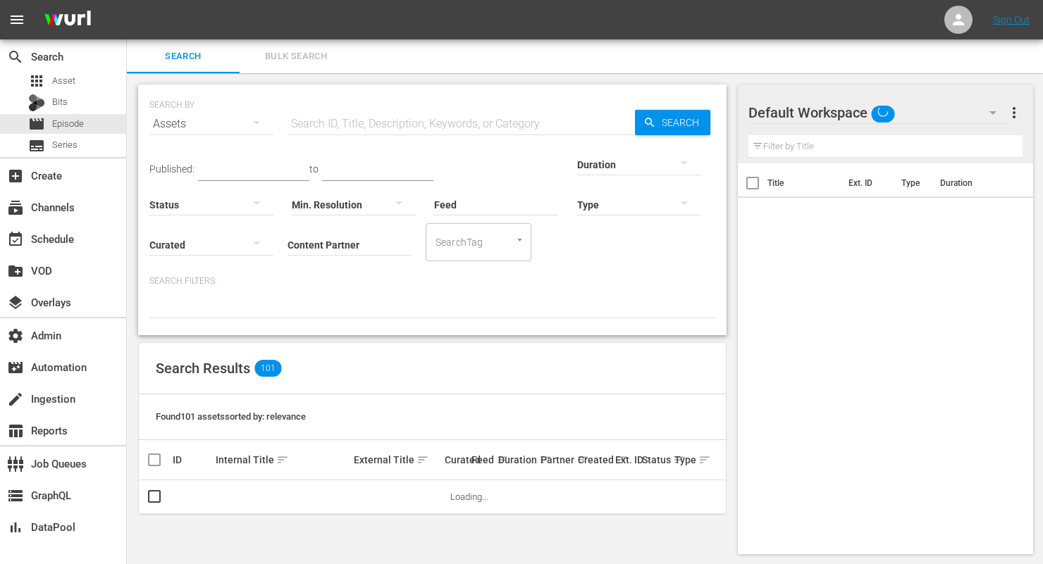
scroll to position [1, 0]
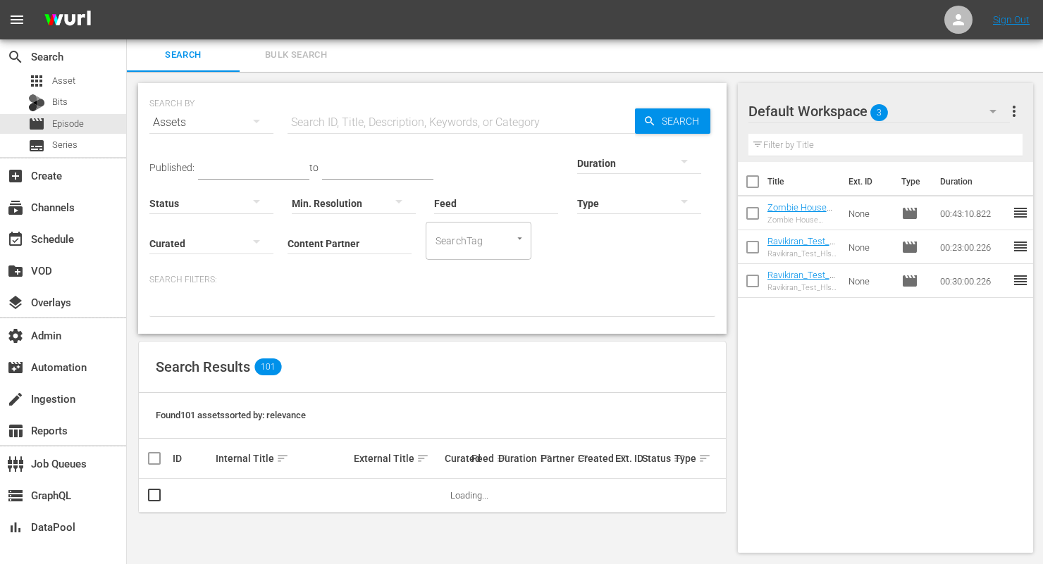
click at [249, 115] on icon "button" at bounding box center [256, 121] width 17 height 17
click at [195, 238] on div "Bits" at bounding box center [194, 239] width 56 height 23
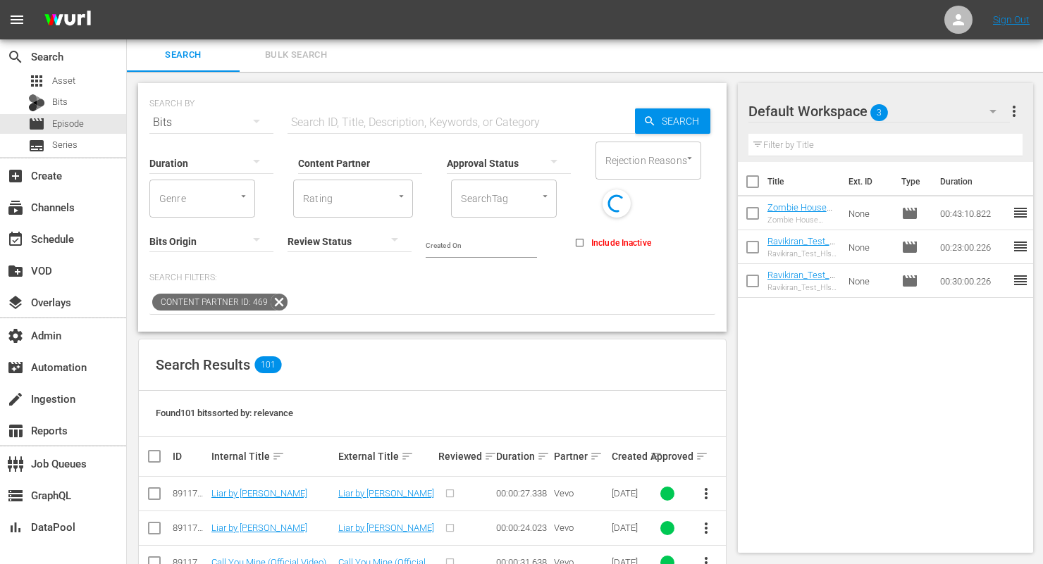
click at [383, 154] on input "Content Partner" at bounding box center [360, 164] width 124 height 51
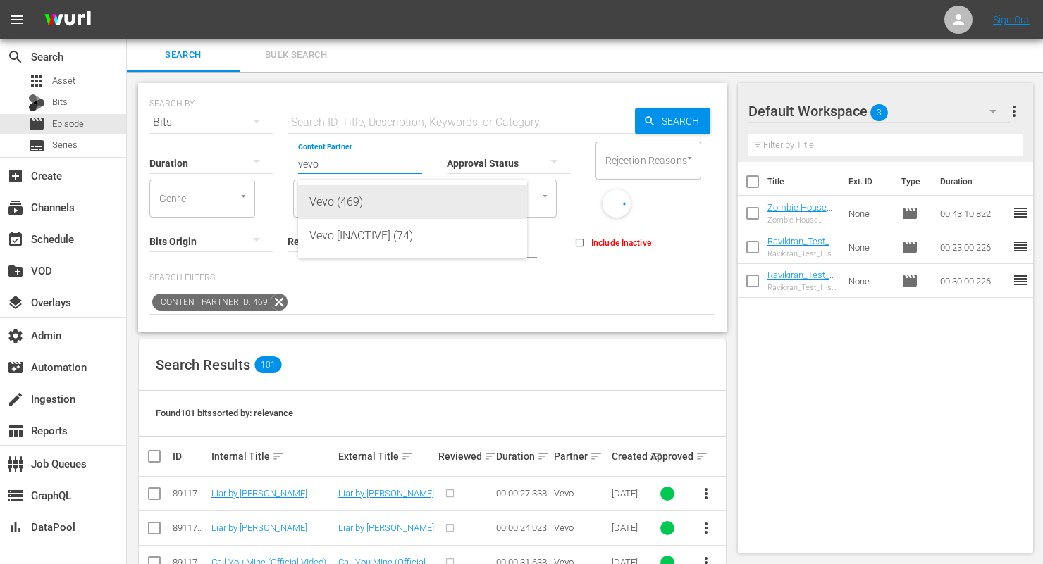
click at [371, 202] on div "Vevo (469)" at bounding box center [412, 202] width 206 height 34
type input "Vevo (469)"
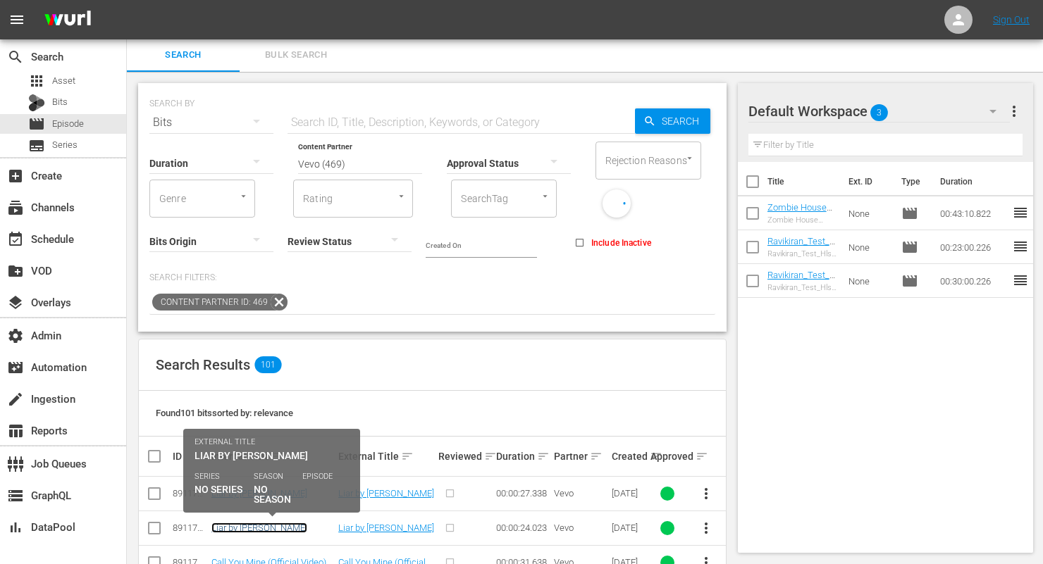
click at [257, 532] on link "Liar by [PERSON_NAME]" at bounding box center [259, 528] width 96 height 11
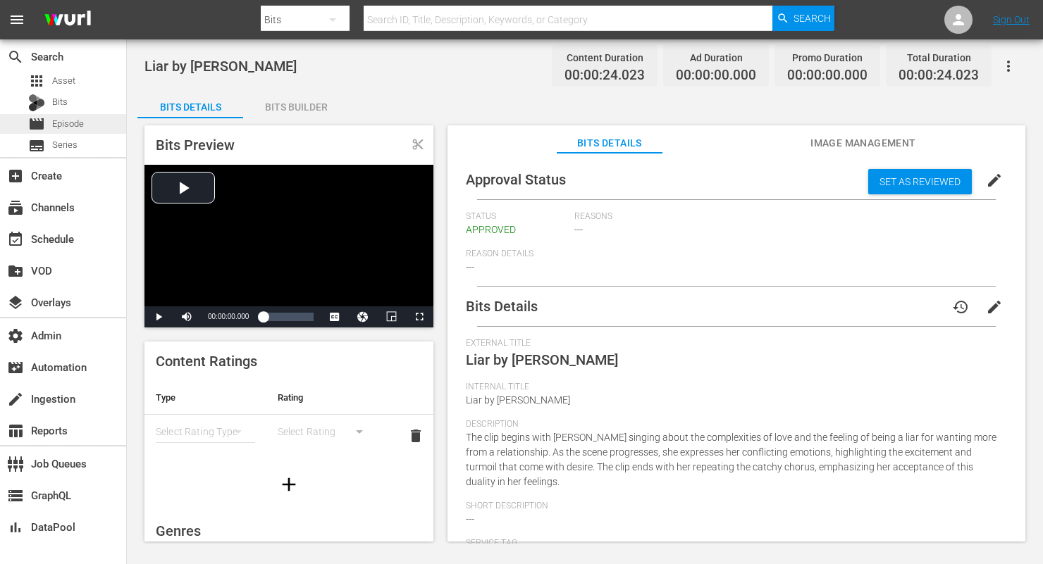
click at [81, 123] on span "Episode" at bounding box center [68, 124] width 32 height 14
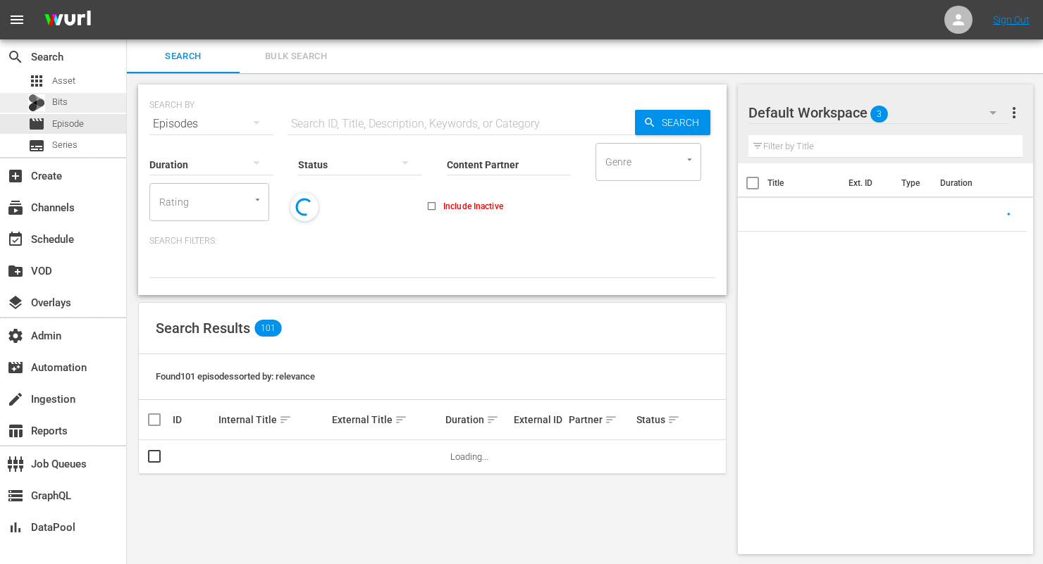
click at [73, 101] on div "Bits" at bounding box center [63, 103] width 126 height 20
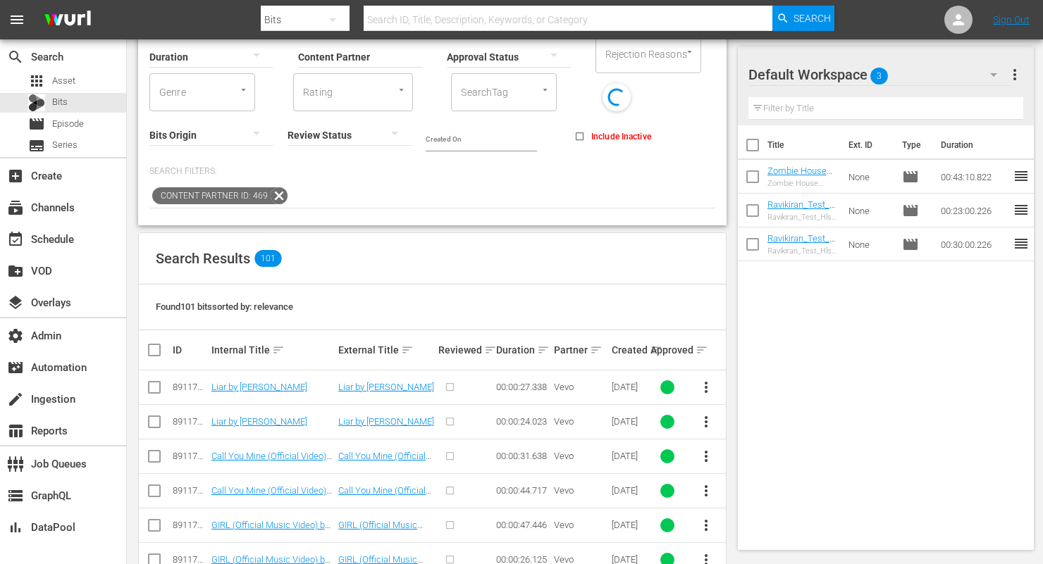
scroll to position [117, 0]
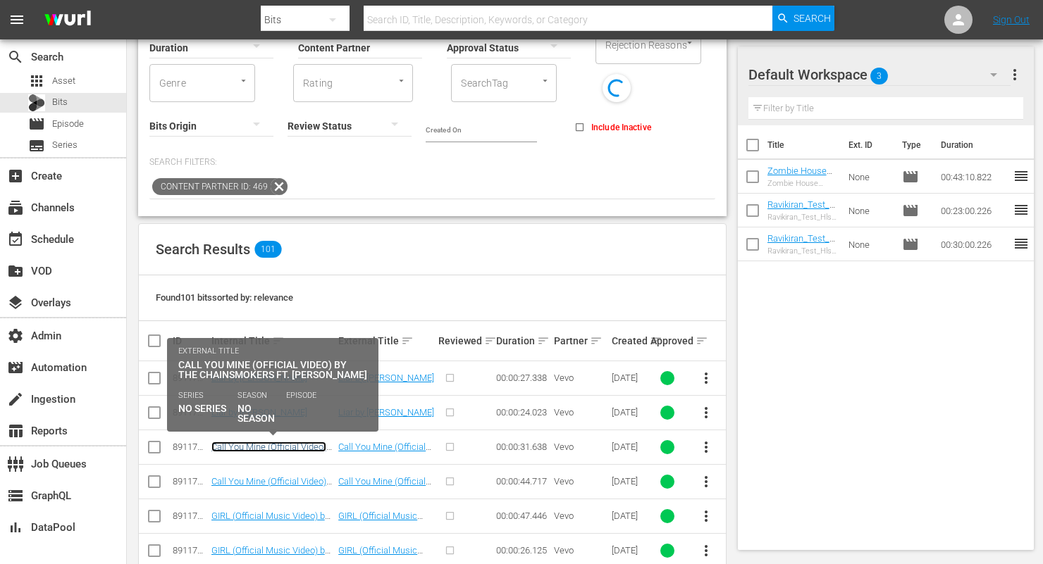
click at [276, 447] on link "Call You Mine (Official Video) by The Chainsmokers ft. [PERSON_NAME]" at bounding box center [268, 458] width 115 height 32
